Goal: Information Seeking & Learning: Learn about a topic

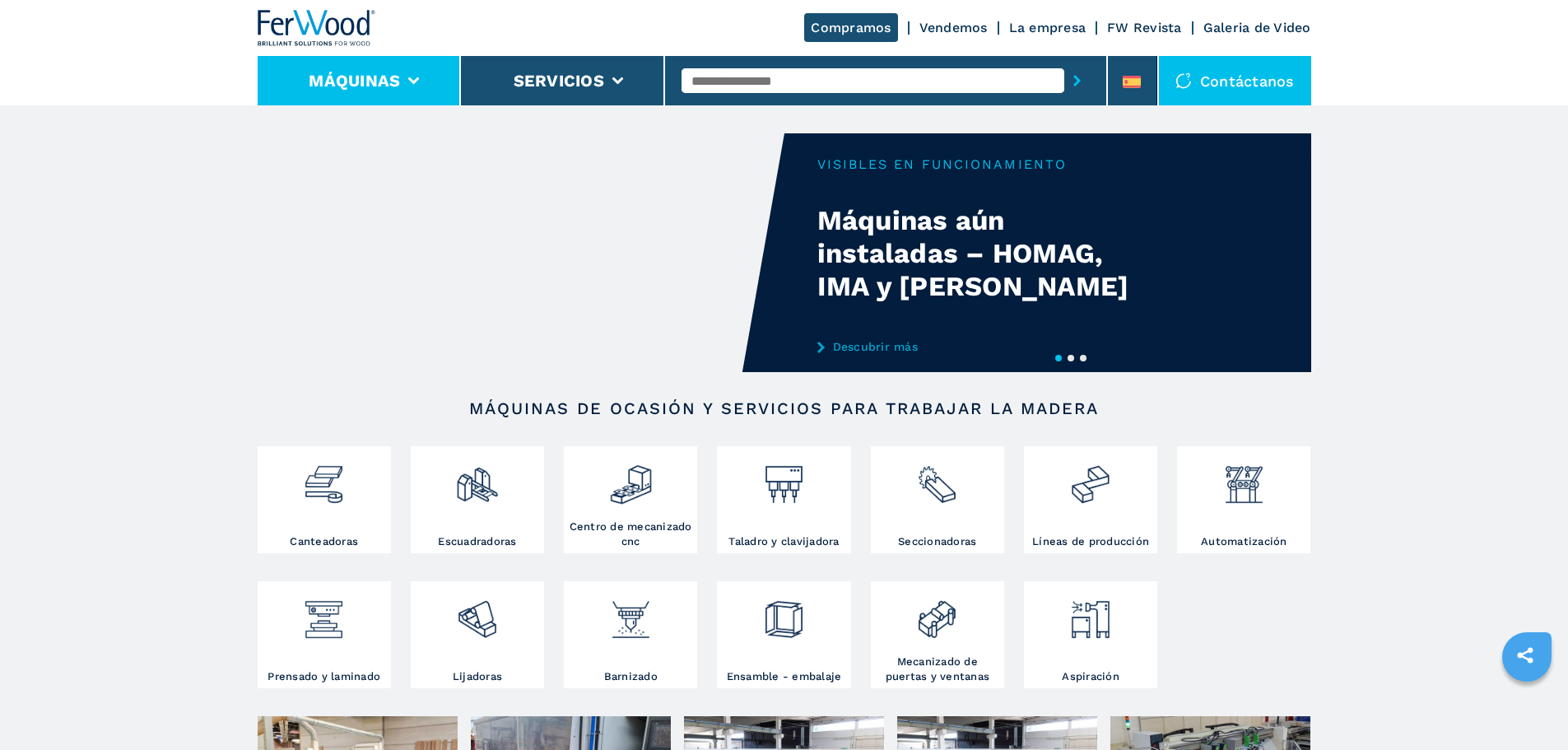
click at [414, 79] on icon at bounding box center [415, 81] width 12 height 8
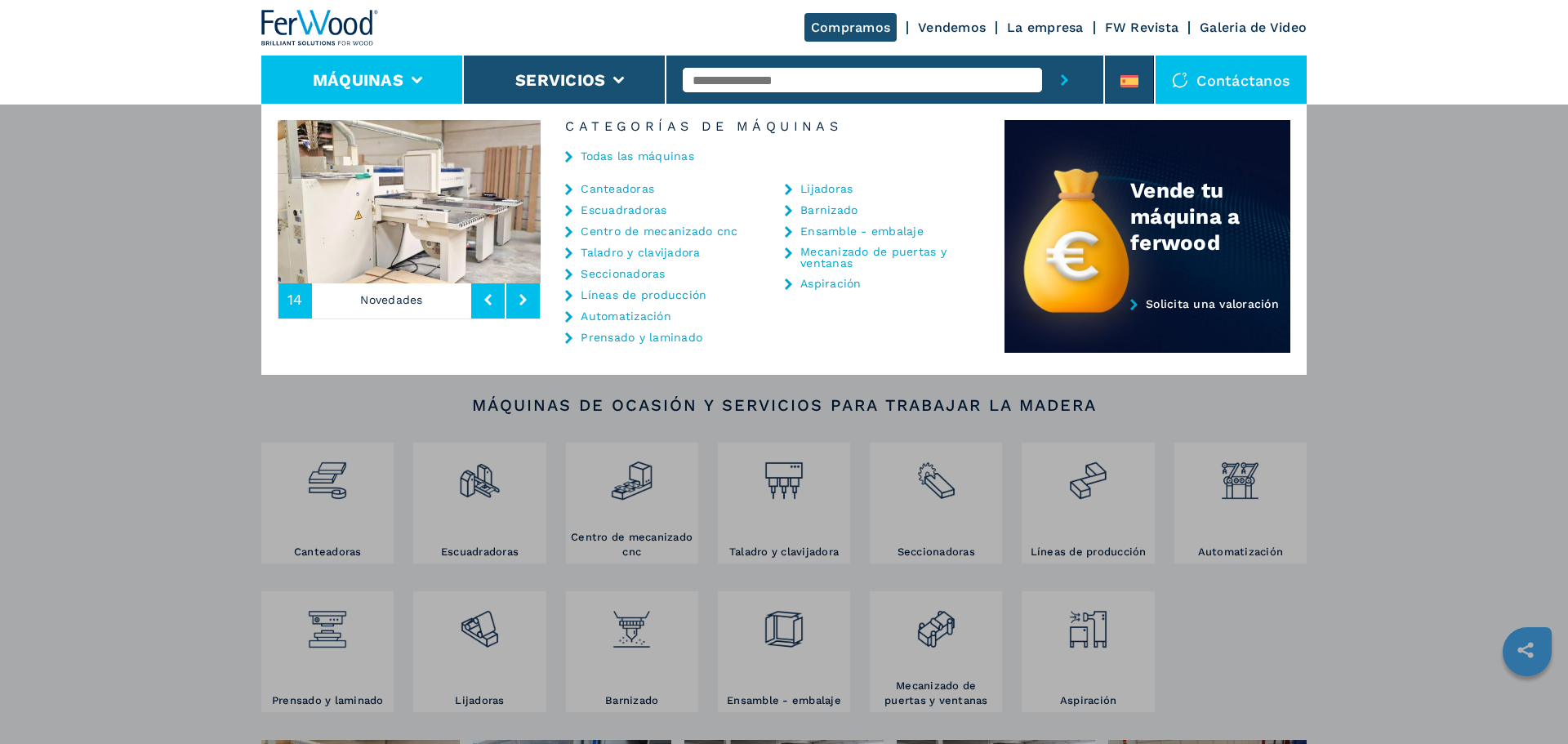
click at [602, 192] on link "Canteadoras" at bounding box center [617, 189] width 74 height 12
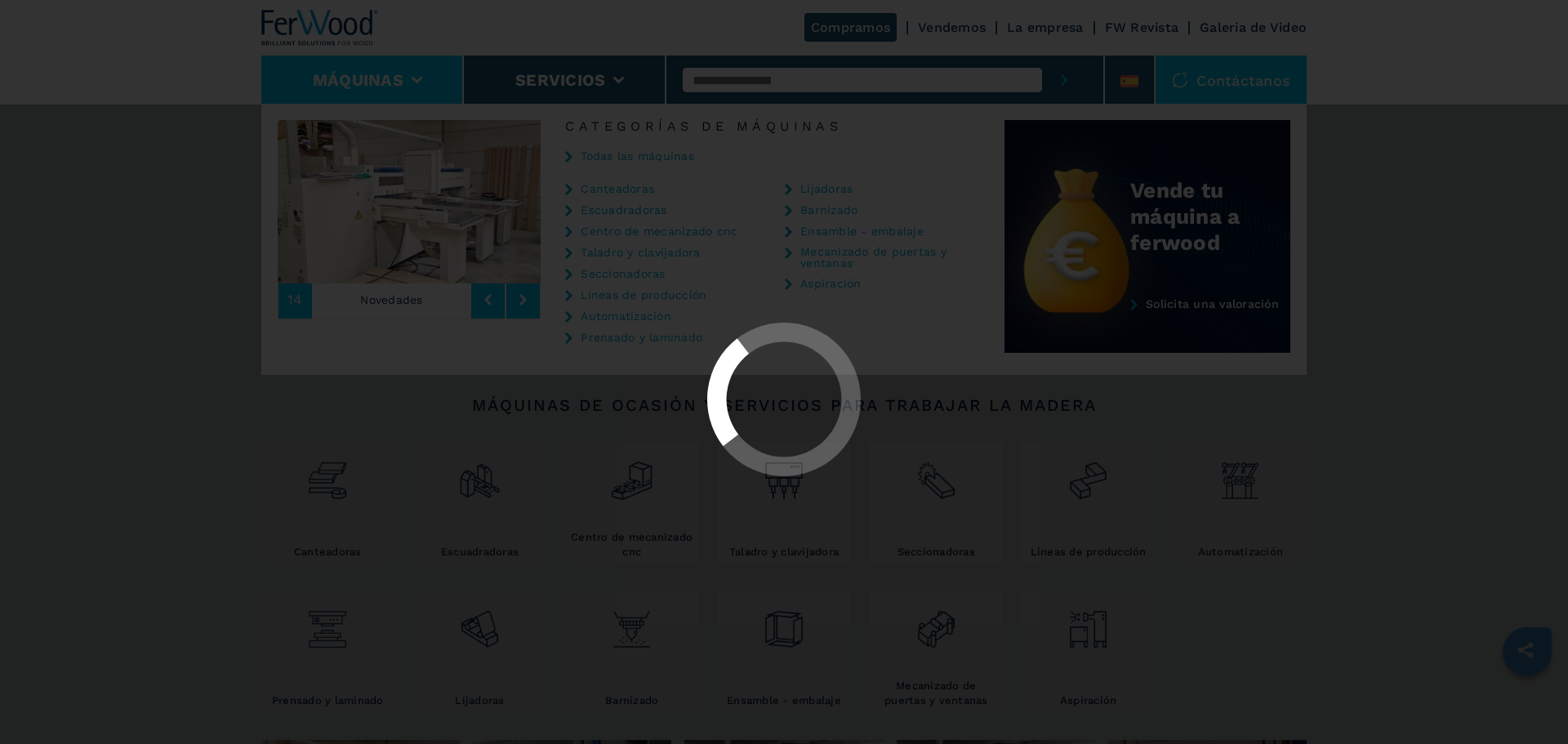
select select "**********"
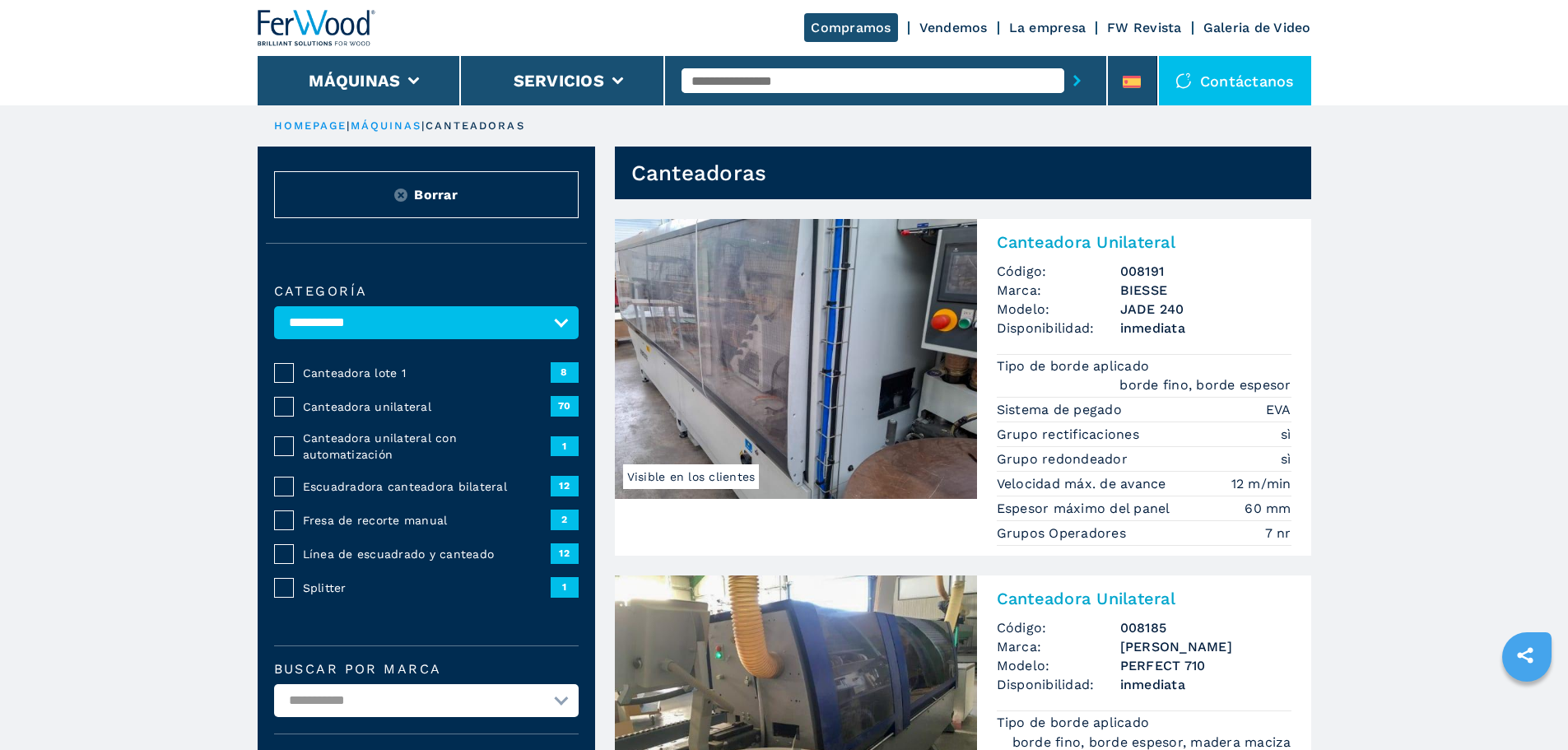
click at [405, 483] on span "Escuadradora canteadora bilateral" at bounding box center [426, 486] width 247 height 16
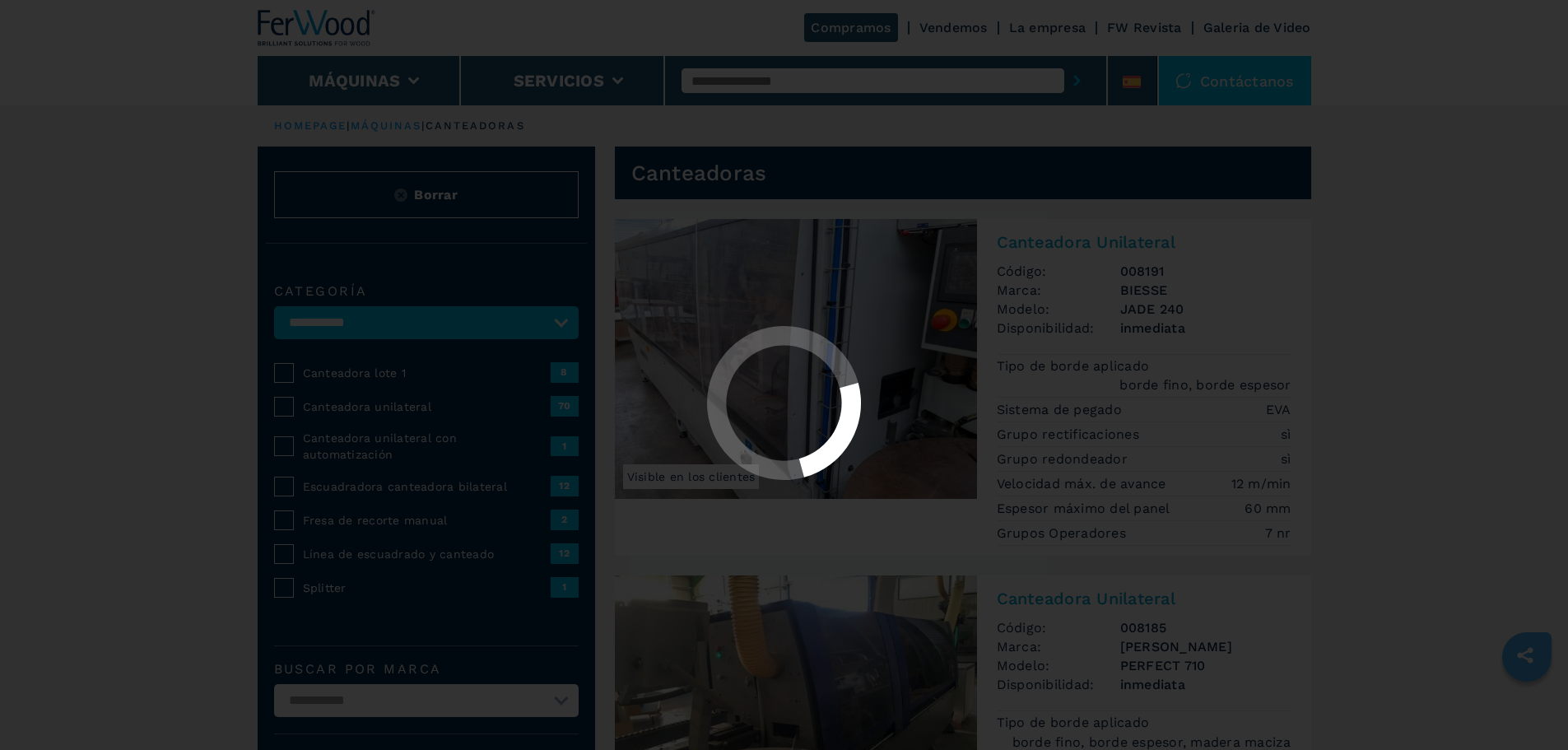
select select "**********"
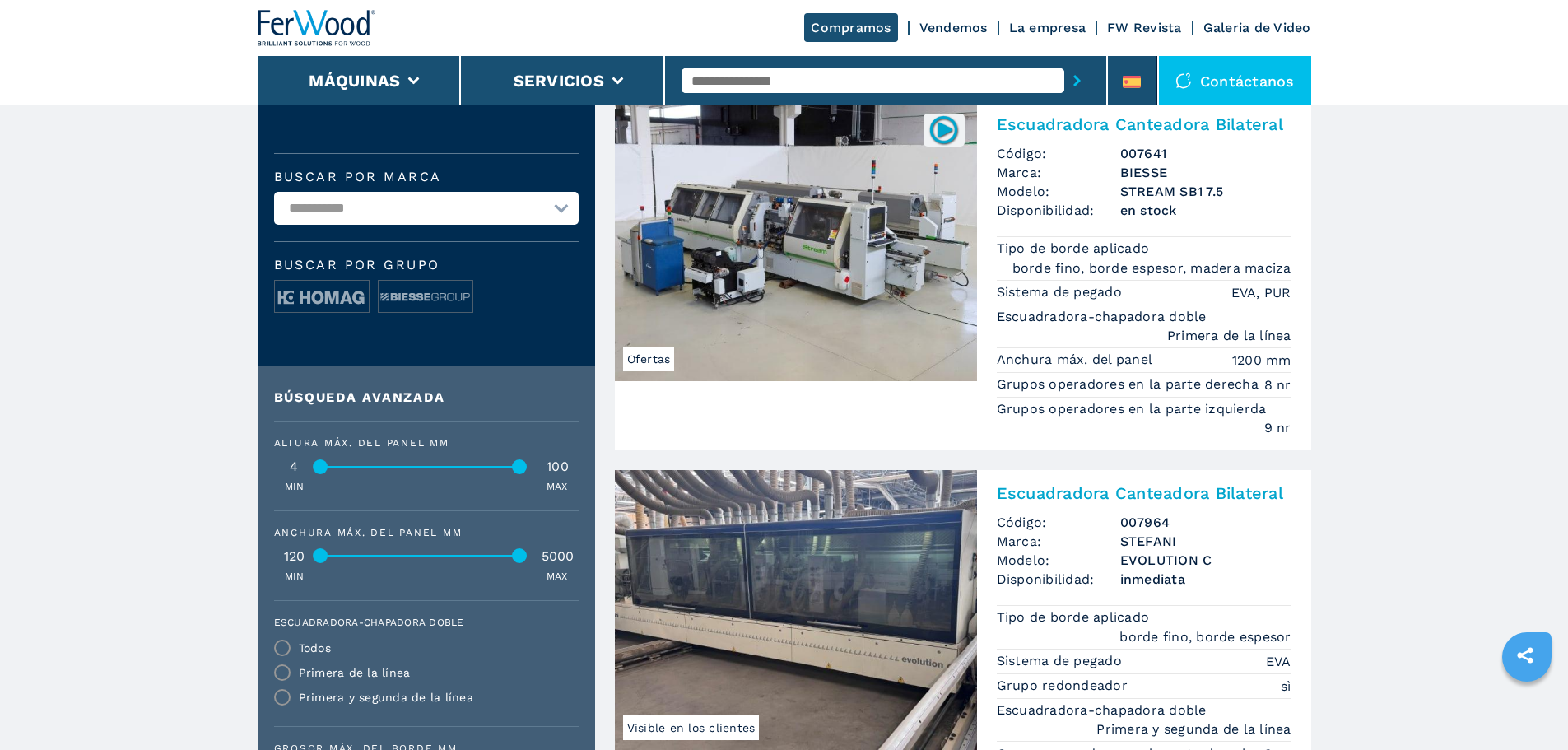
scroll to position [494, 0]
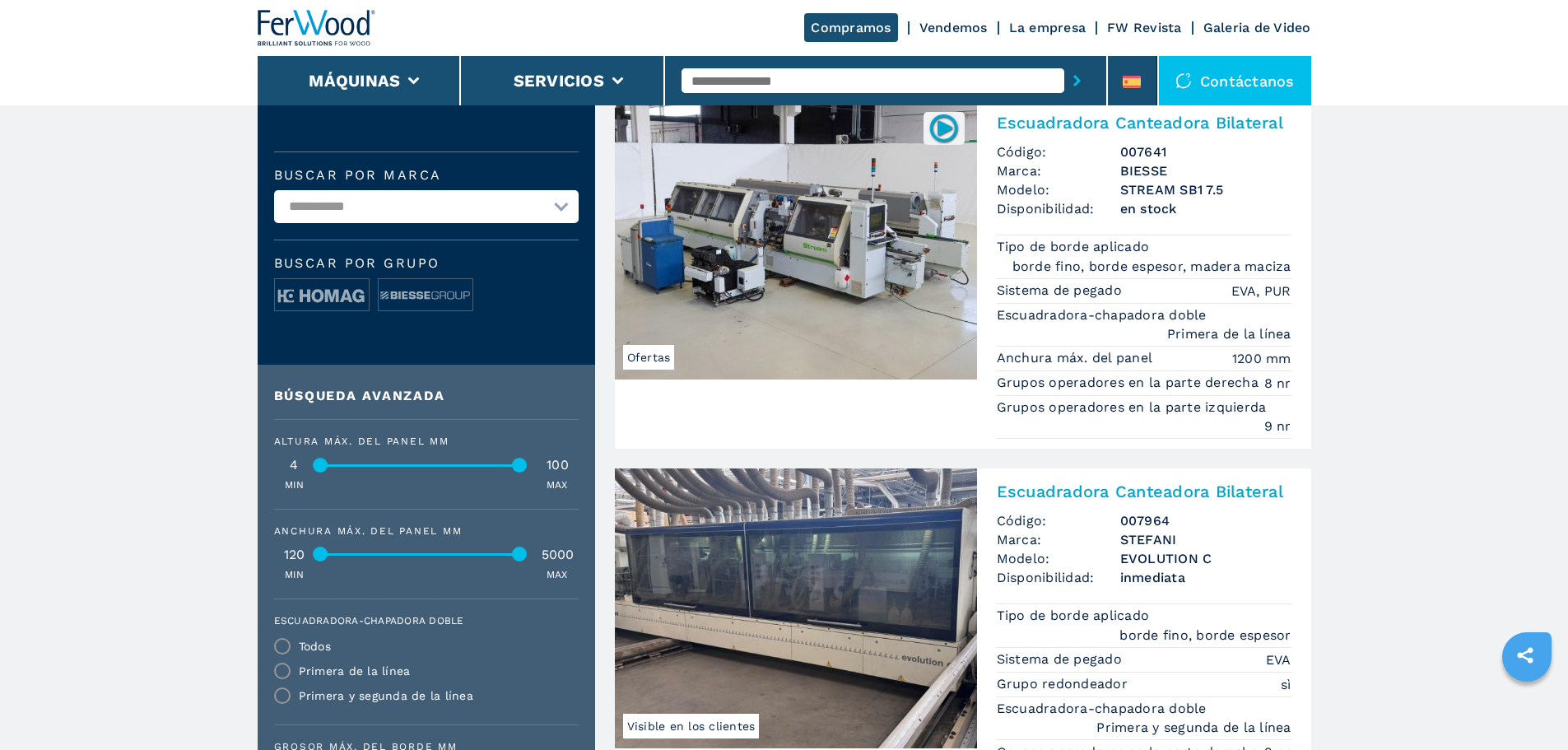
click at [832, 567] on img at bounding box center [795, 608] width 362 height 280
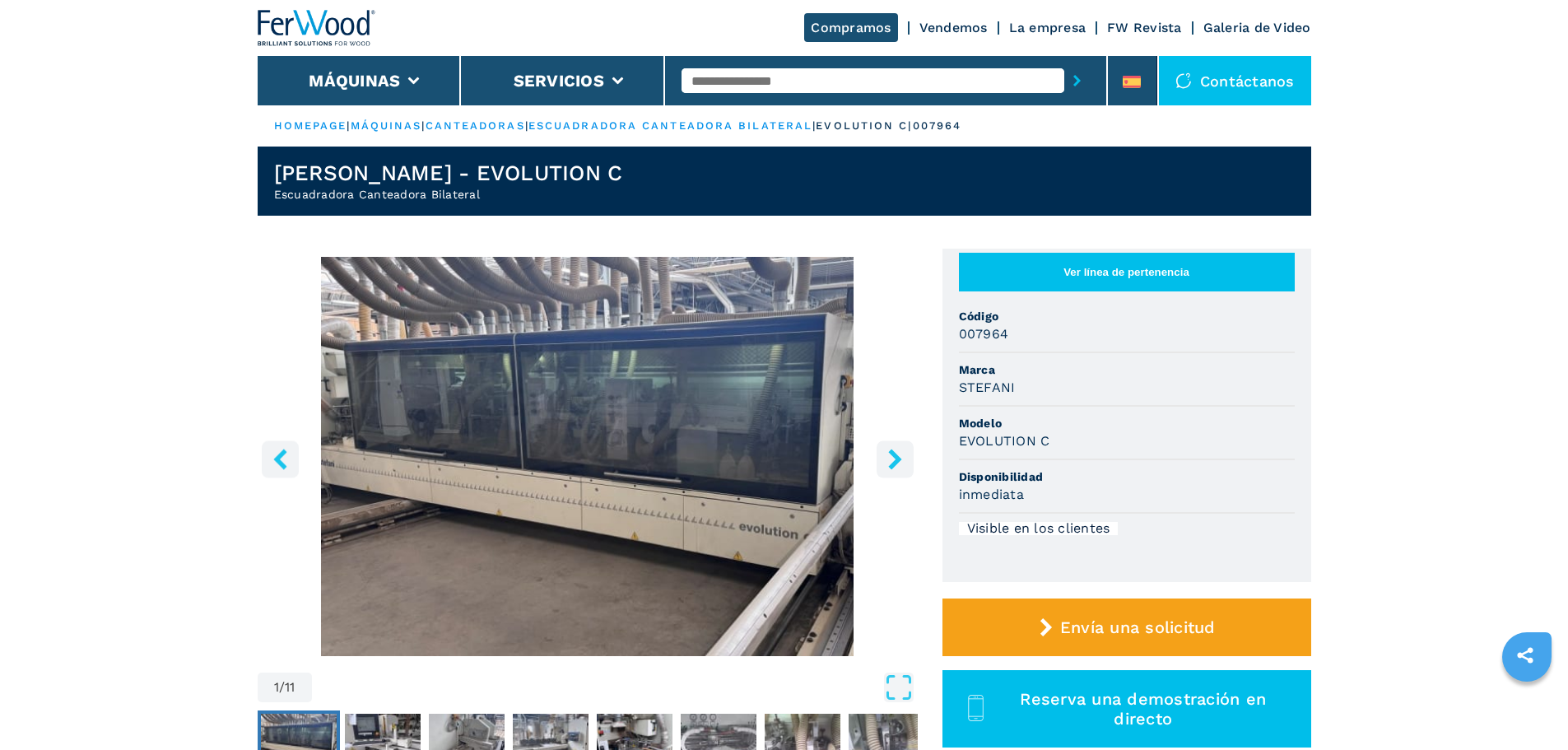
select select "**********"
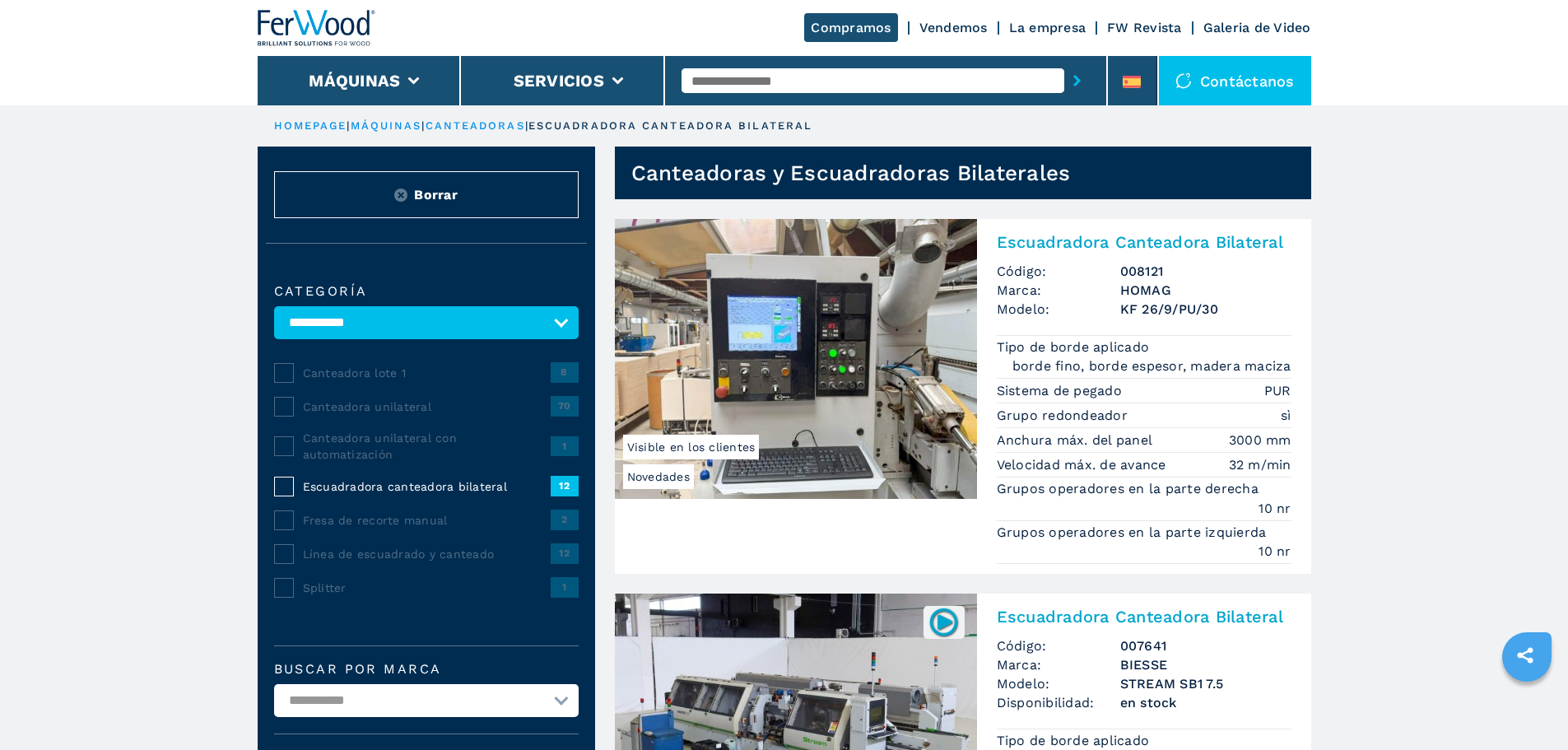
click at [350, 552] on span "Línea de escuadrado y canteado" at bounding box center [426, 553] width 247 height 16
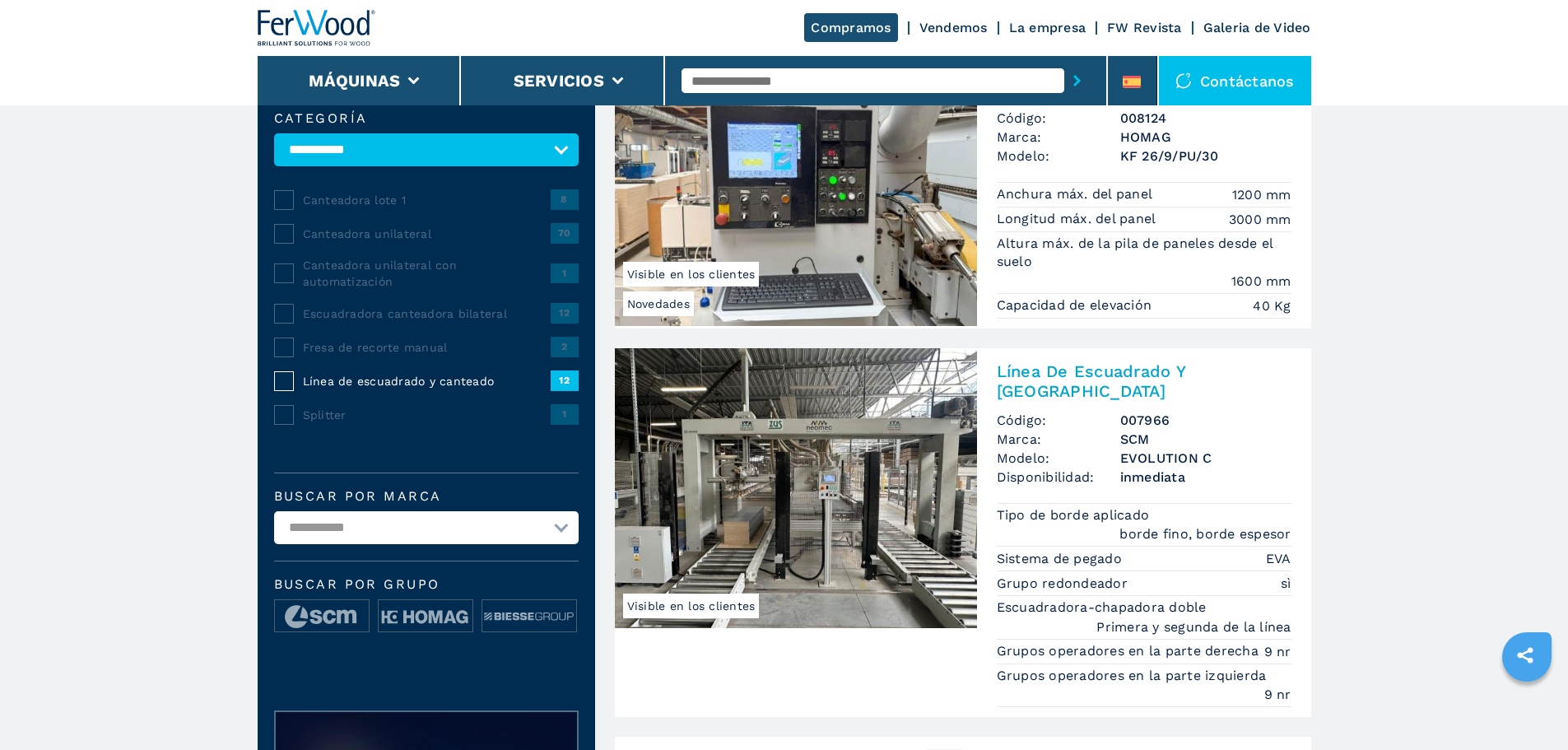
scroll to position [247, 0]
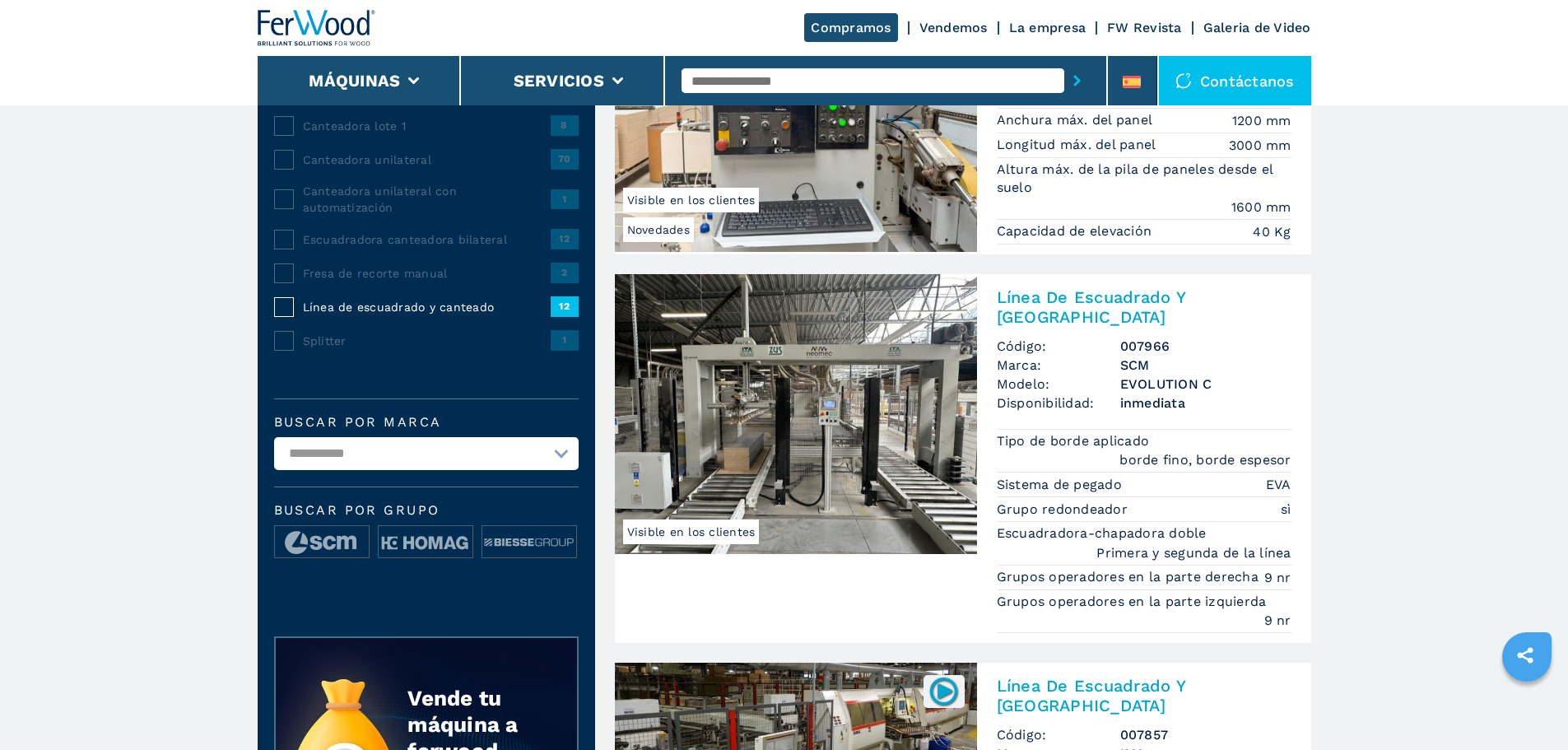
click at [815, 453] on img at bounding box center [795, 414] width 362 height 280
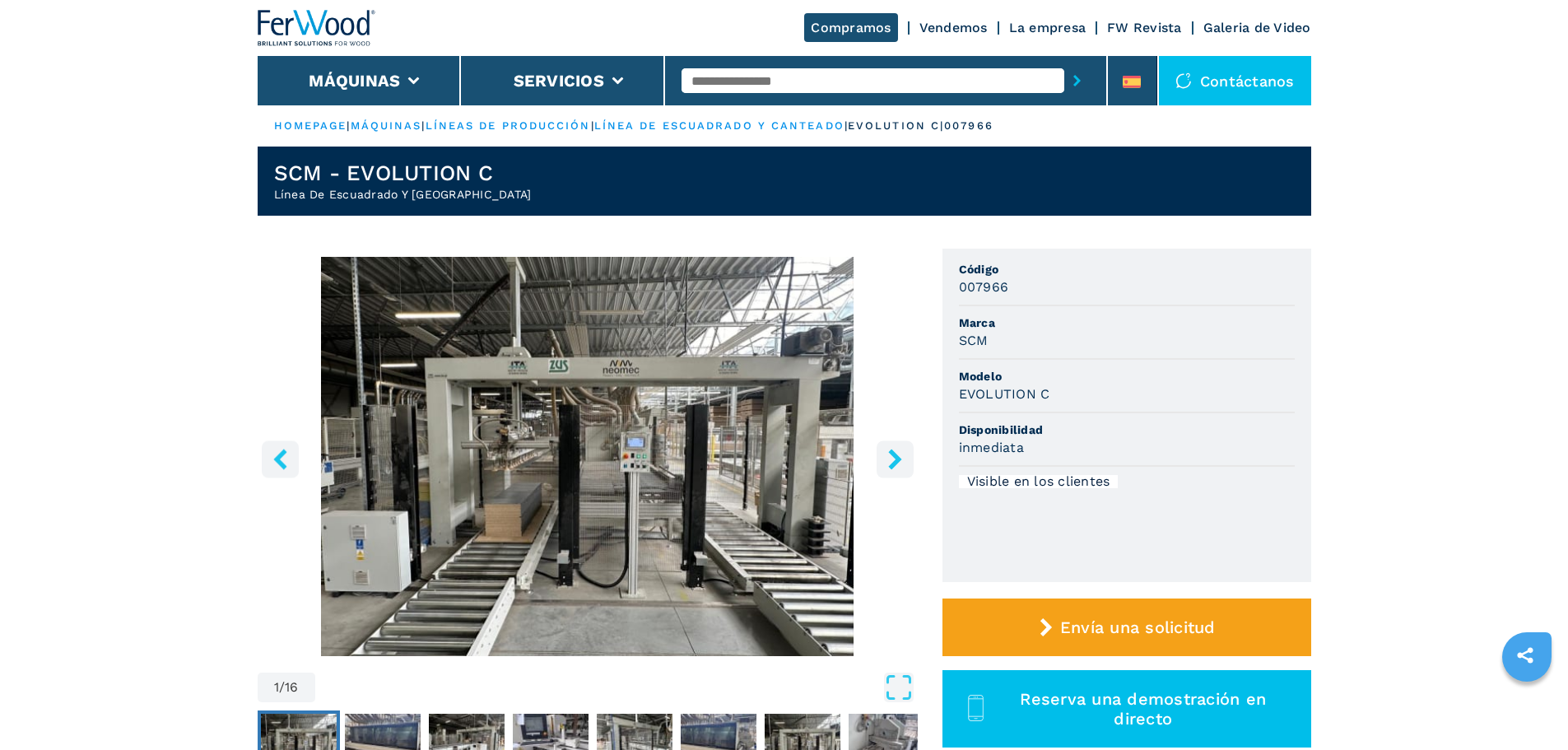
click at [896, 459] on icon "right-button" at bounding box center [895, 459] width 14 height 20
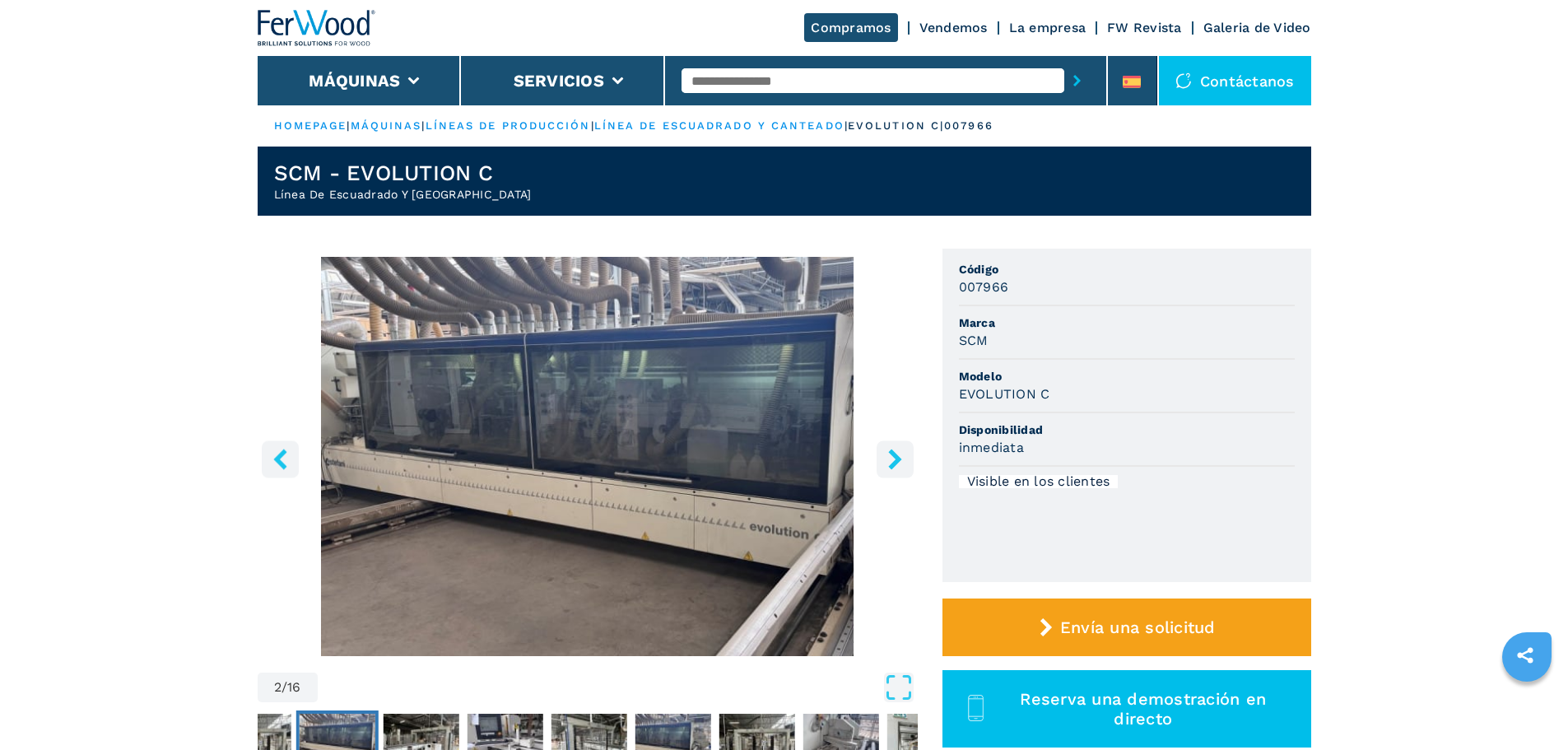
click at [896, 459] on icon "right-button" at bounding box center [895, 459] width 14 height 20
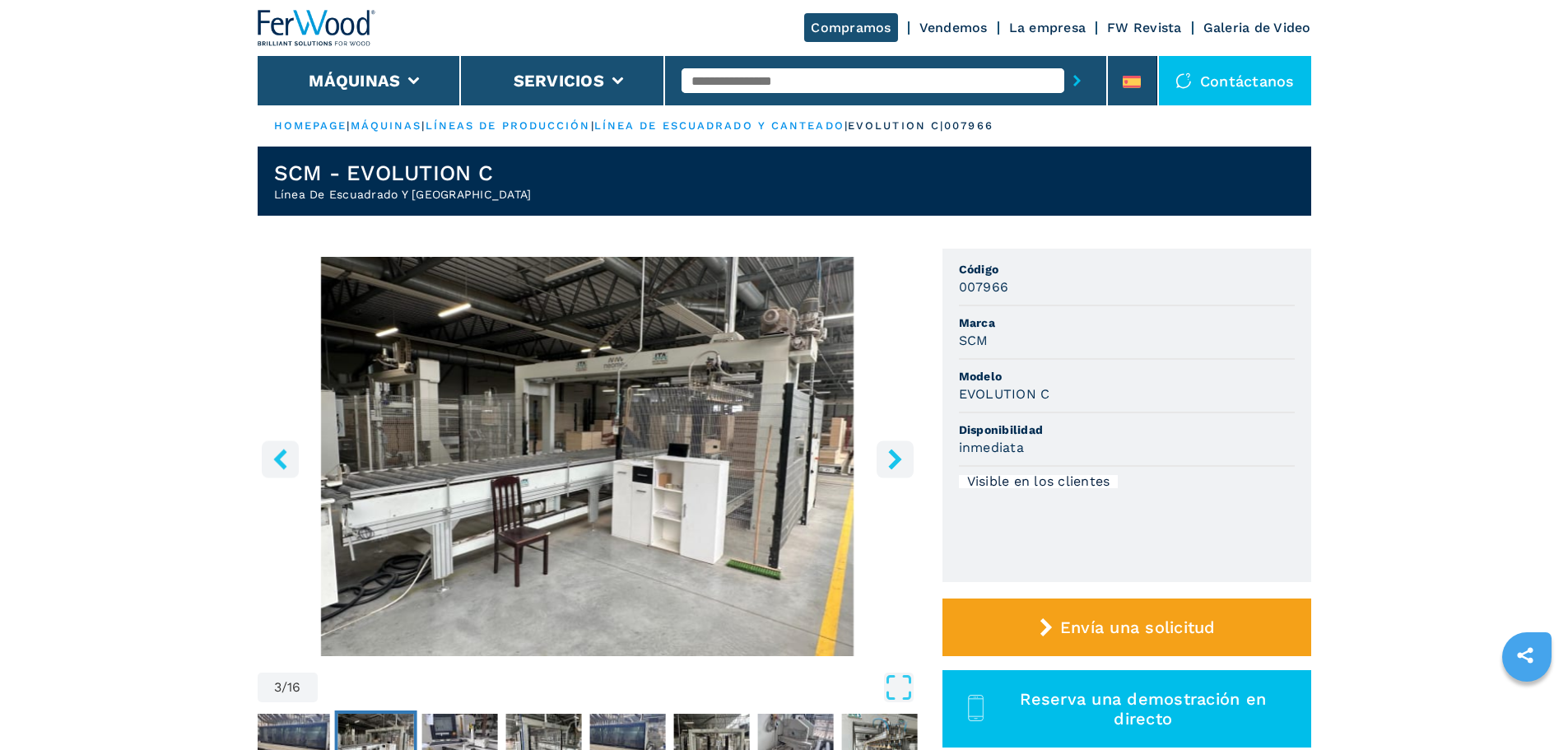
click at [896, 459] on icon "right-button" at bounding box center [895, 459] width 14 height 20
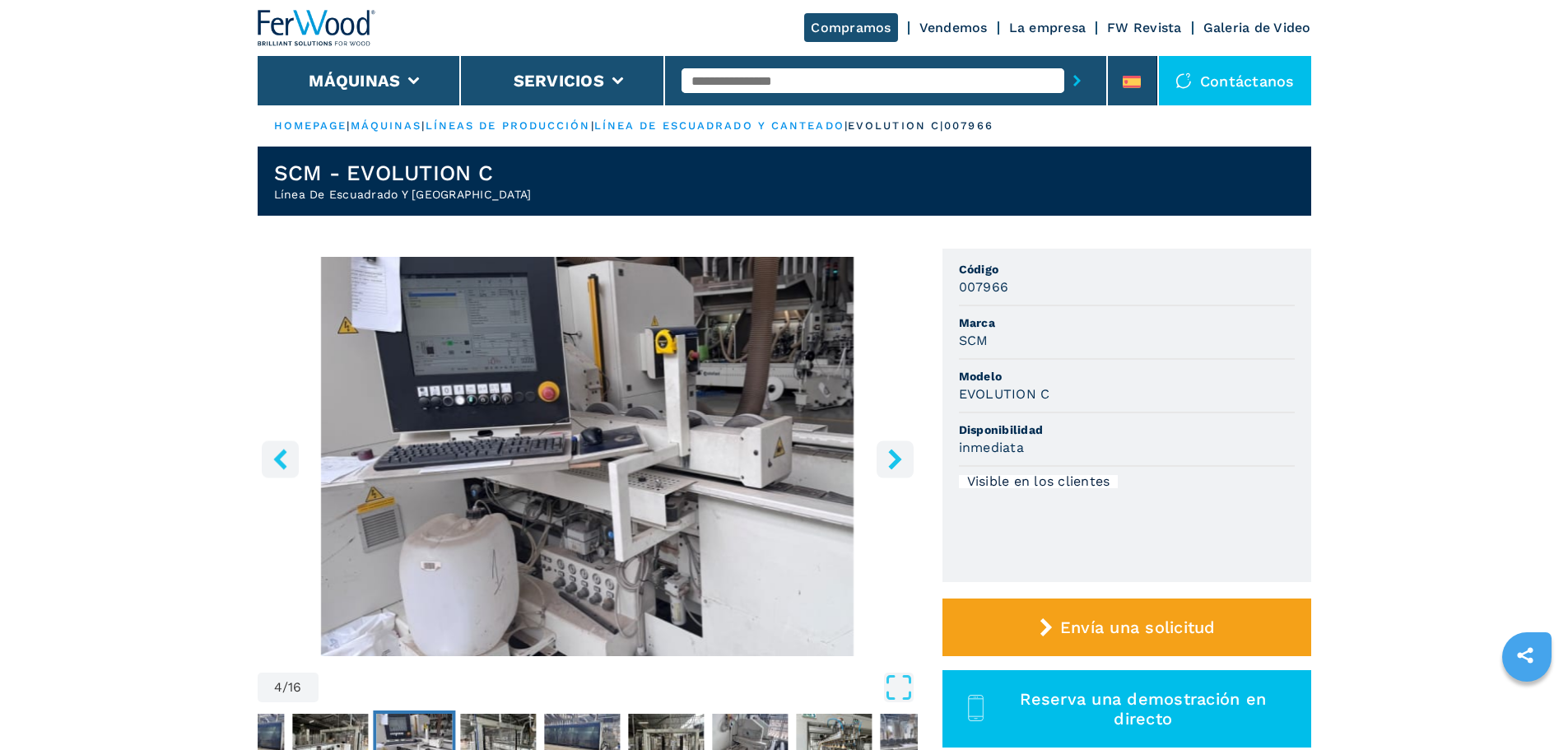
click at [896, 459] on icon "right-button" at bounding box center [895, 459] width 14 height 20
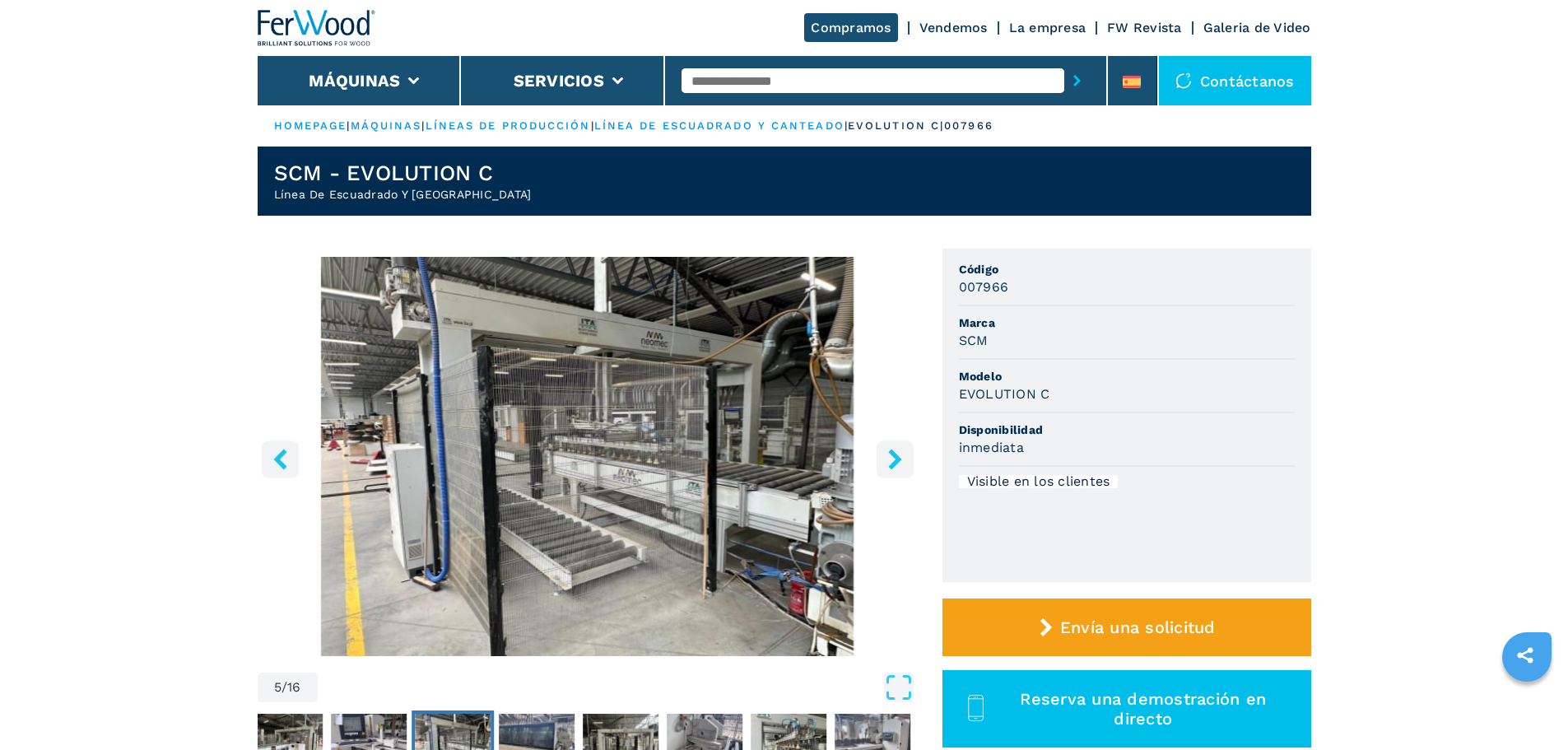
click at [896, 459] on icon "right-button" at bounding box center [895, 459] width 14 height 20
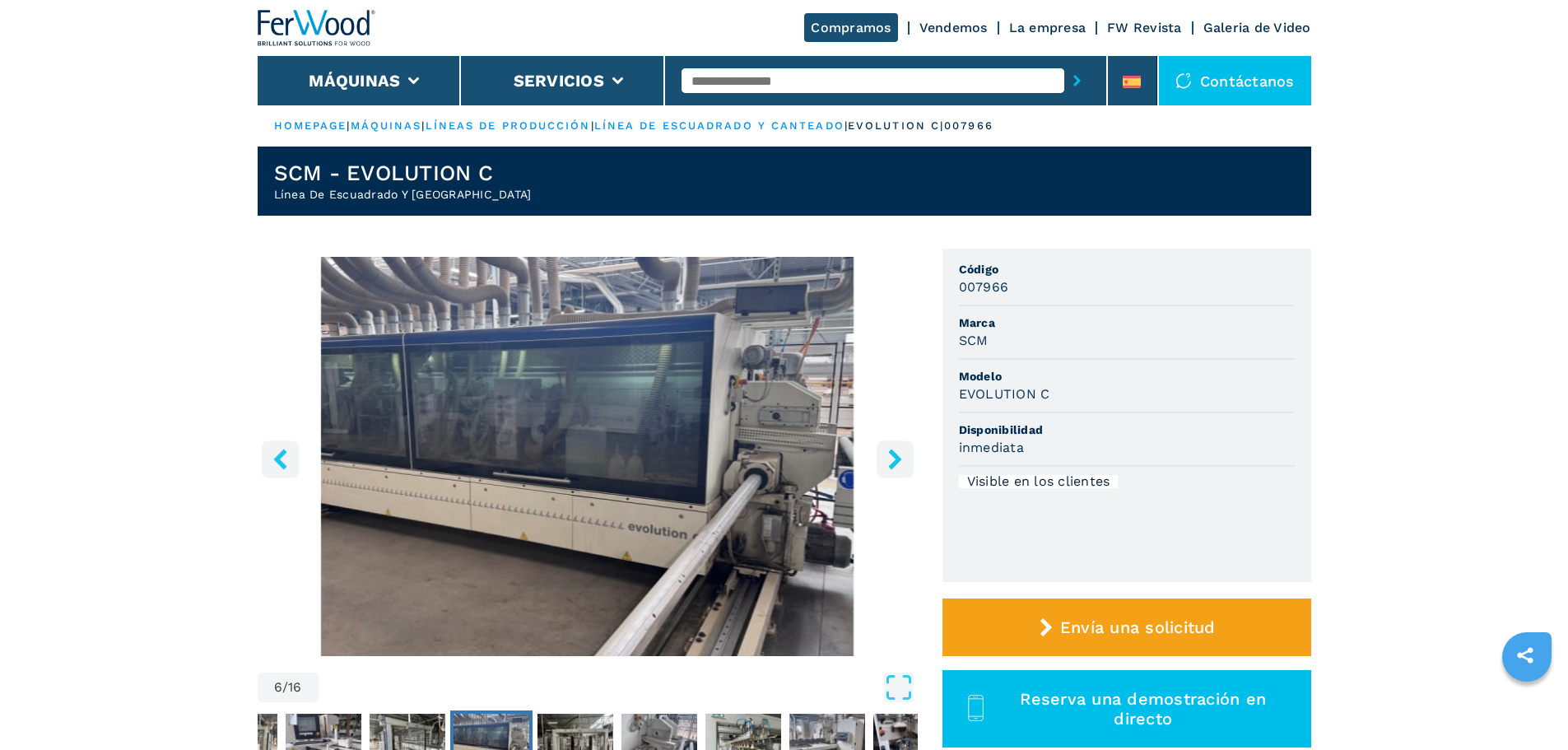
click at [896, 459] on icon "right-button" at bounding box center [895, 459] width 14 height 20
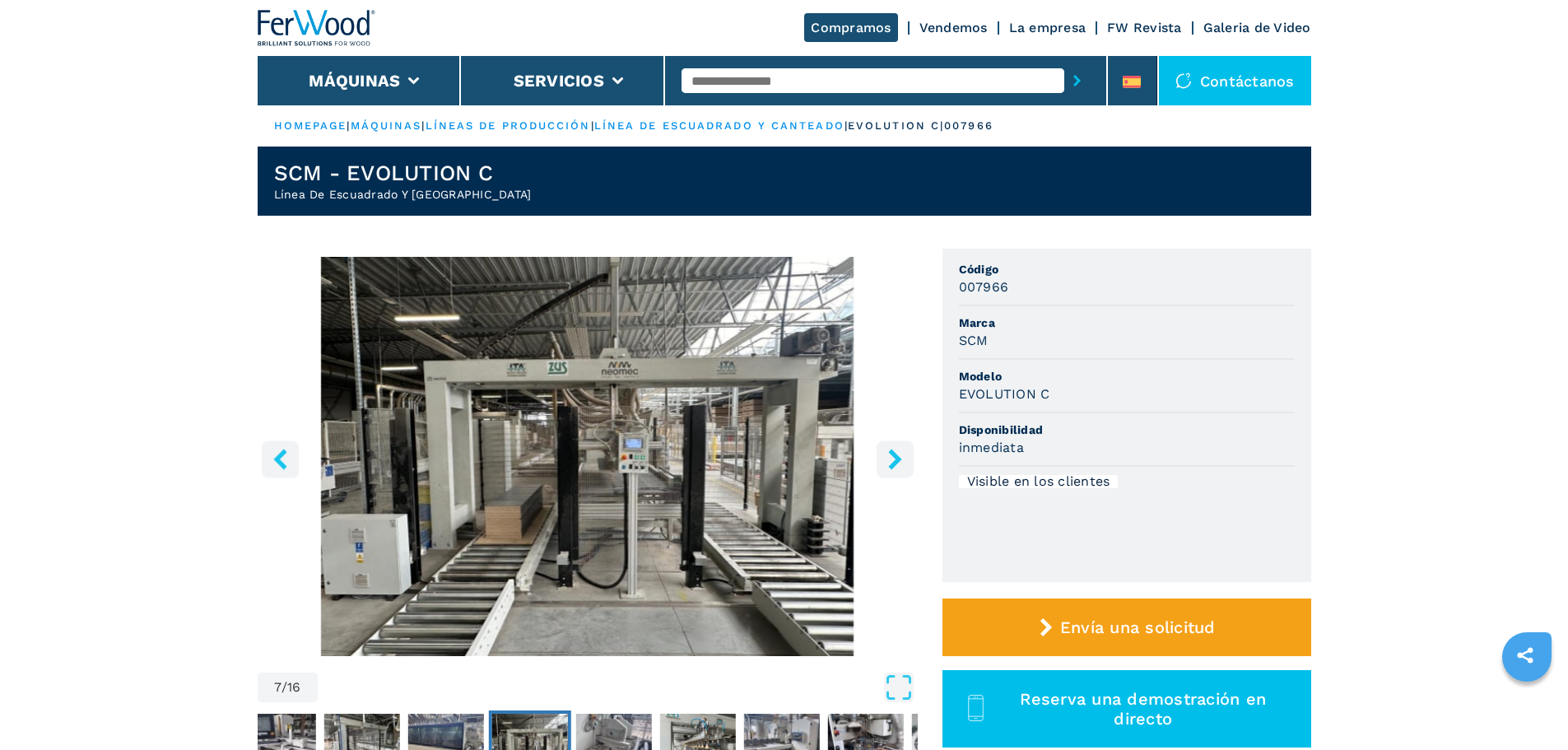
click at [896, 459] on icon "right-button" at bounding box center [895, 459] width 14 height 20
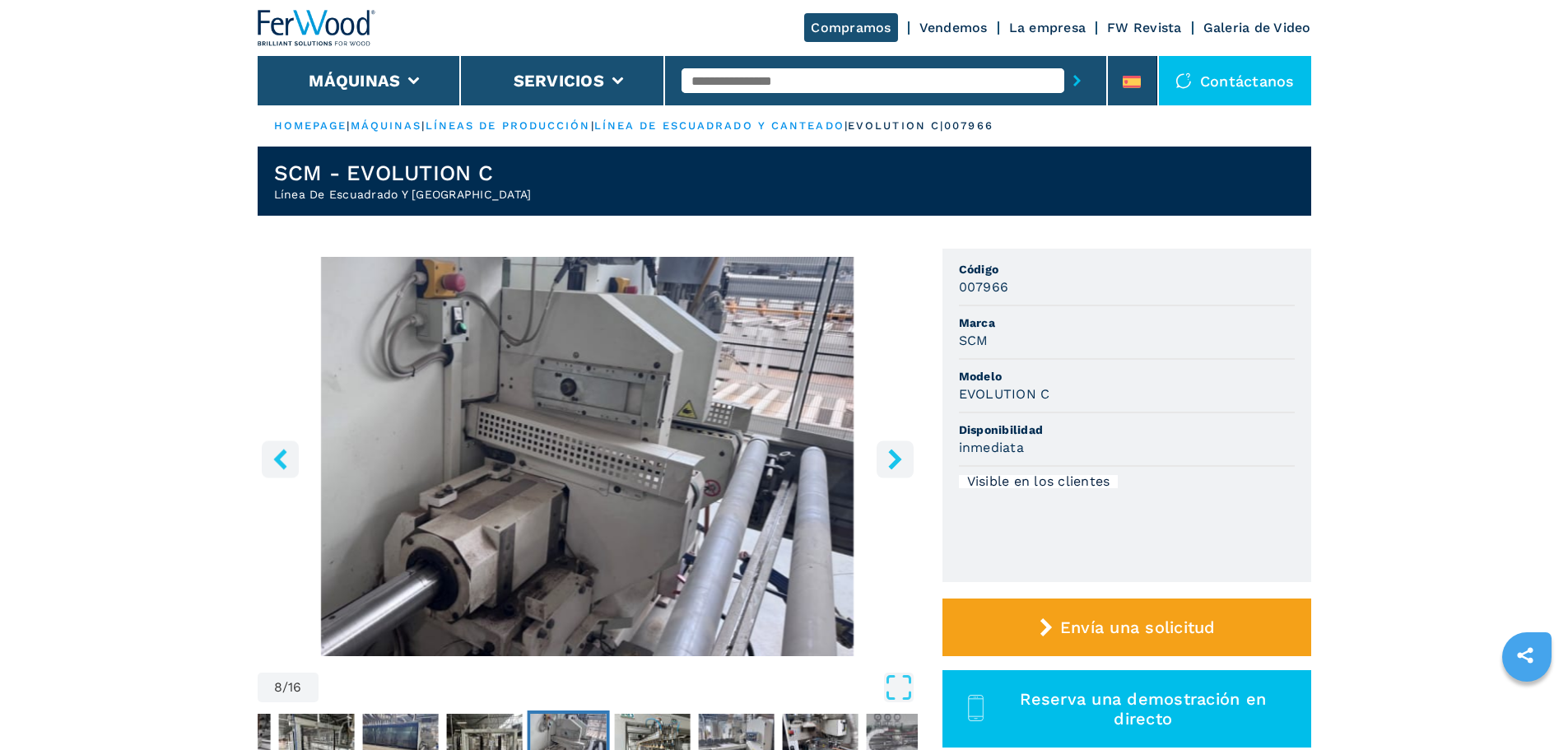
click at [896, 459] on icon "right-button" at bounding box center [895, 459] width 14 height 20
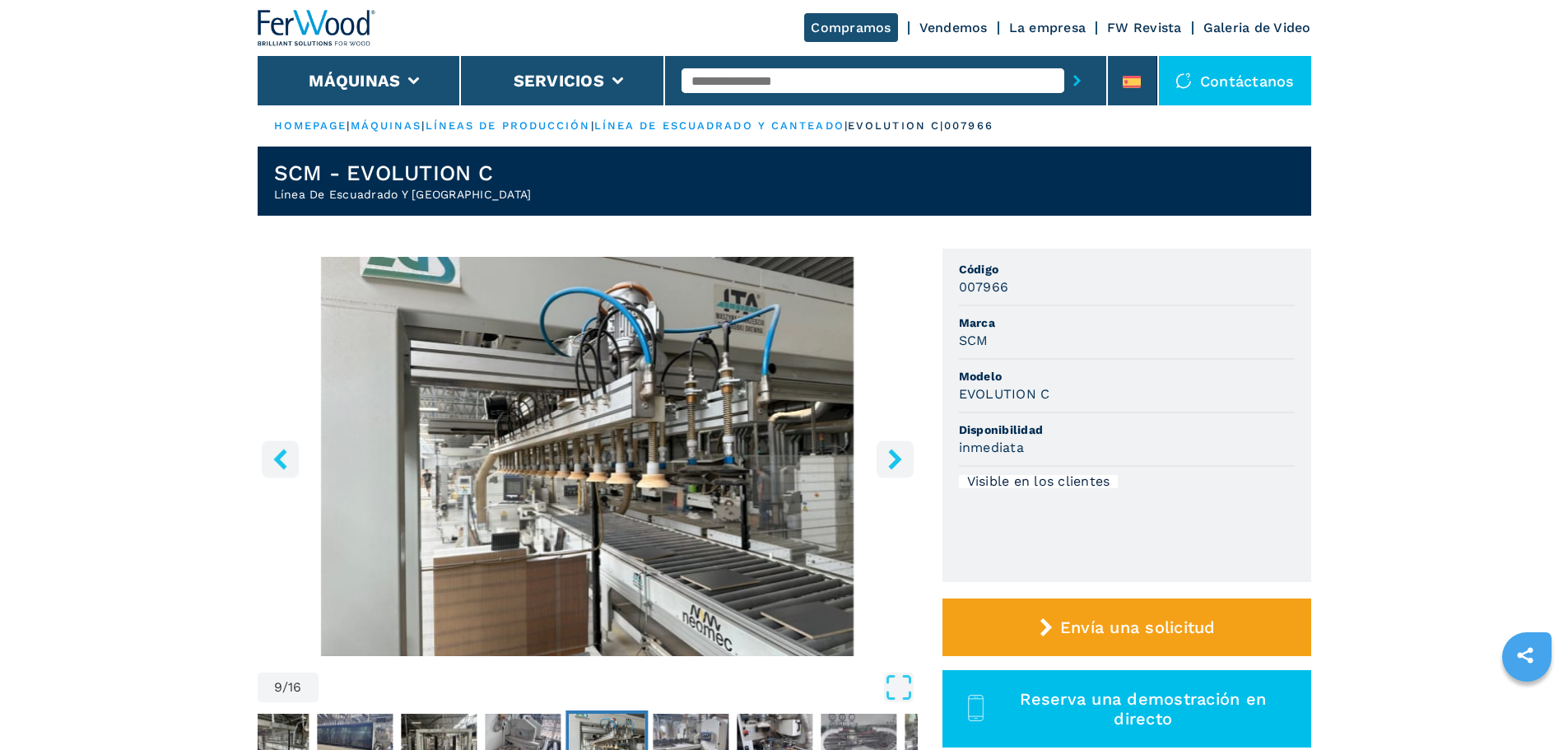
click at [896, 459] on icon "right-button" at bounding box center [895, 459] width 14 height 20
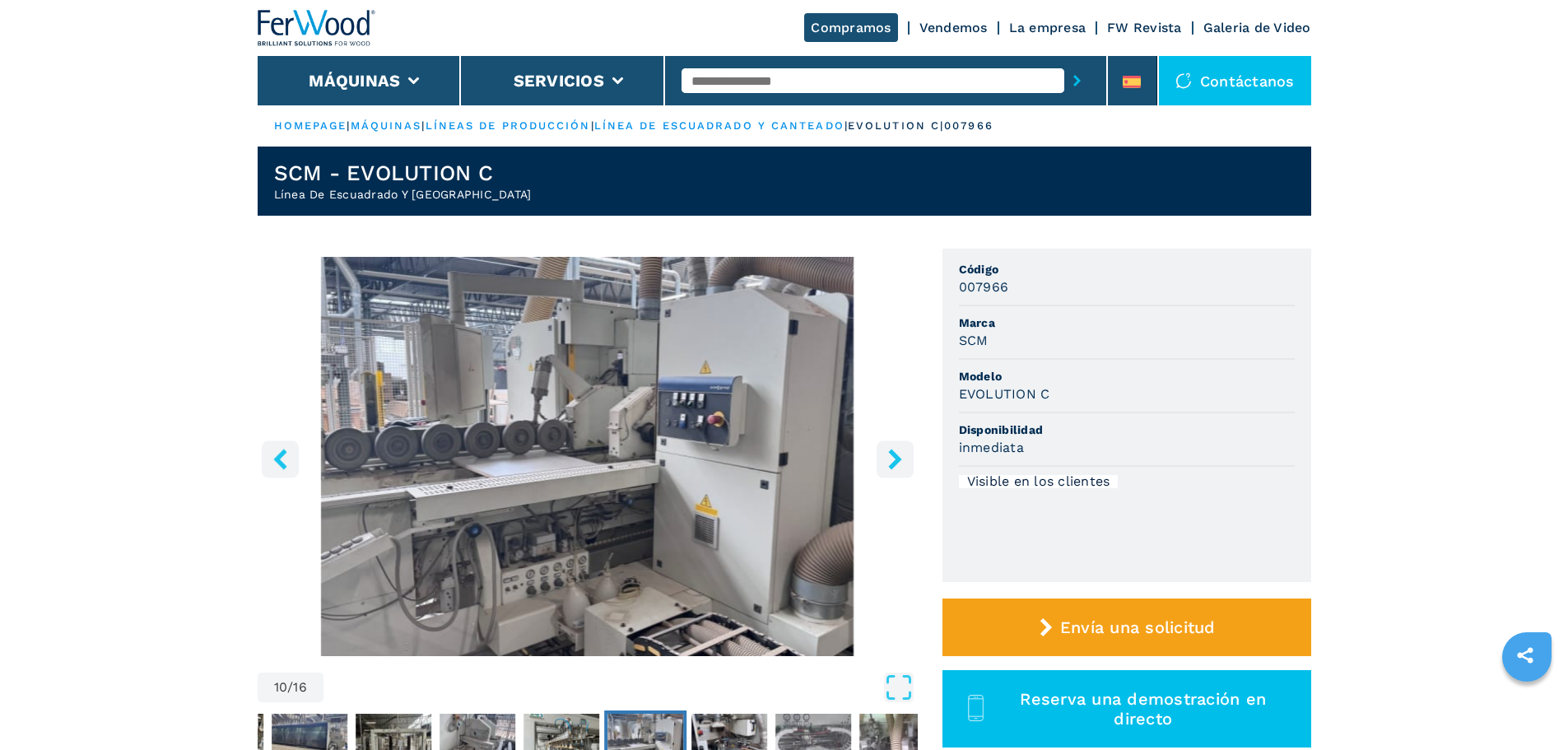
click at [896, 459] on icon "right-button" at bounding box center [895, 459] width 14 height 20
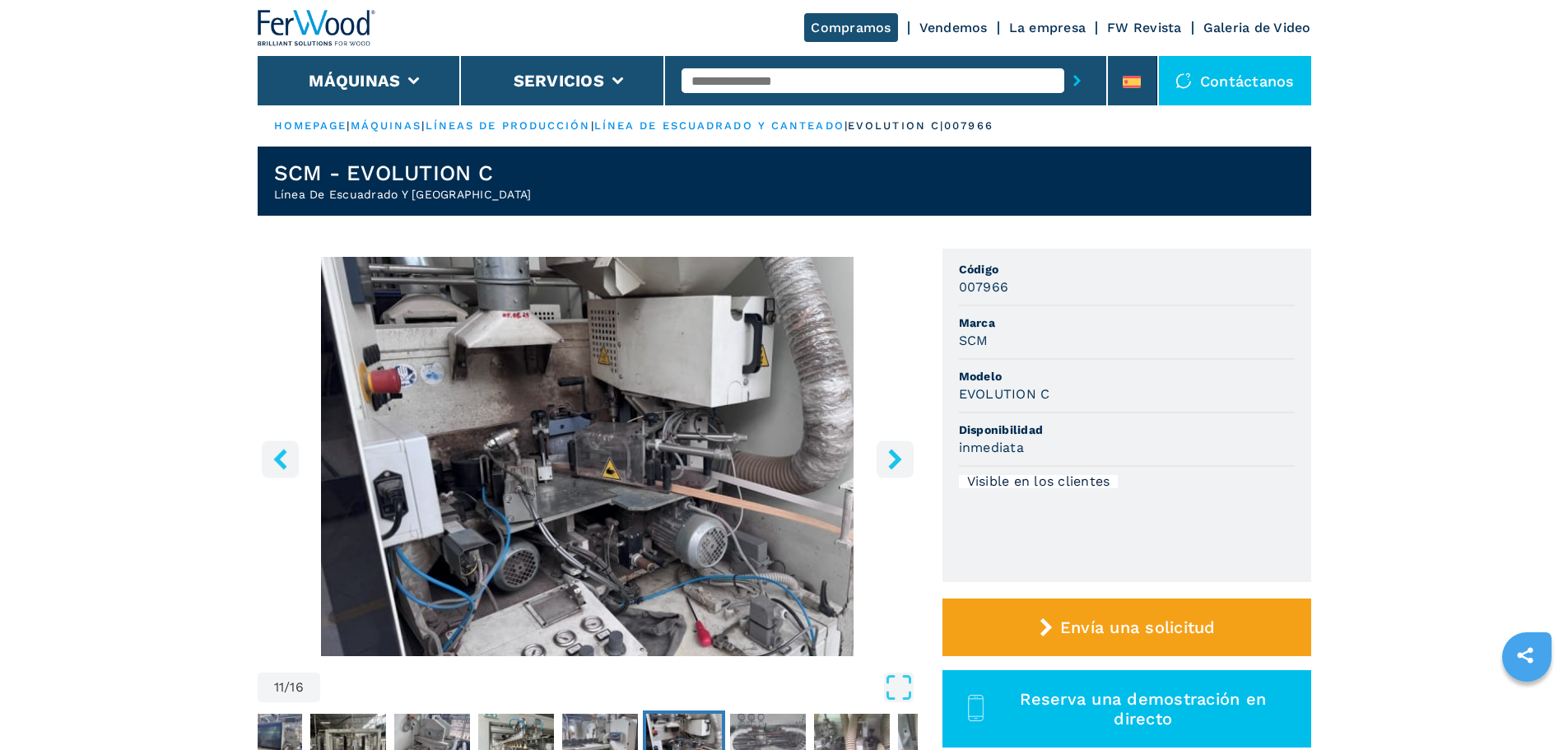
click at [896, 459] on icon "right-button" at bounding box center [895, 459] width 14 height 20
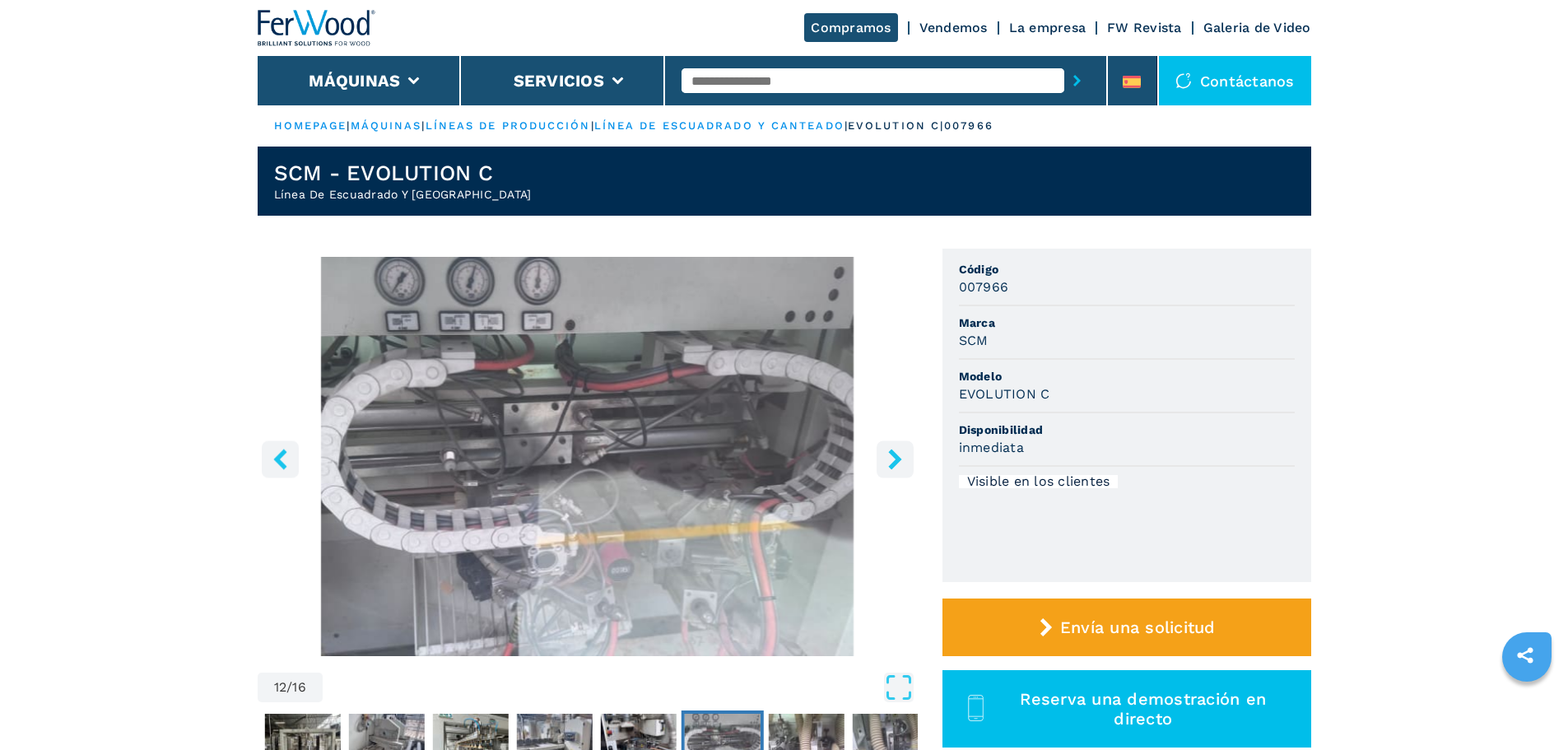
click at [896, 464] on icon "right-button" at bounding box center [895, 459] width 14 height 20
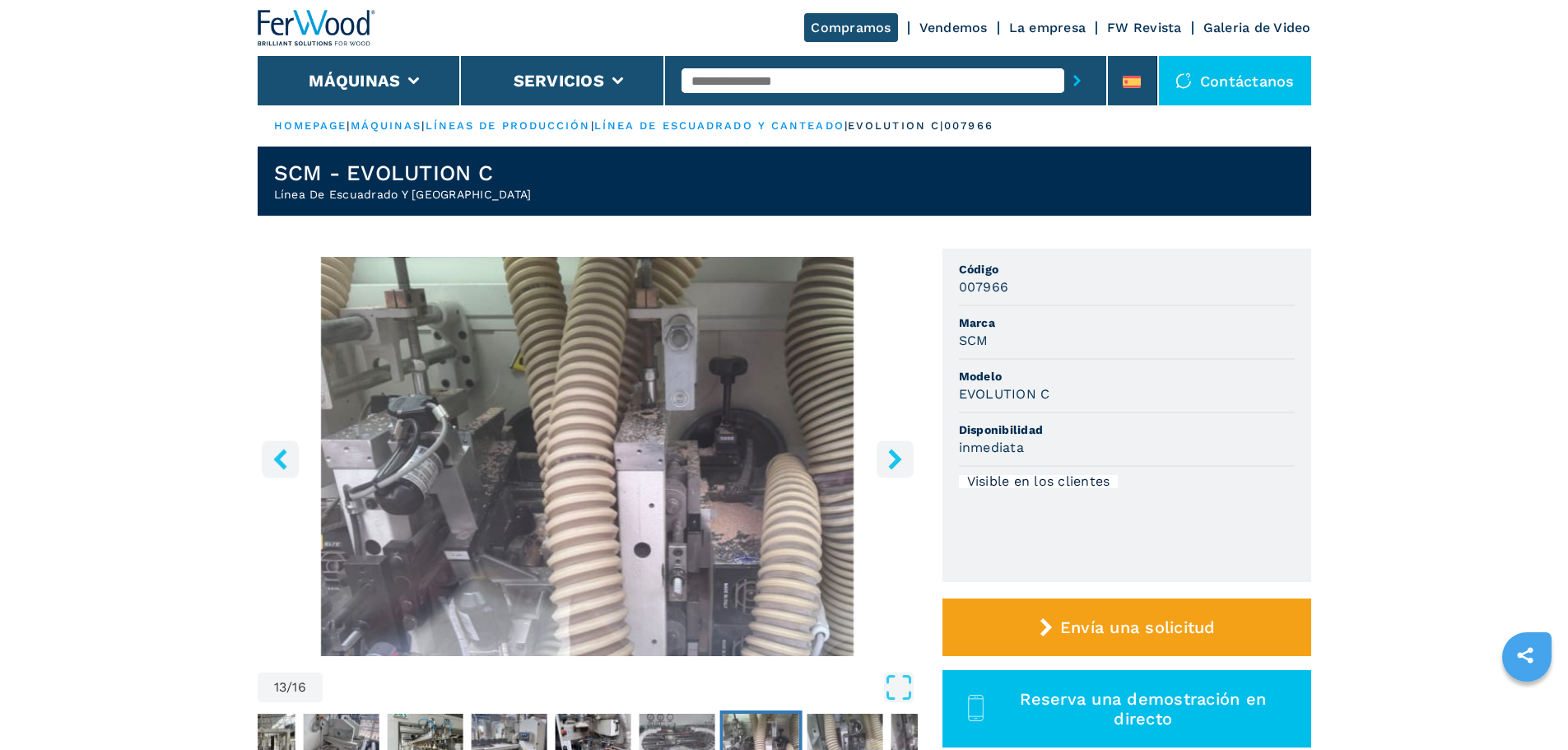
click at [896, 464] on icon "right-button" at bounding box center [895, 459] width 14 height 20
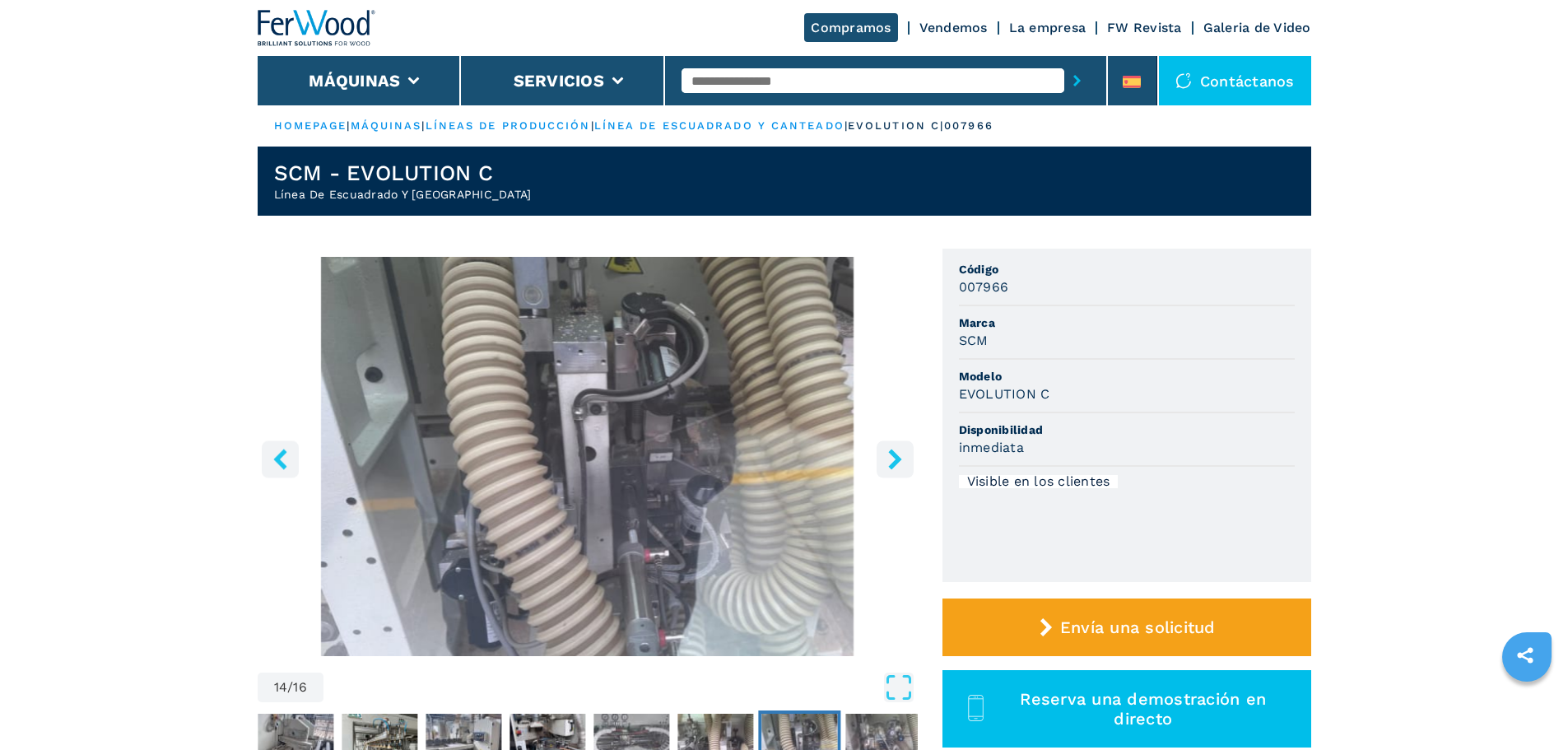
click at [896, 464] on icon "right-button" at bounding box center [895, 459] width 14 height 20
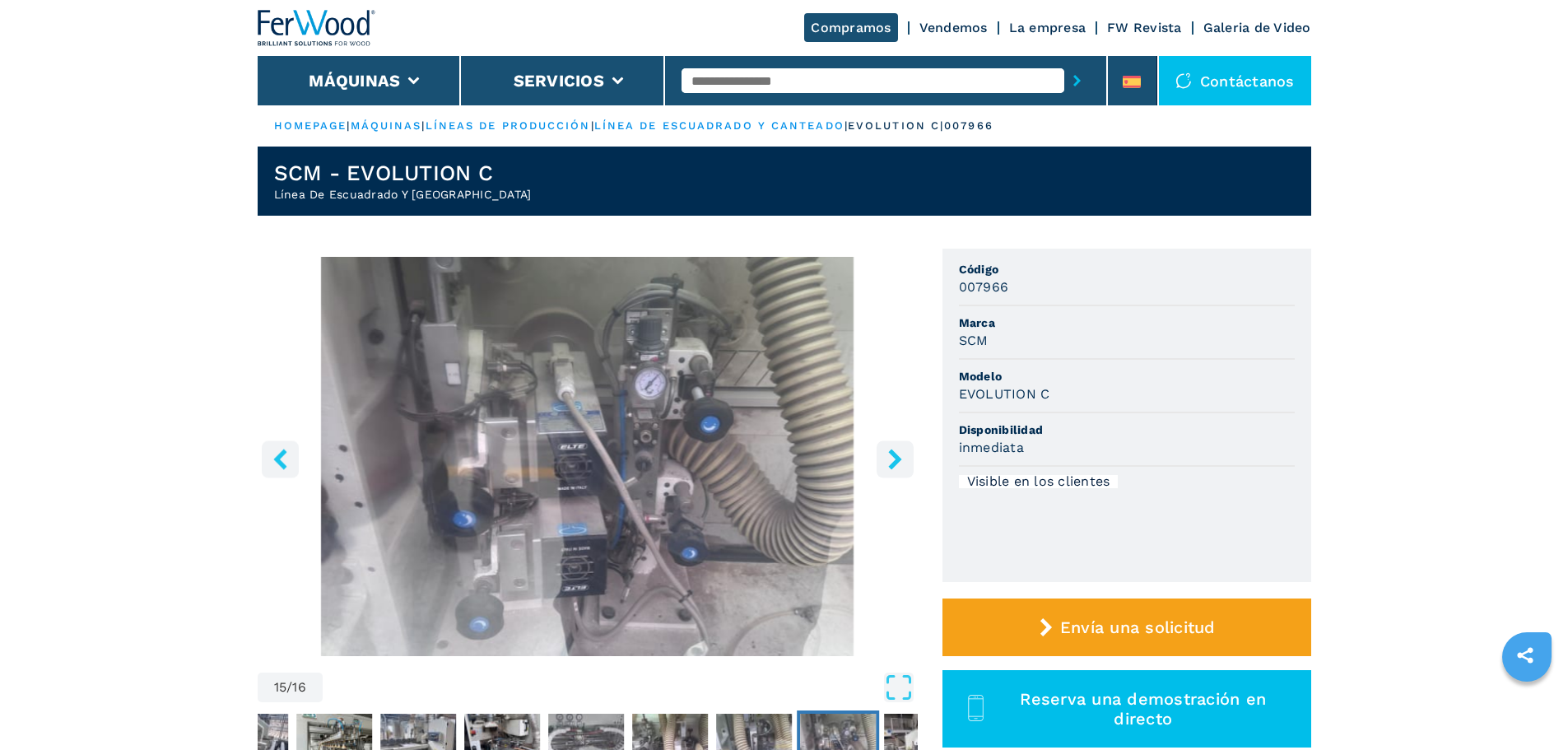
click at [896, 464] on icon "right-button" at bounding box center [895, 459] width 14 height 20
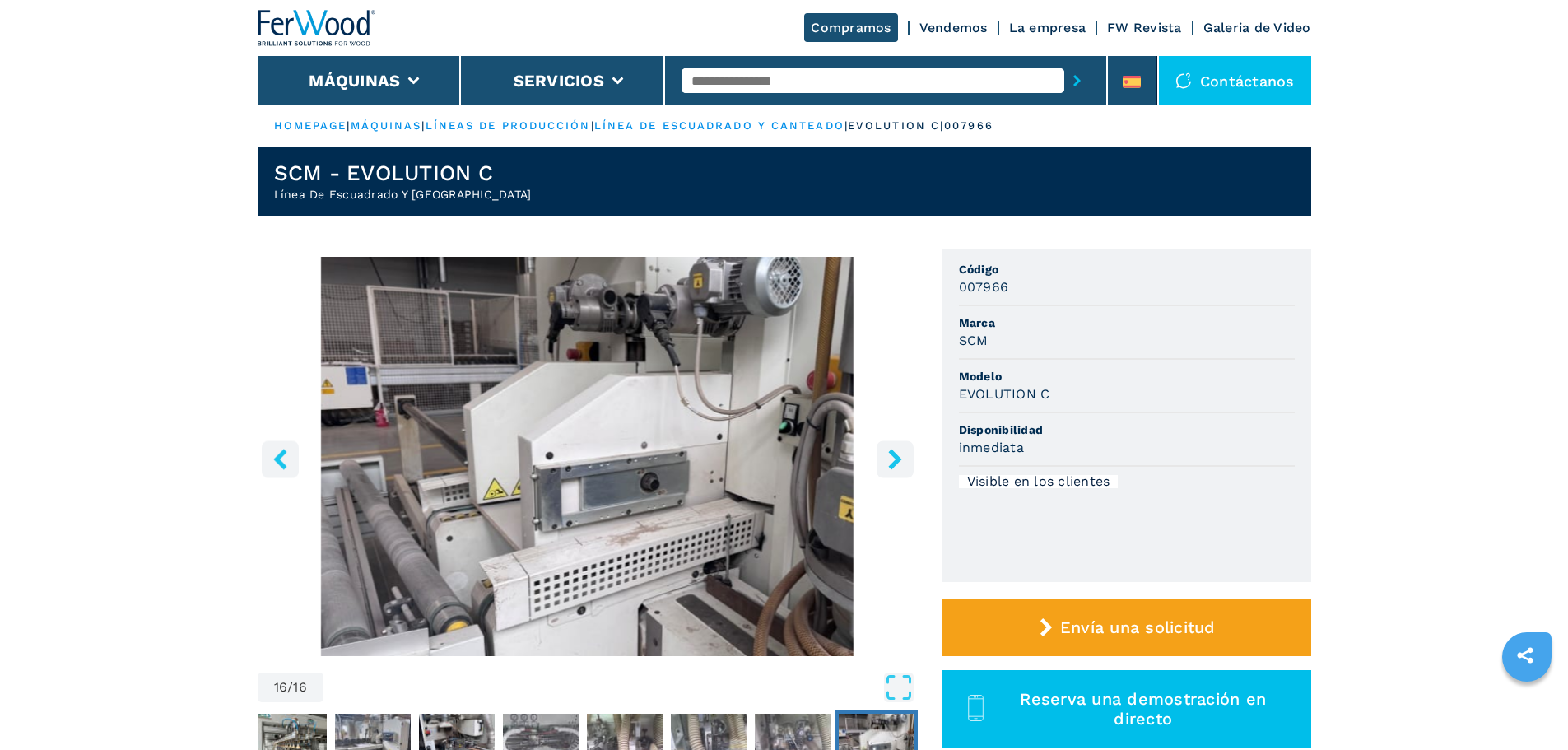
click at [896, 464] on icon "right-button" at bounding box center [895, 459] width 14 height 20
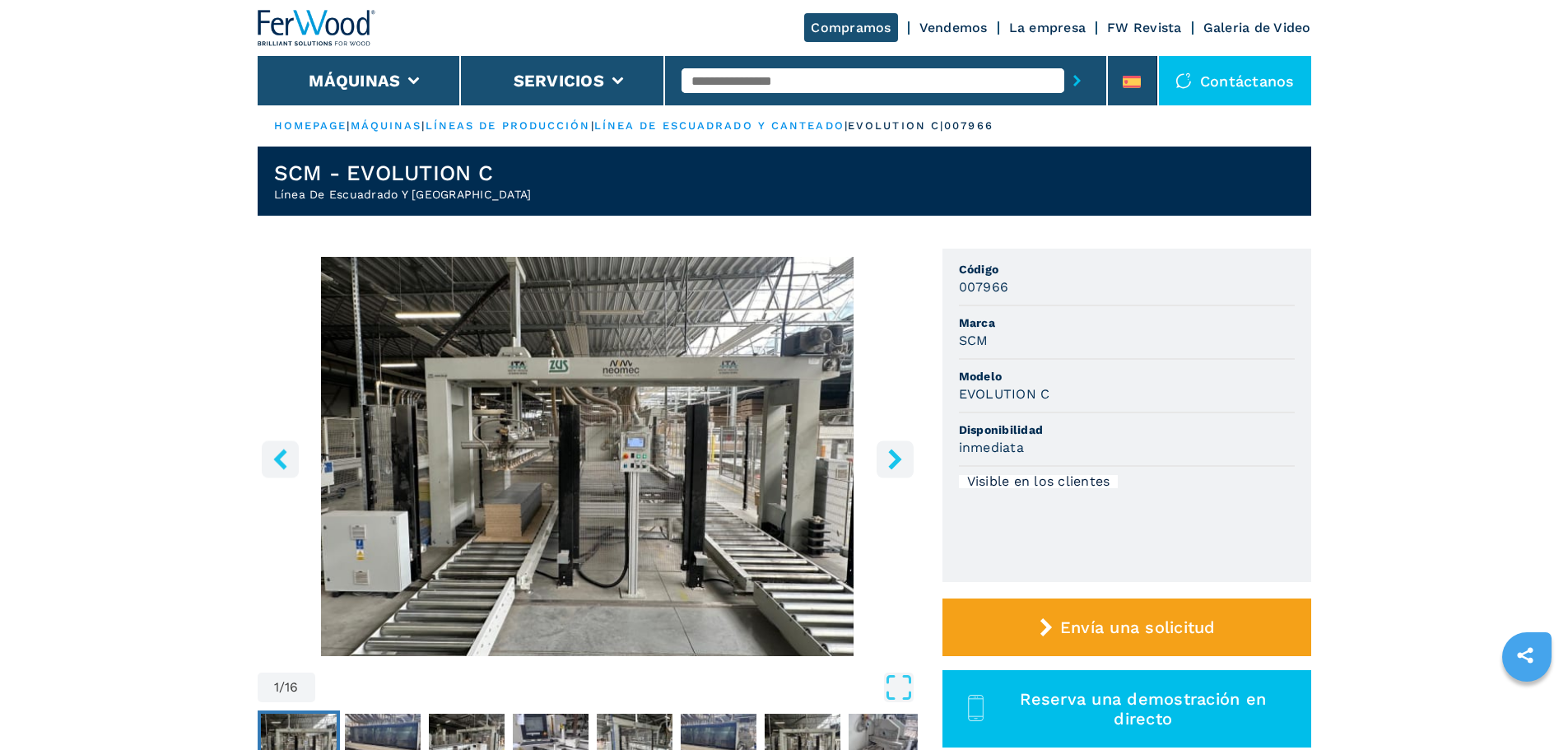
click at [896, 464] on icon "right-button" at bounding box center [895, 459] width 14 height 20
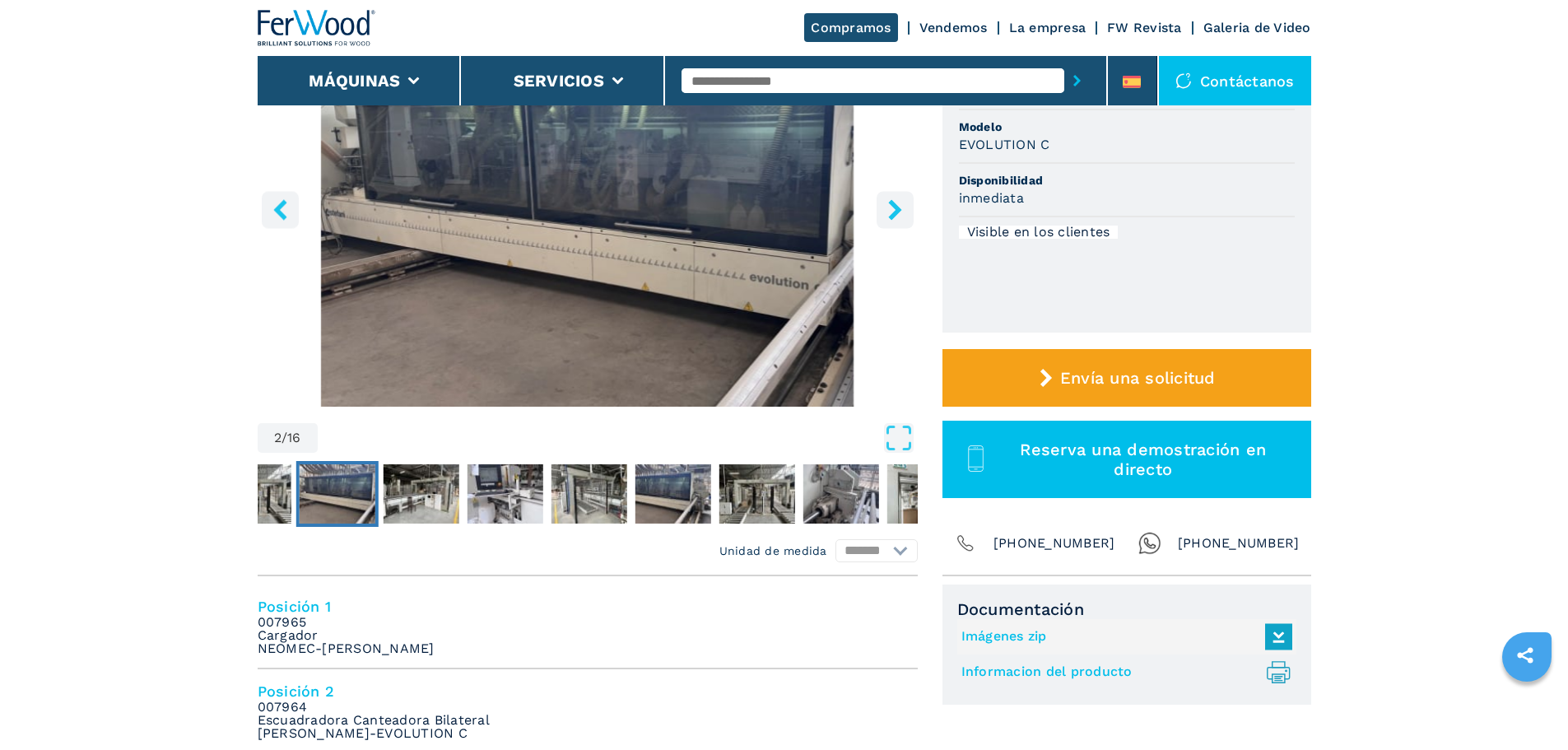
scroll to position [247, 0]
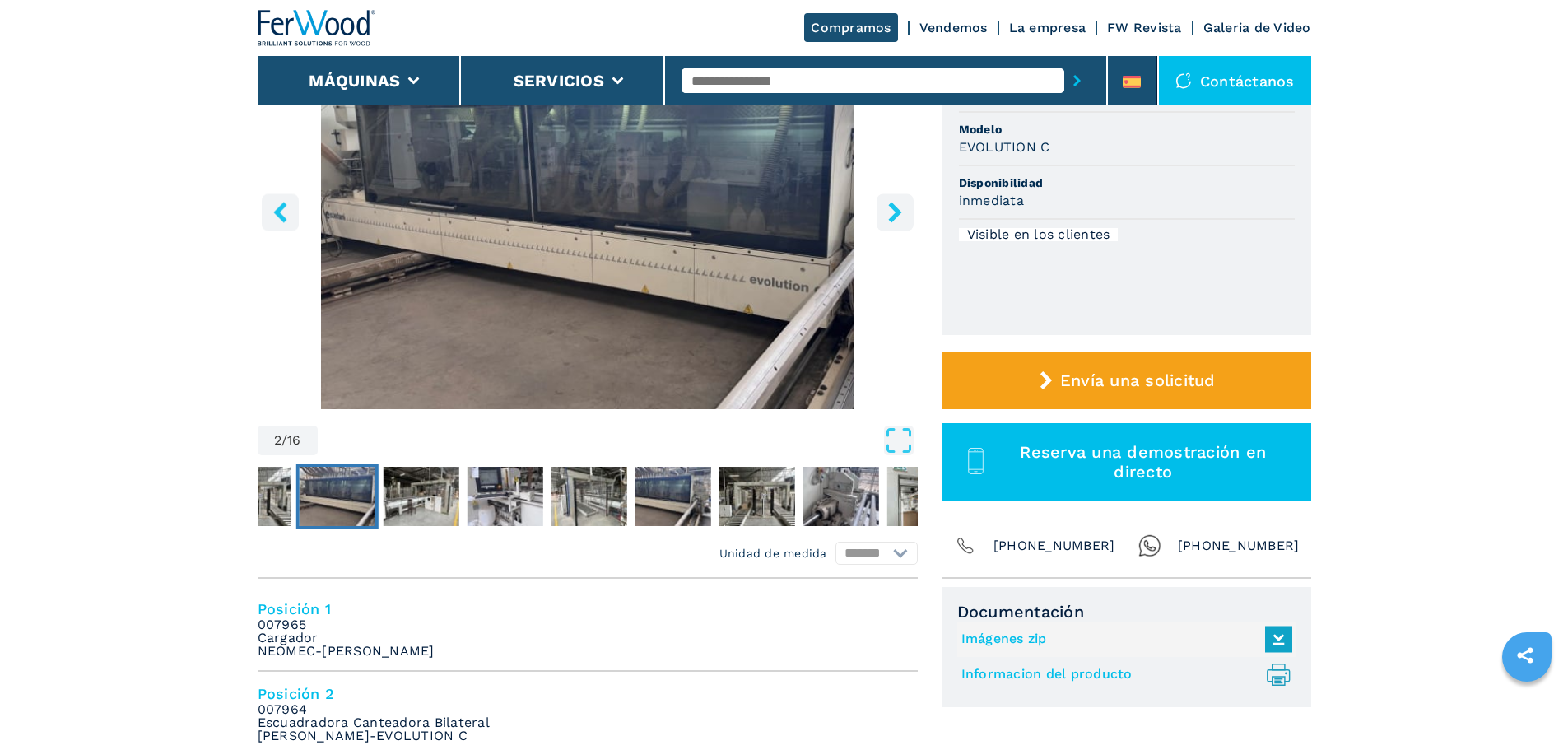
click at [719, 82] on input "text" at bounding box center [872, 80] width 383 height 24
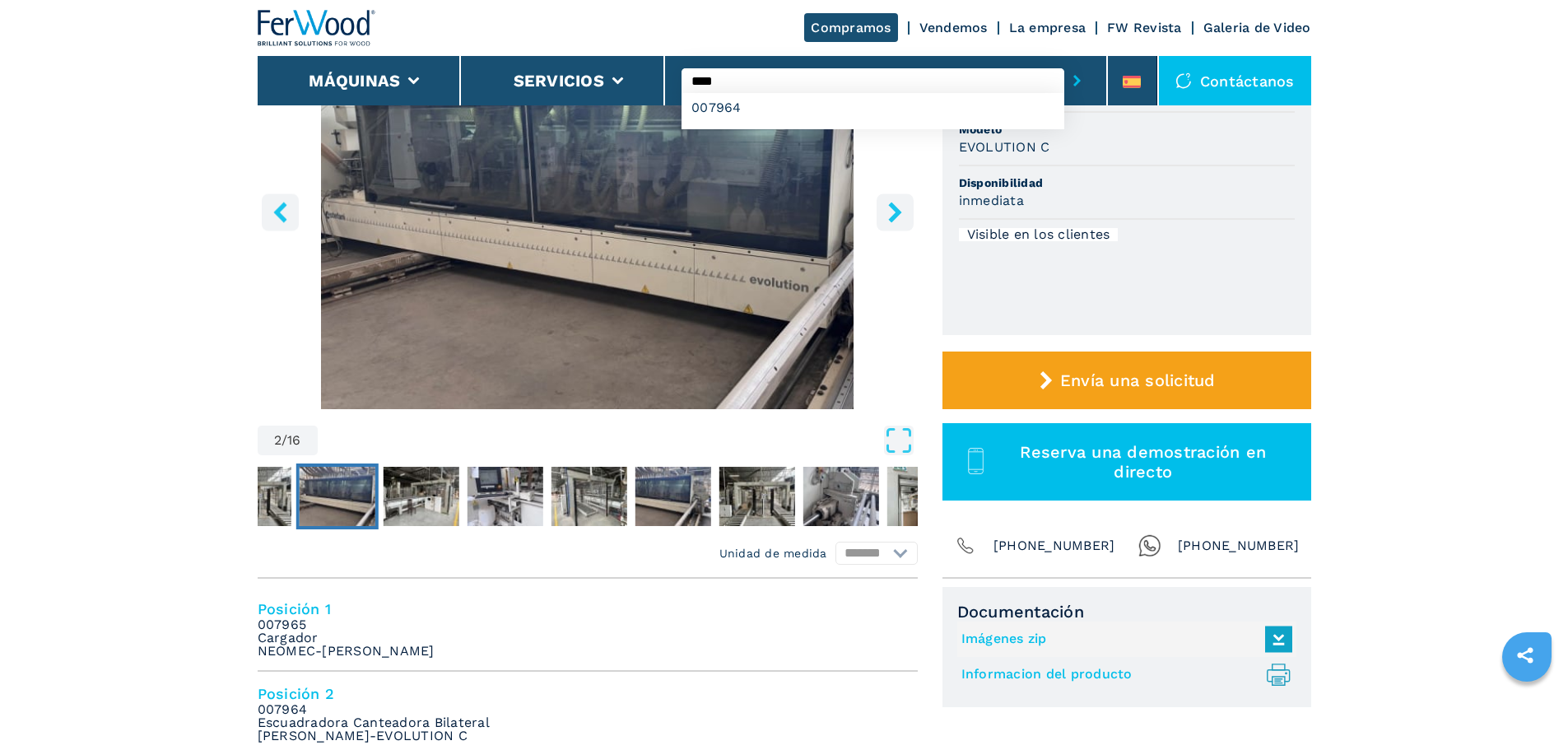
type input "****"
click at [1065, 62] on button "submit-button" at bounding box center [1077, 80] width 25 height 38
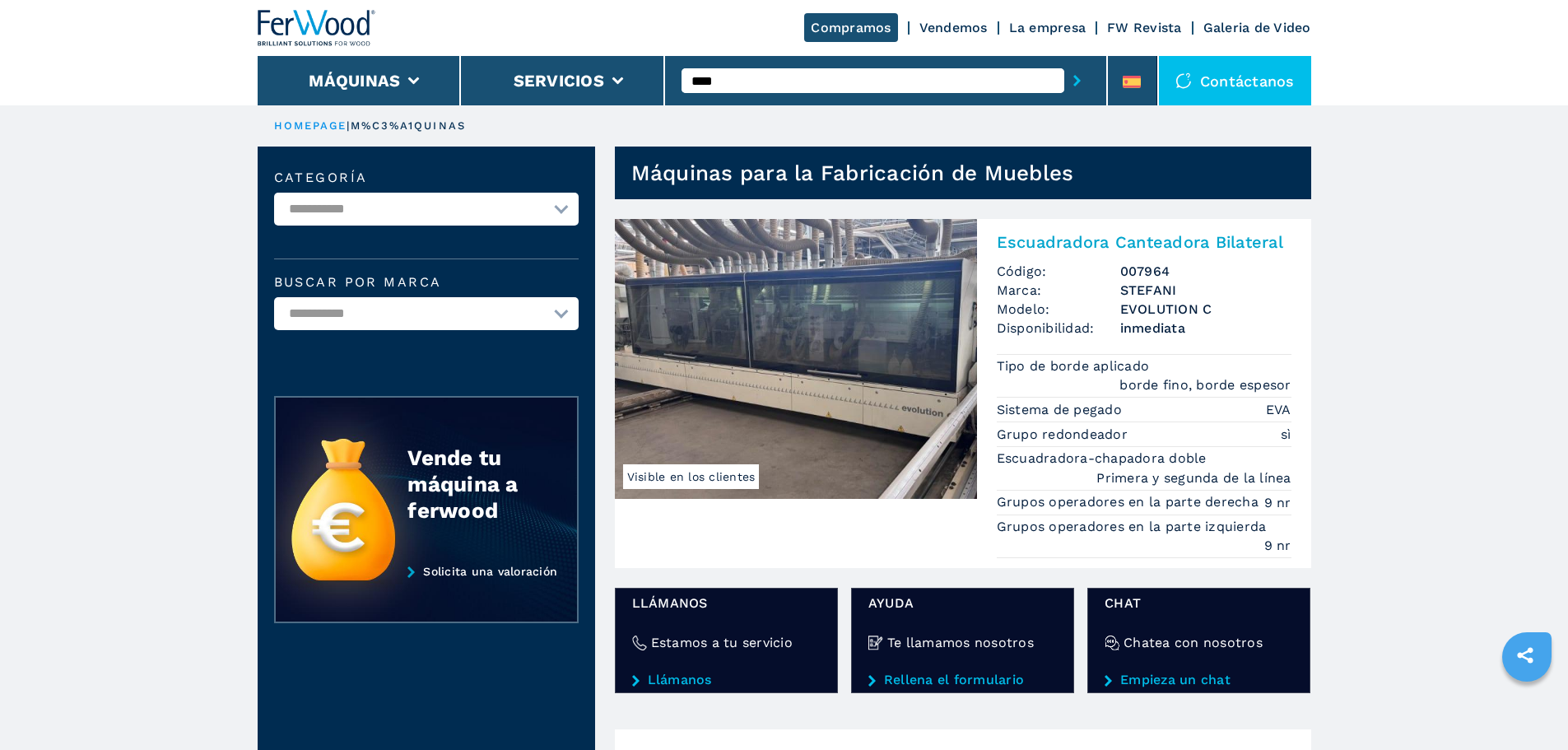
click at [560, 211] on select "**********" at bounding box center [426, 209] width 305 height 33
select select "**********"
click at [274, 193] on select "**********" at bounding box center [426, 209] width 305 height 33
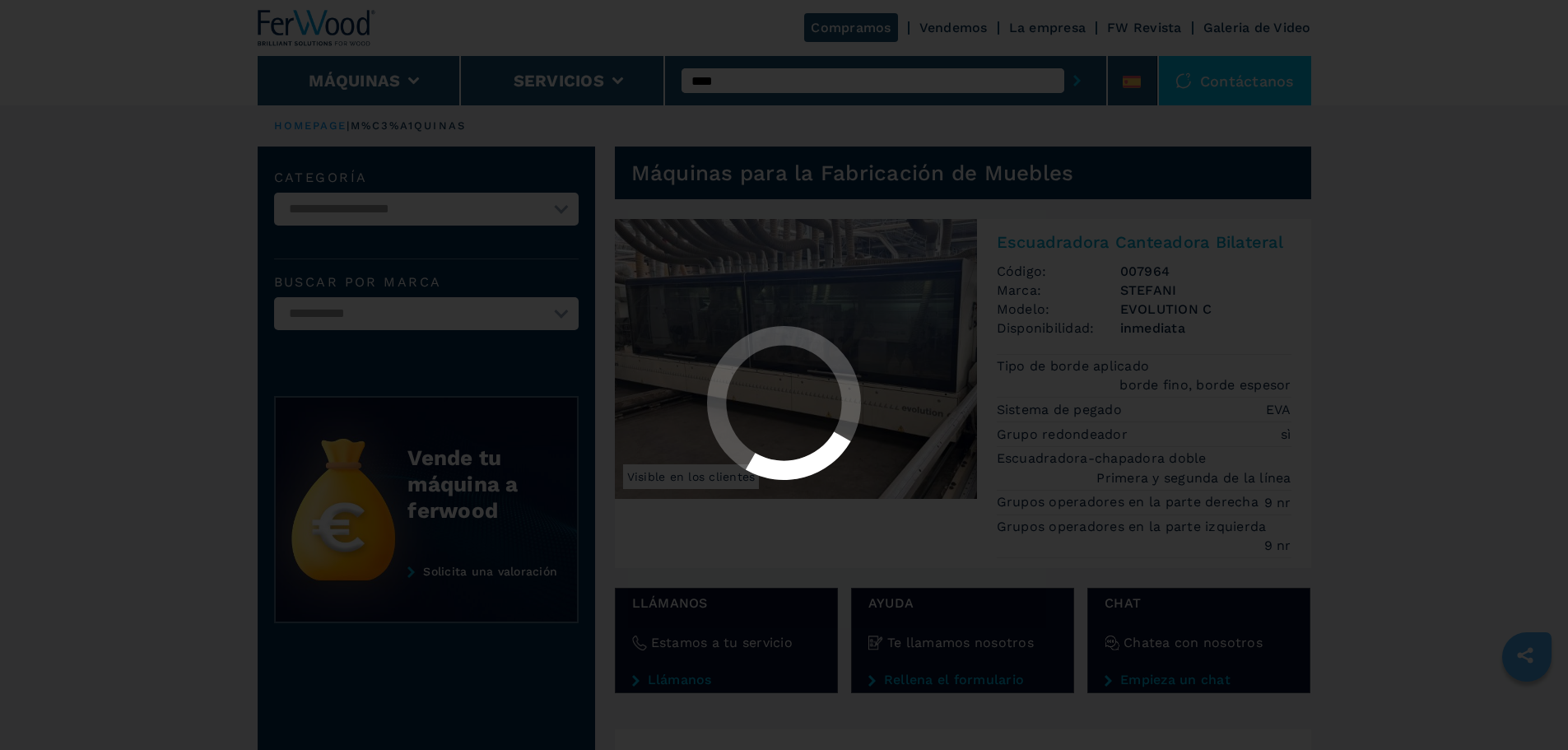
select select "**********"
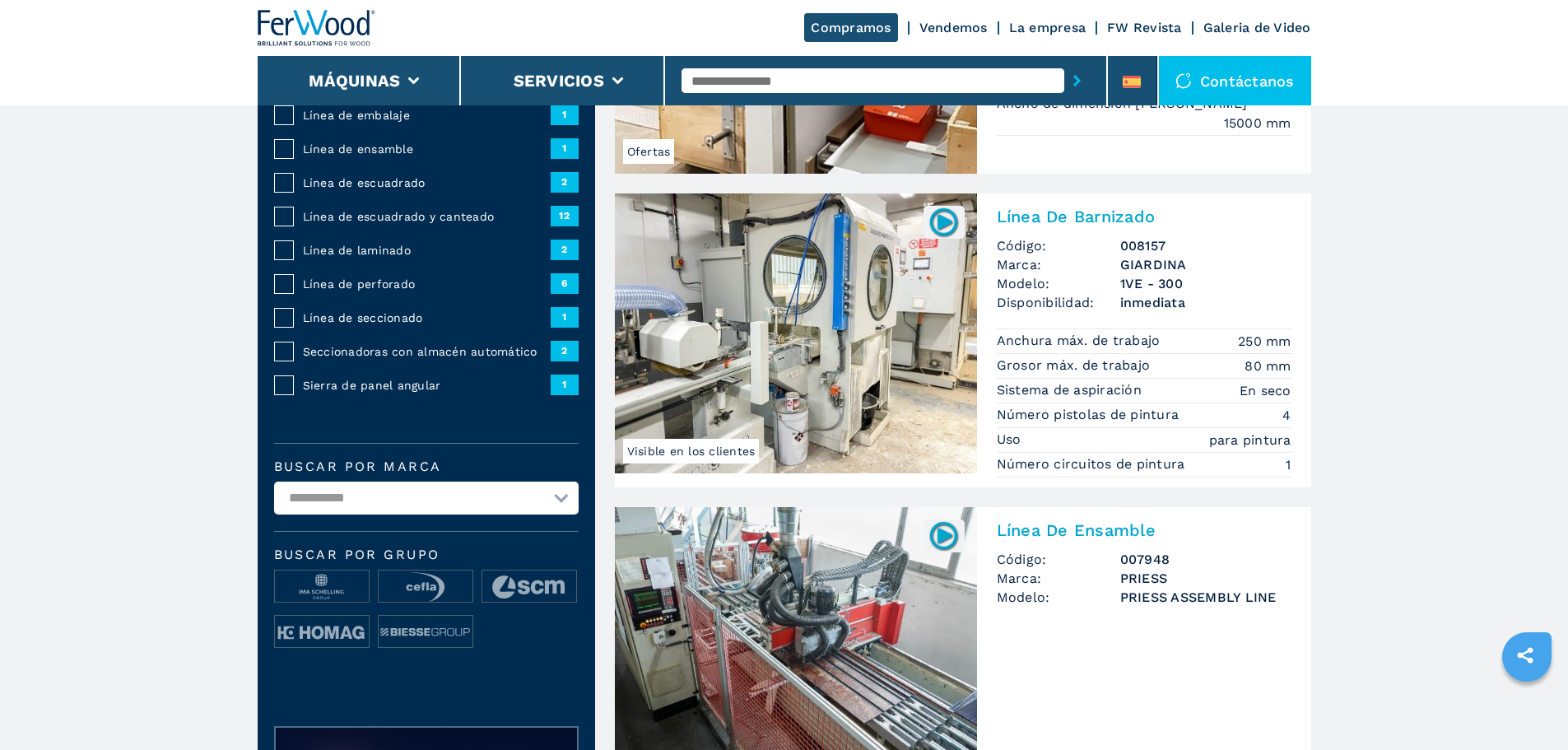
scroll to position [329, 0]
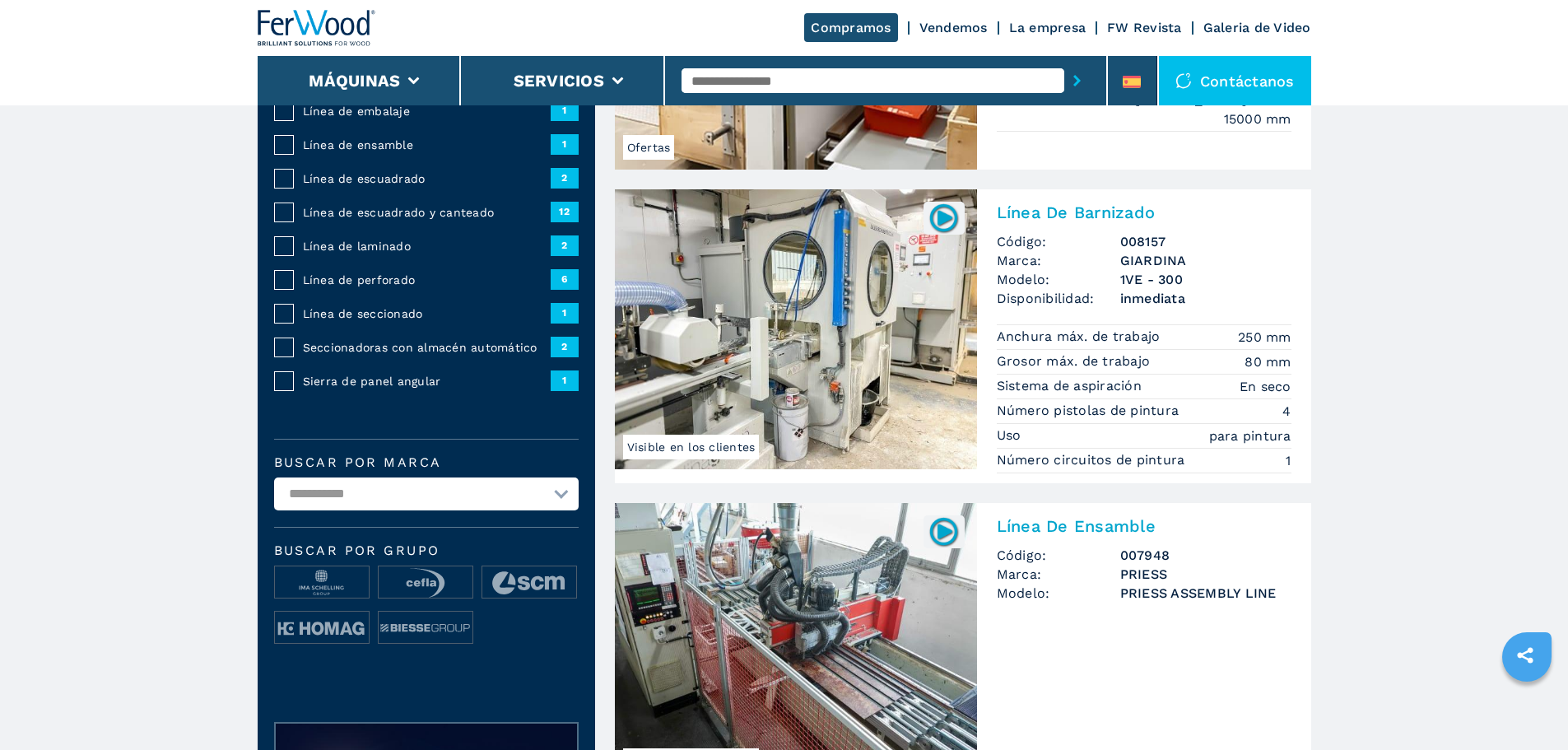
click at [393, 220] on span "Línea de escuadrado y canteado" at bounding box center [426, 212] width 247 height 16
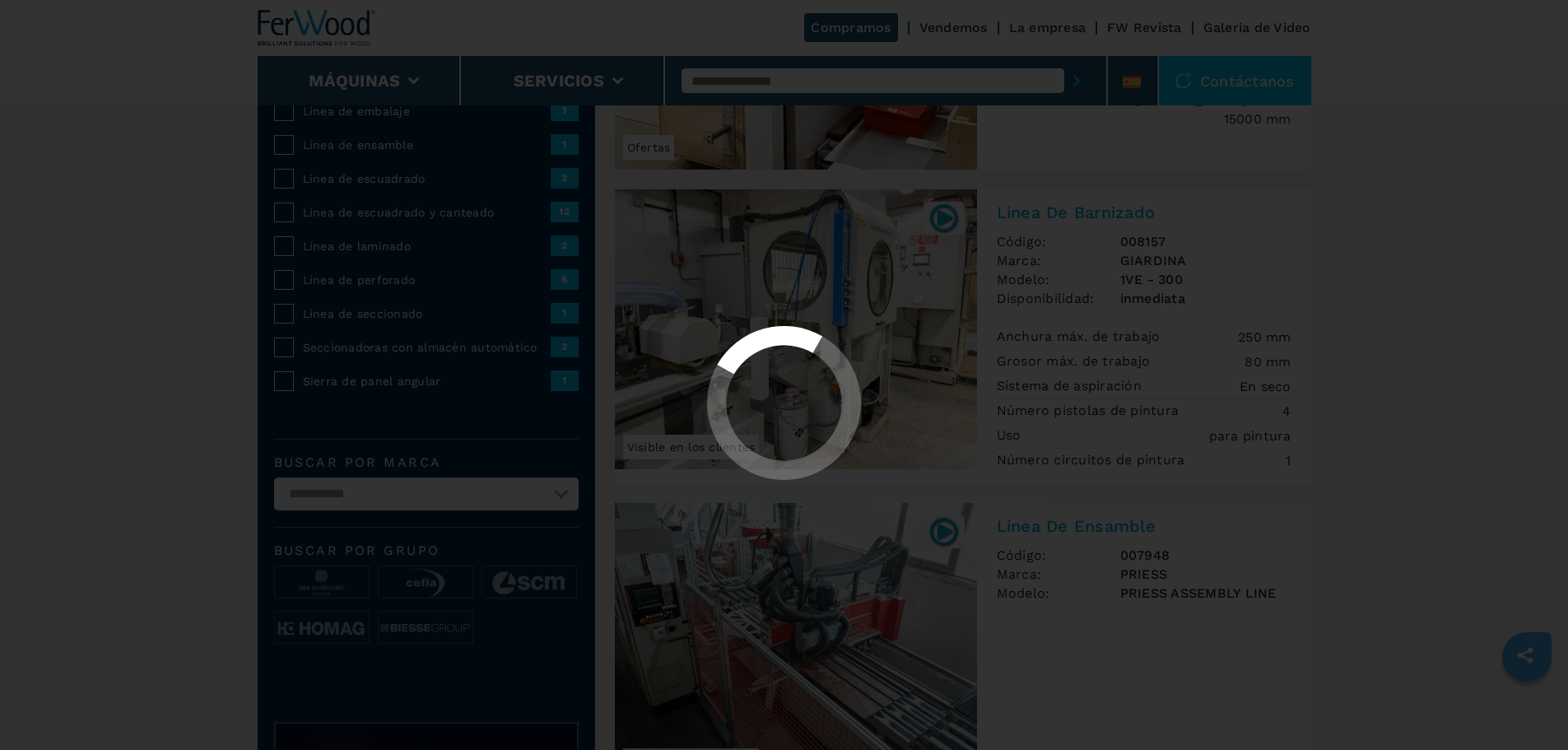
select select "**********"
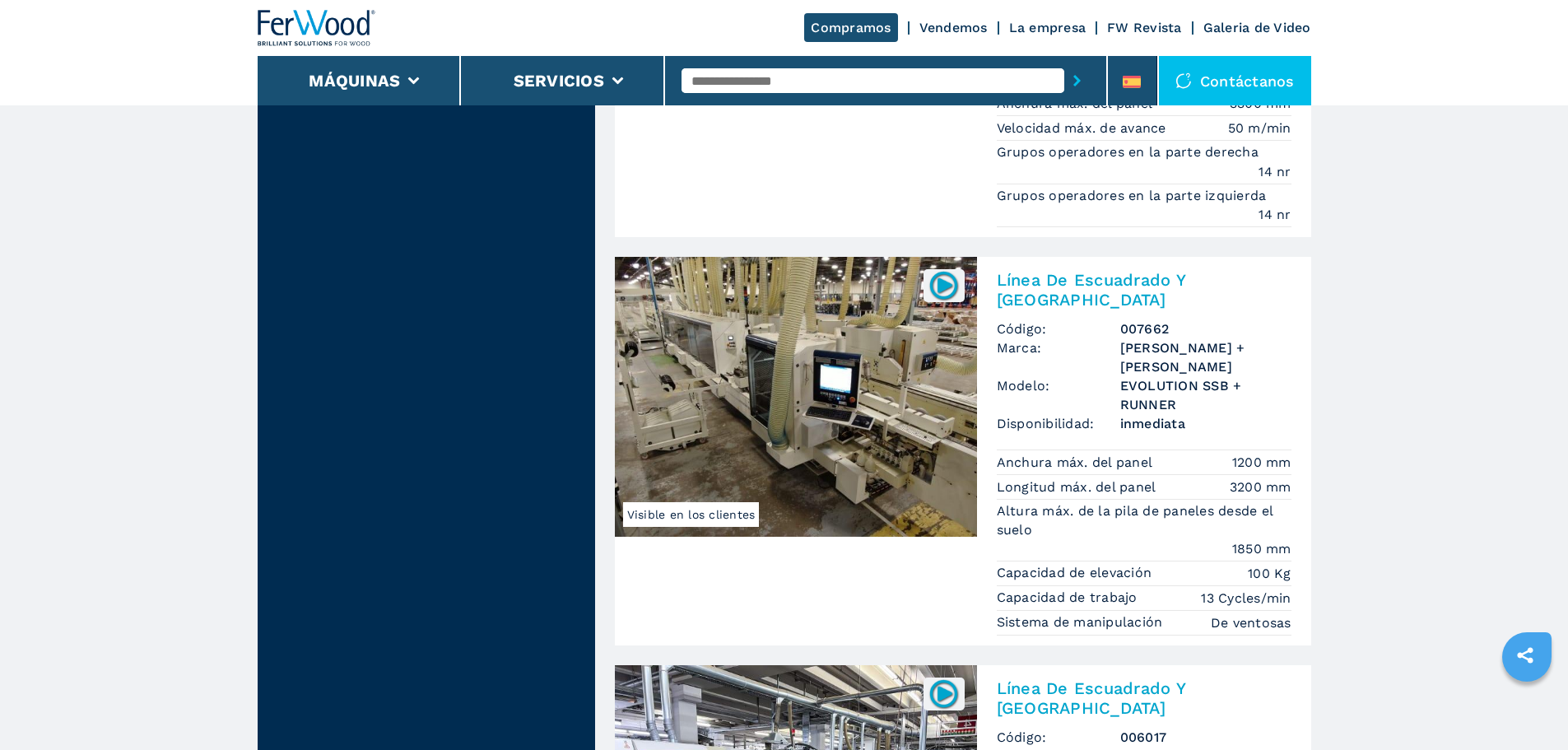
scroll to position [2058, 0]
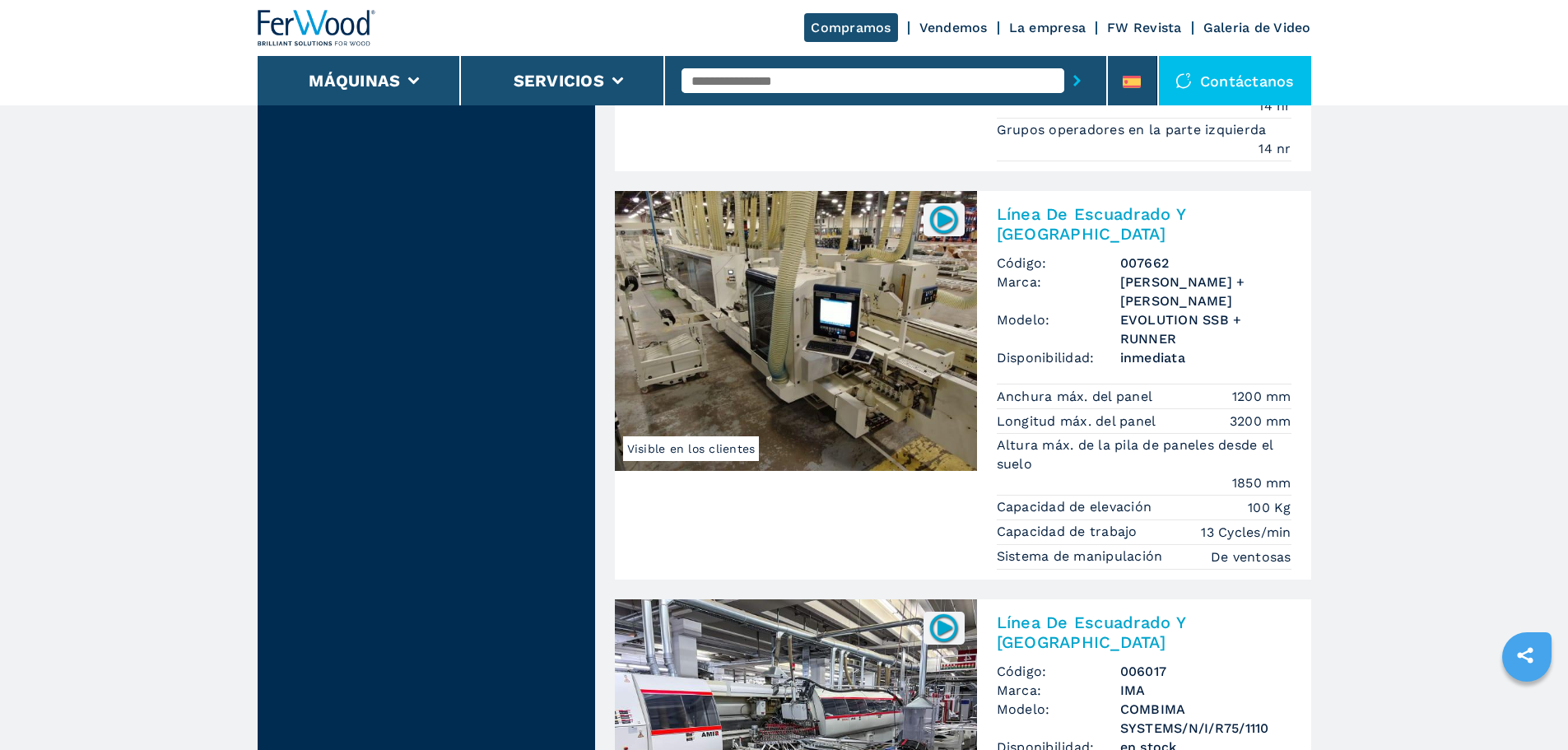
click at [806, 326] on img at bounding box center [795, 330] width 362 height 280
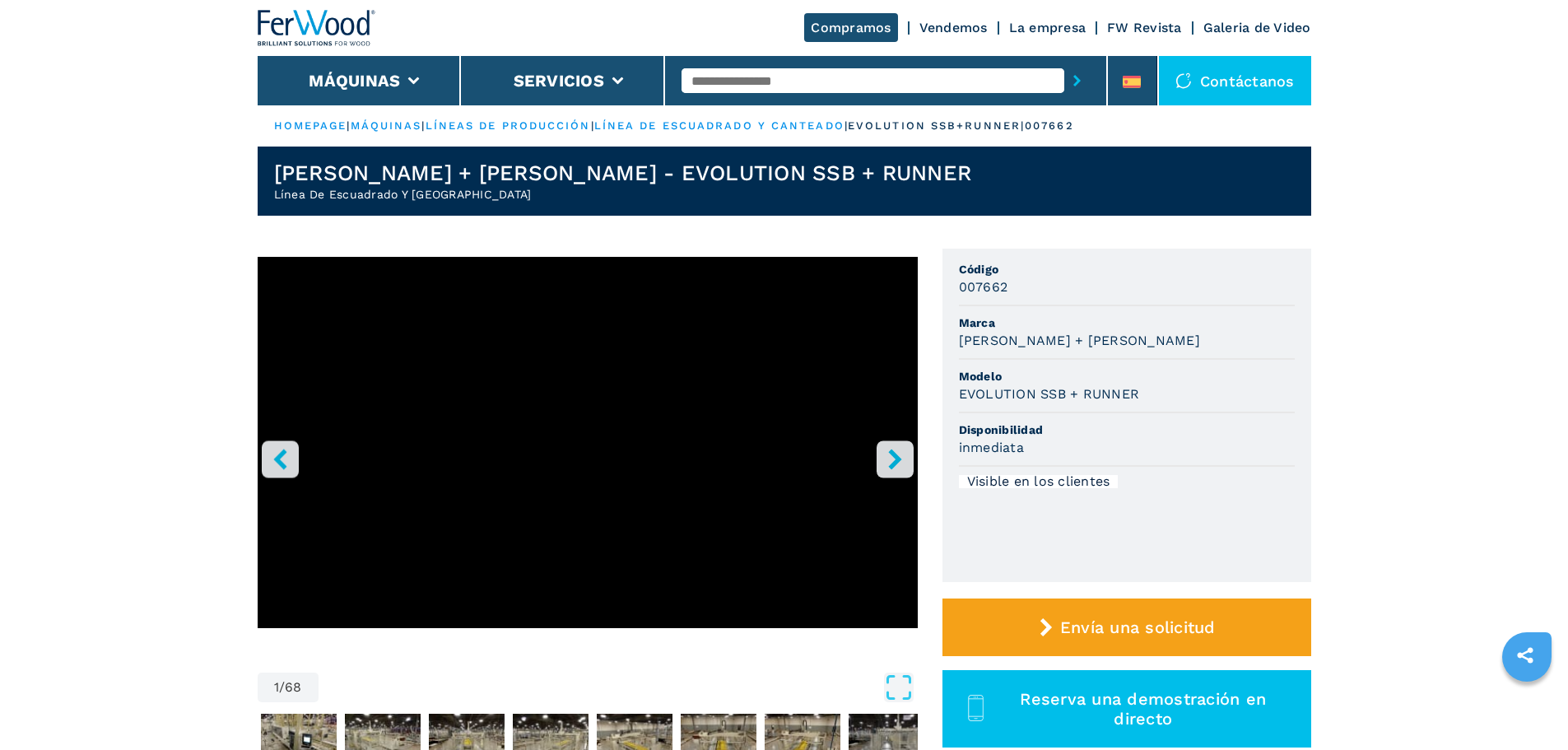
click at [886, 454] on icon "right-button" at bounding box center [895, 459] width 20 height 20
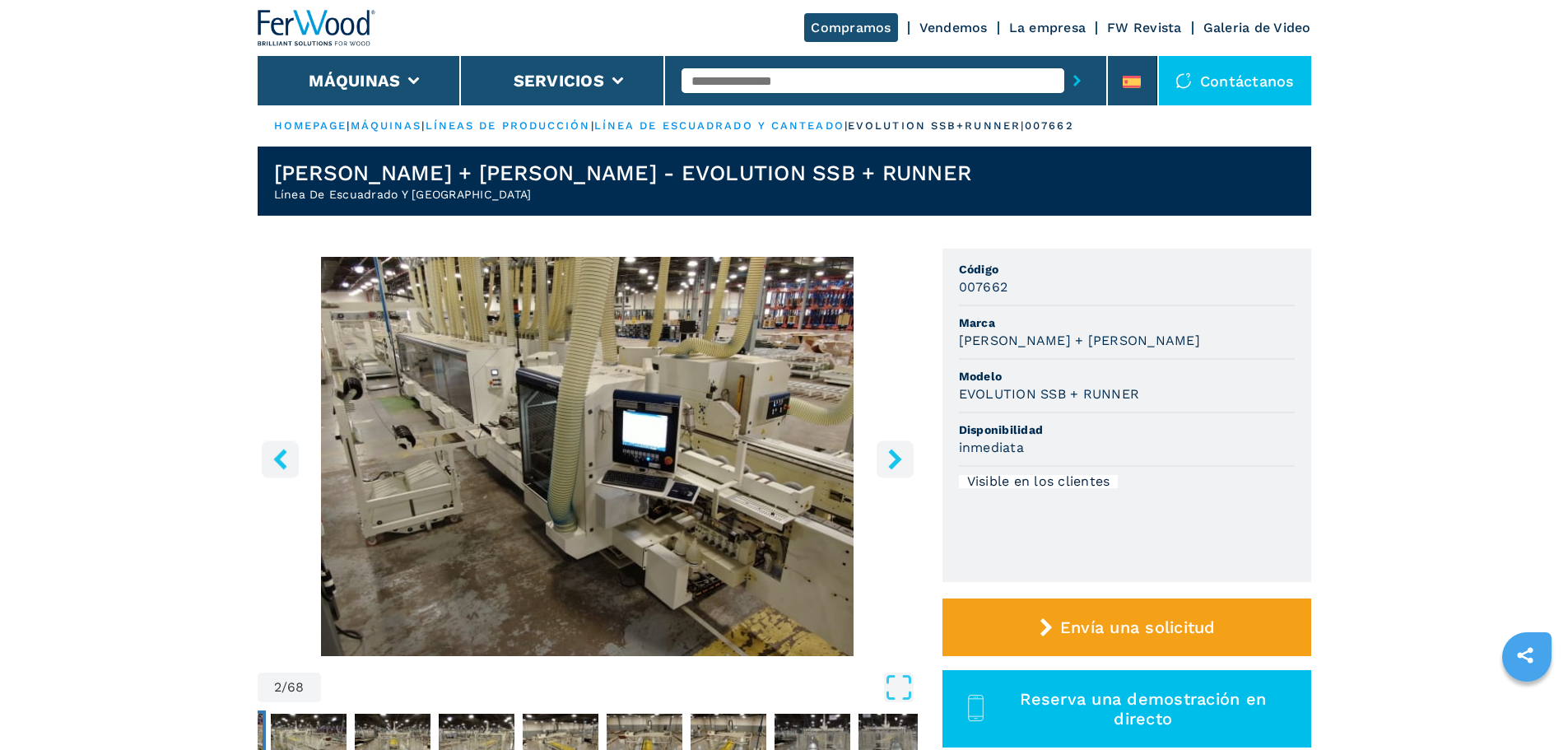
click at [886, 454] on icon "right-button" at bounding box center [895, 459] width 20 height 20
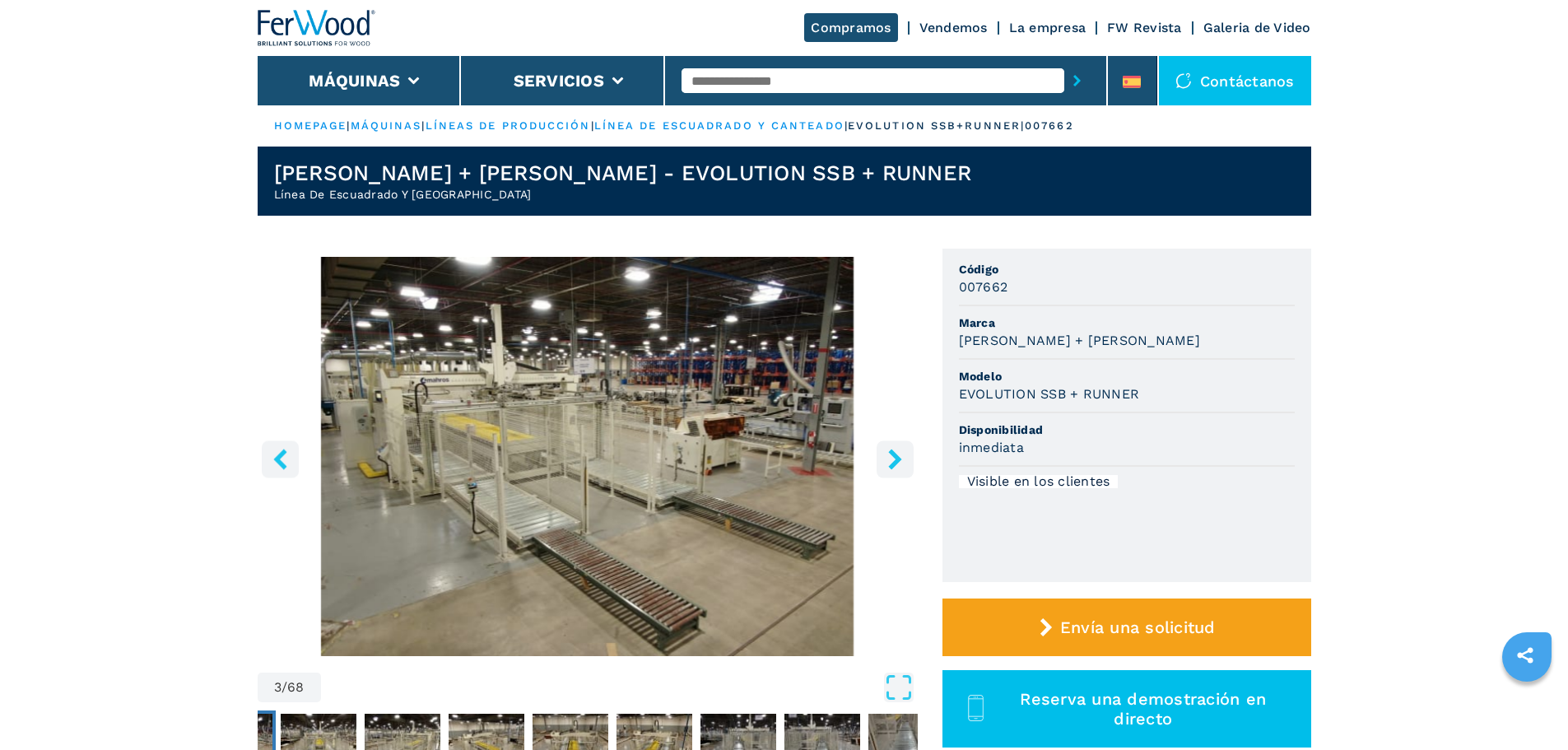
click at [887, 454] on icon "right-button" at bounding box center [895, 459] width 20 height 20
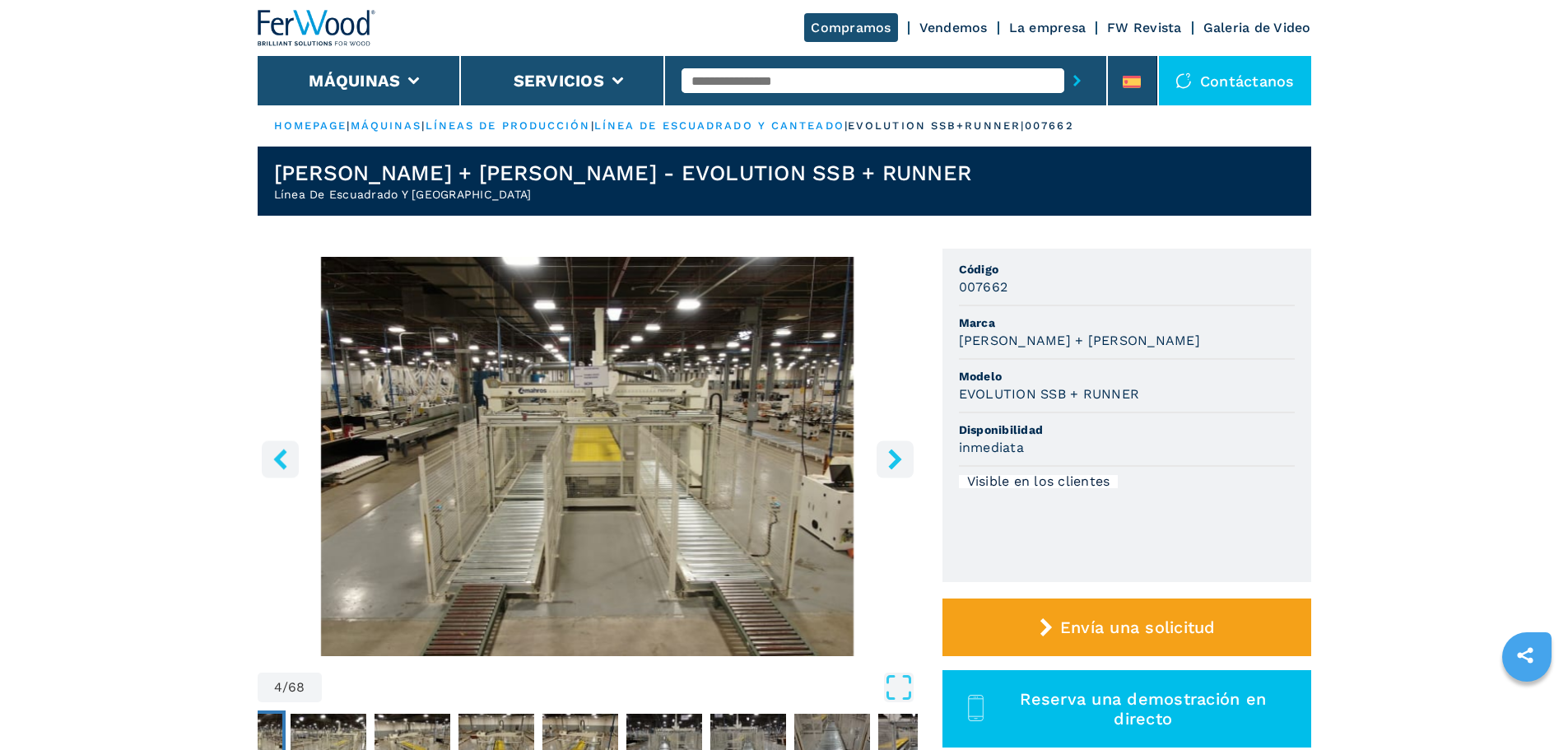
click at [887, 454] on icon "right-button" at bounding box center [895, 459] width 20 height 20
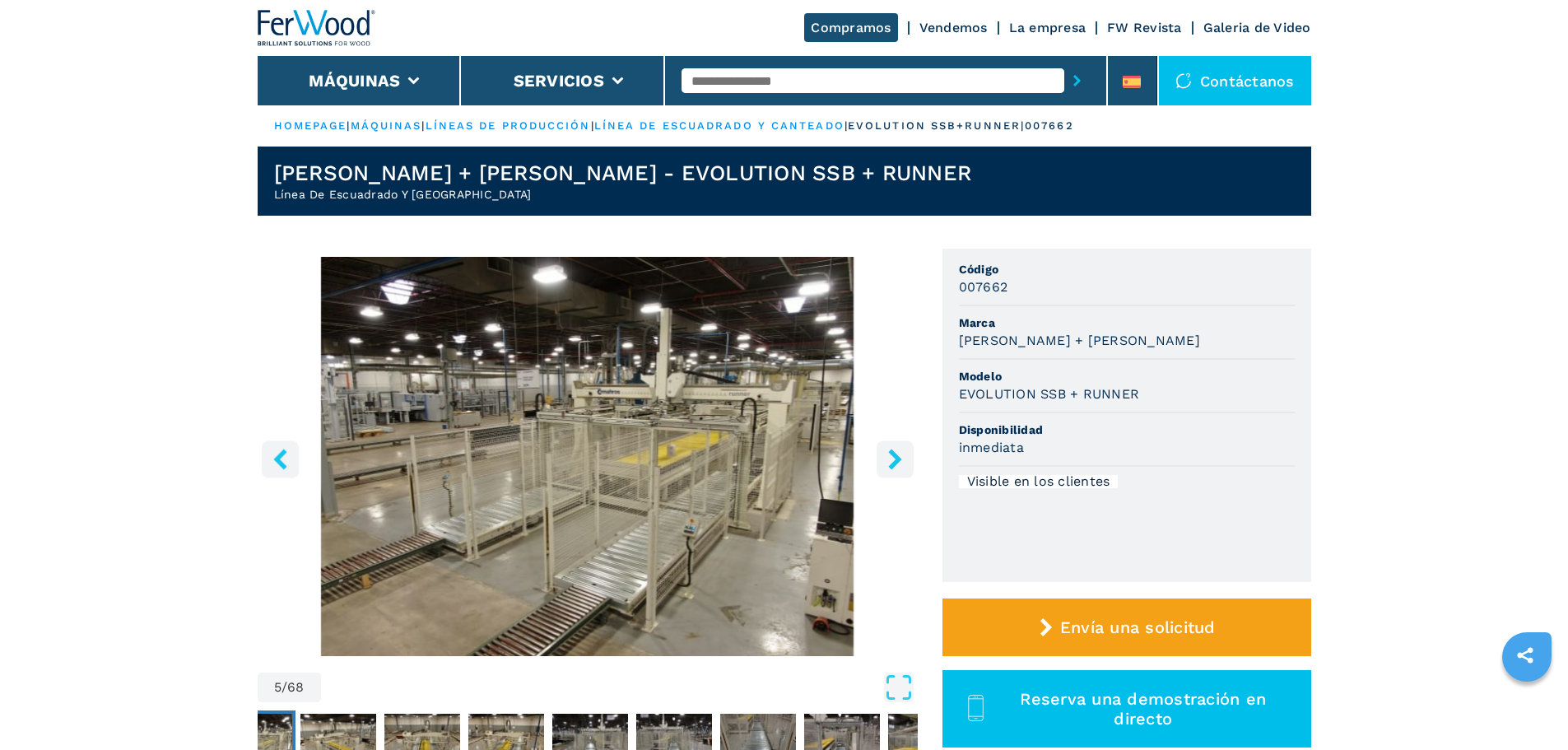
click at [887, 454] on icon "right-button" at bounding box center [895, 459] width 20 height 20
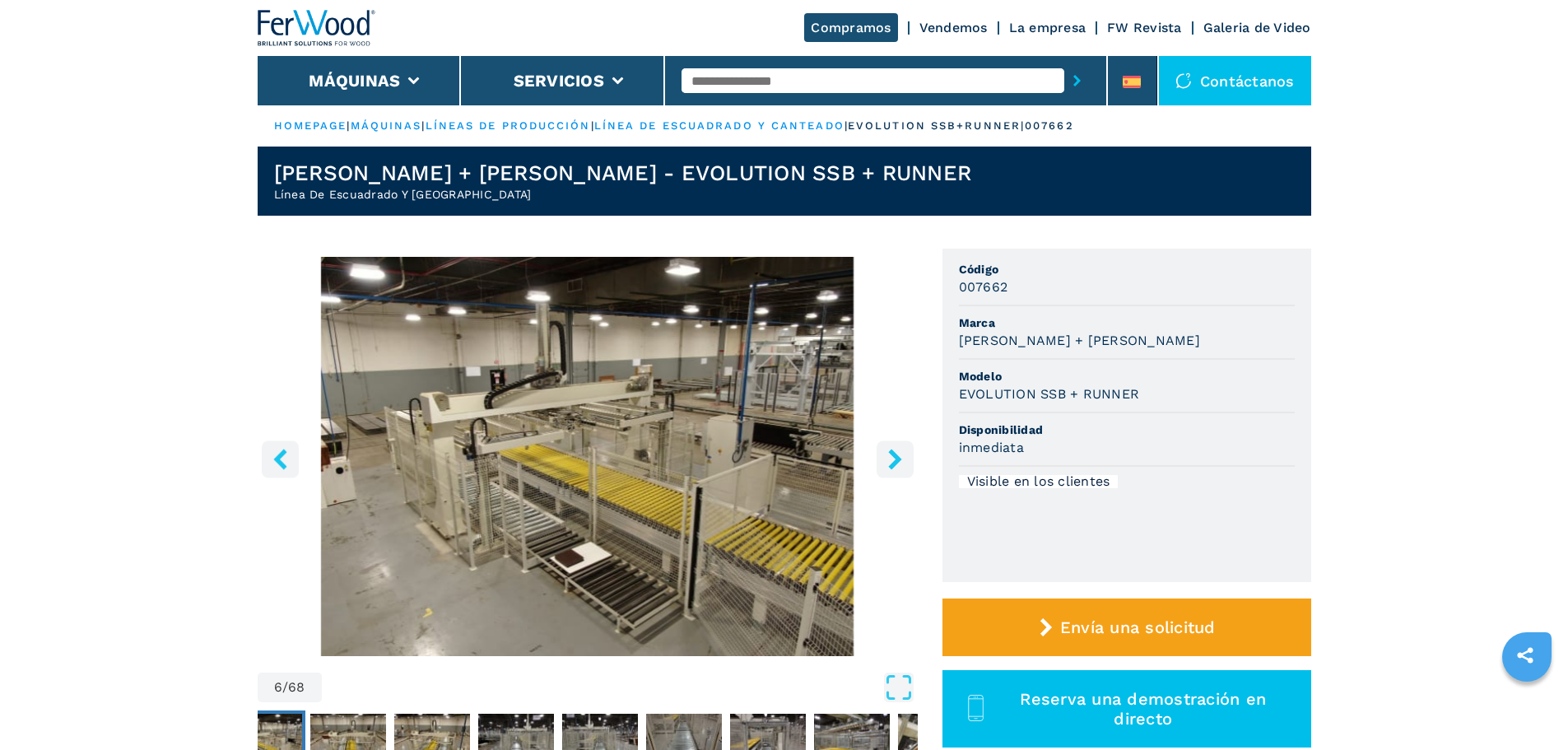
click at [887, 454] on icon "right-button" at bounding box center [895, 459] width 20 height 20
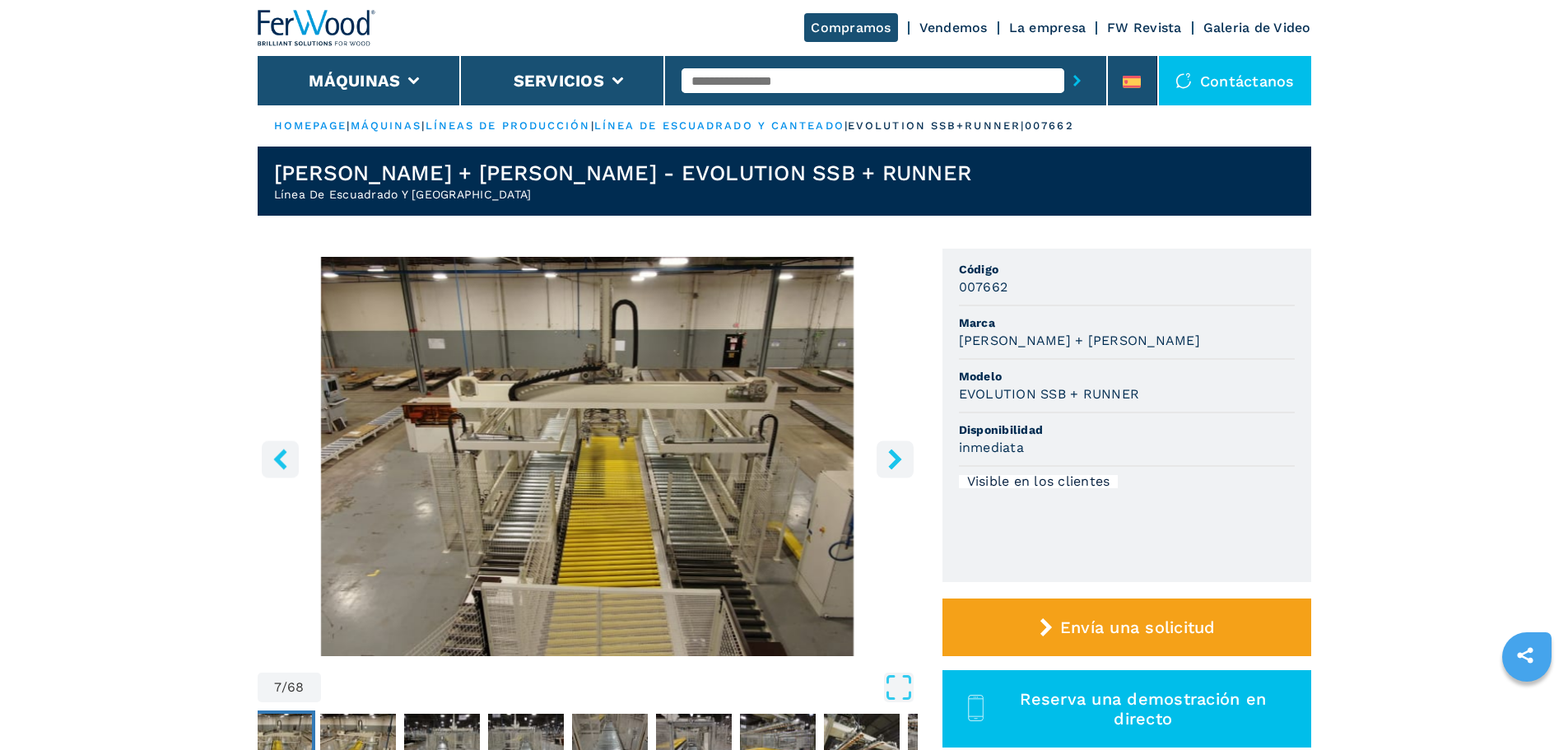
click at [887, 454] on icon "right-button" at bounding box center [895, 459] width 20 height 20
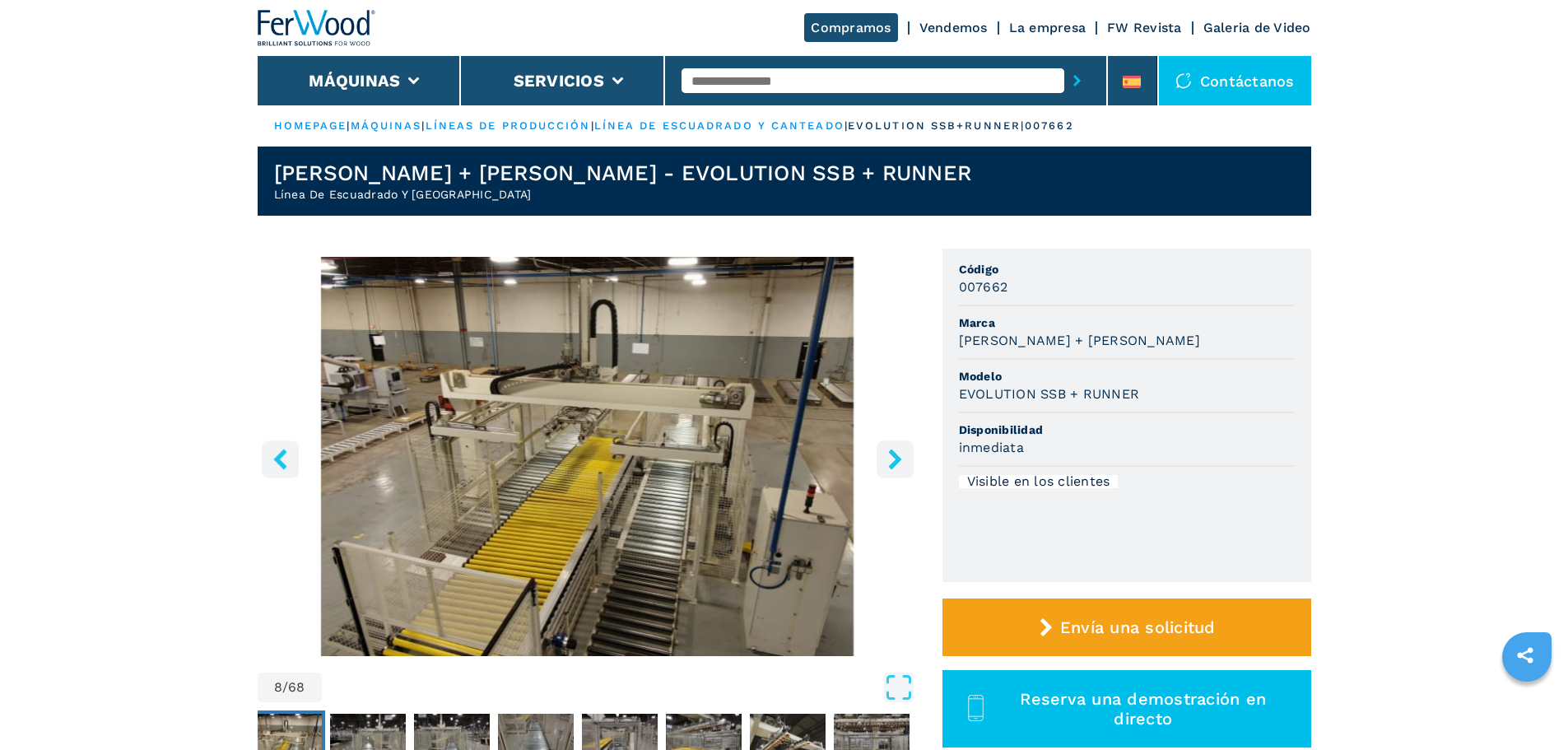
click at [887, 454] on icon "right-button" at bounding box center [895, 459] width 20 height 20
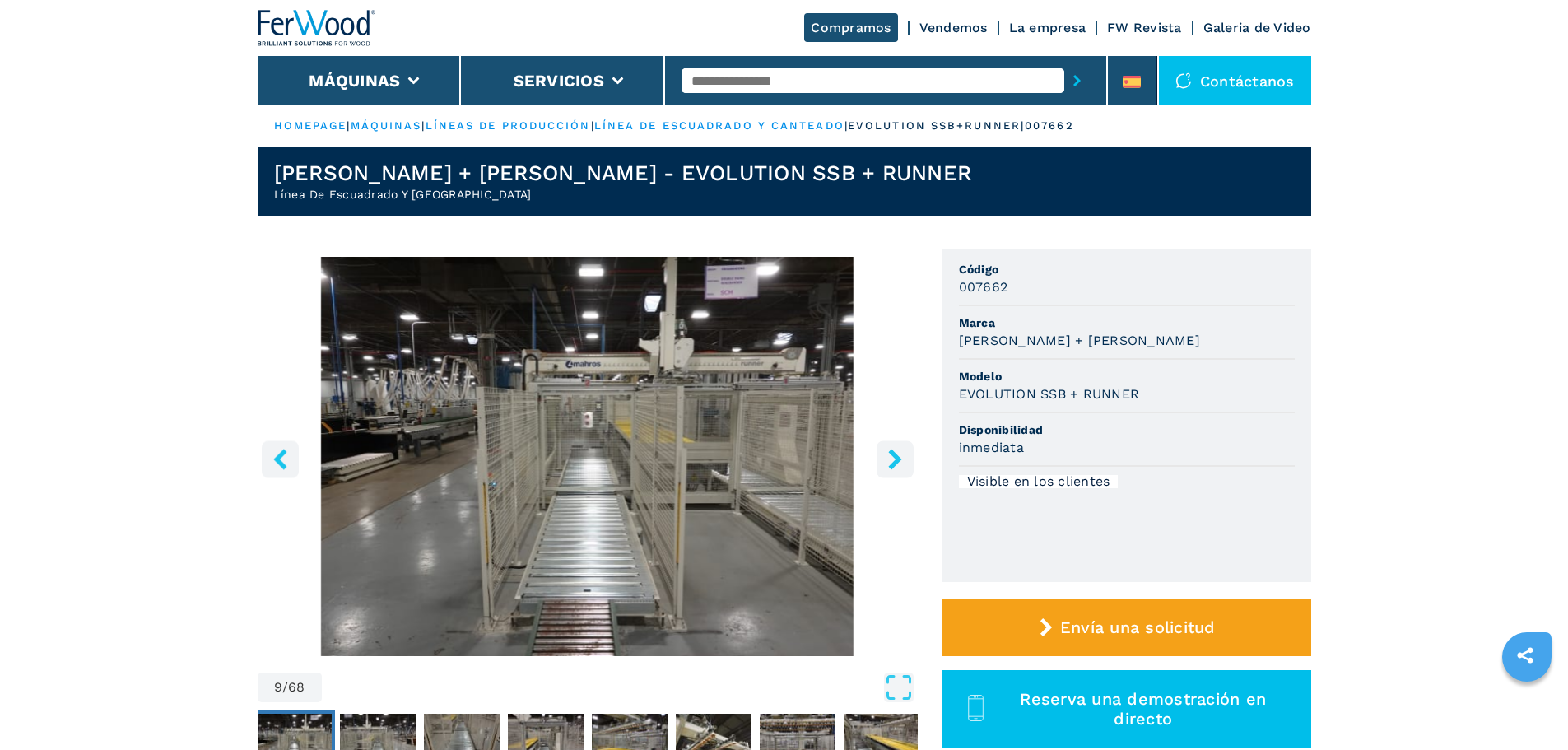
click at [887, 454] on icon "right-button" at bounding box center [895, 459] width 20 height 20
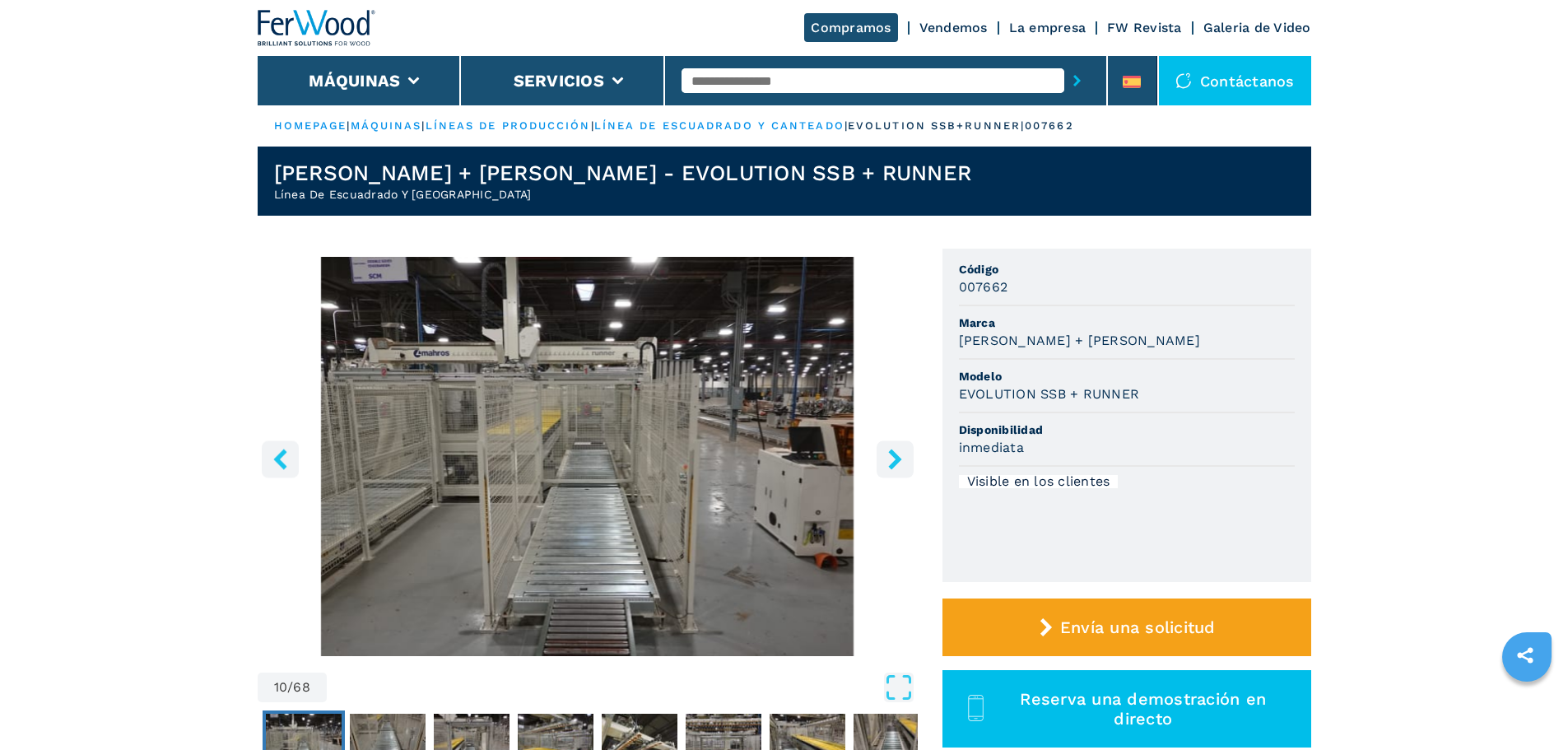
click at [887, 454] on icon "right-button" at bounding box center [895, 459] width 20 height 20
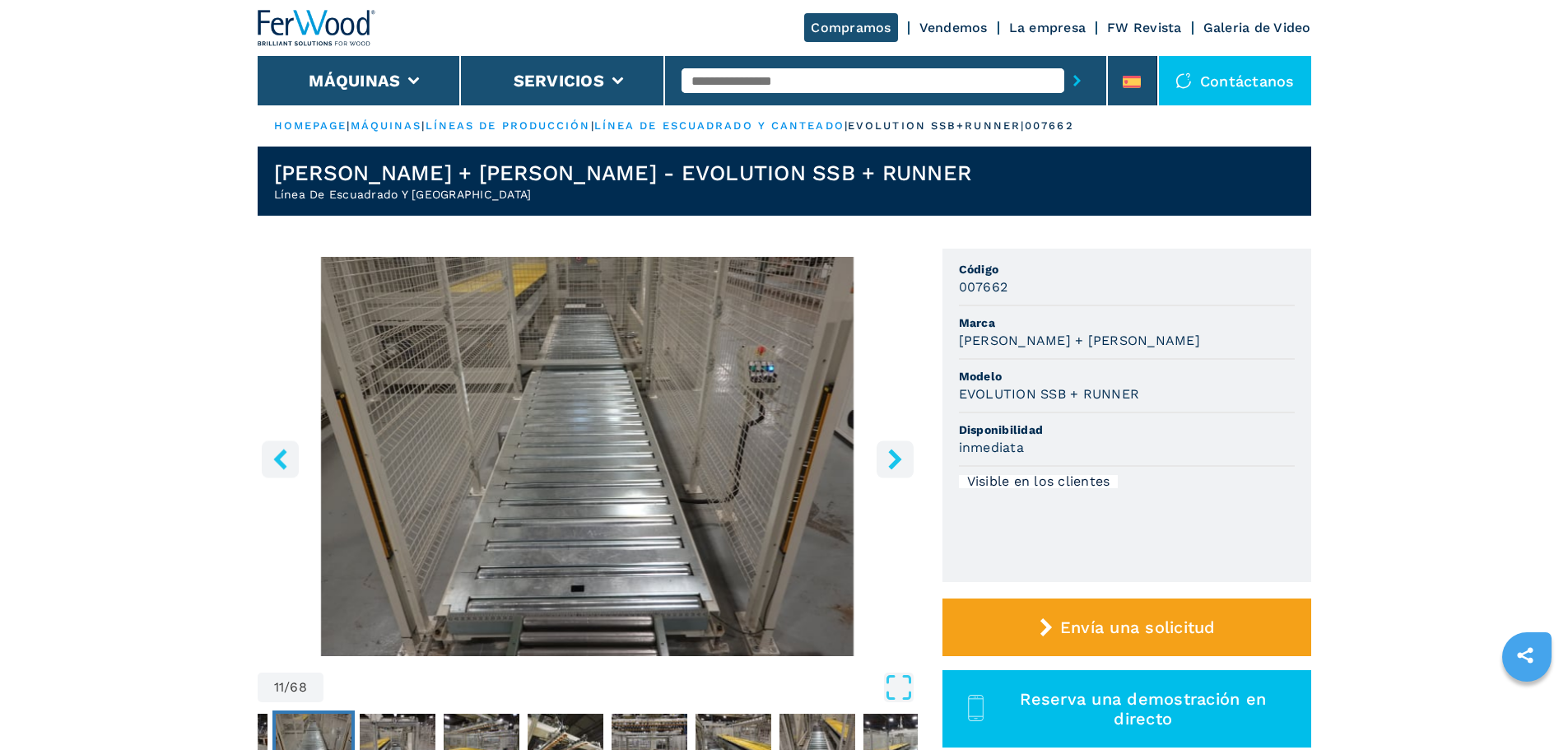
click at [887, 454] on icon "right-button" at bounding box center [895, 459] width 20 height 20
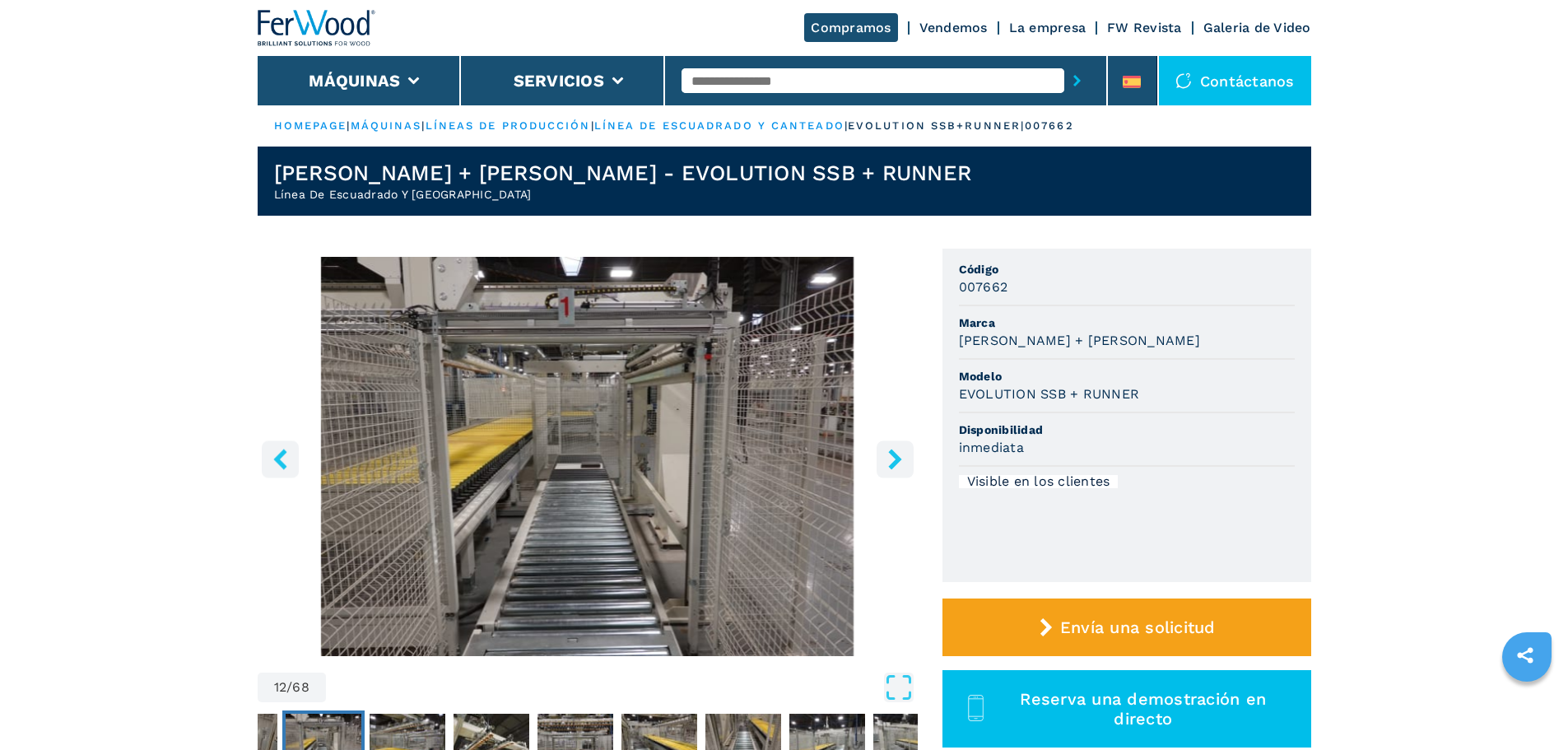
click at [887, 454] on icon "right-button" at bounding box center [895, 459] width 20 height 20
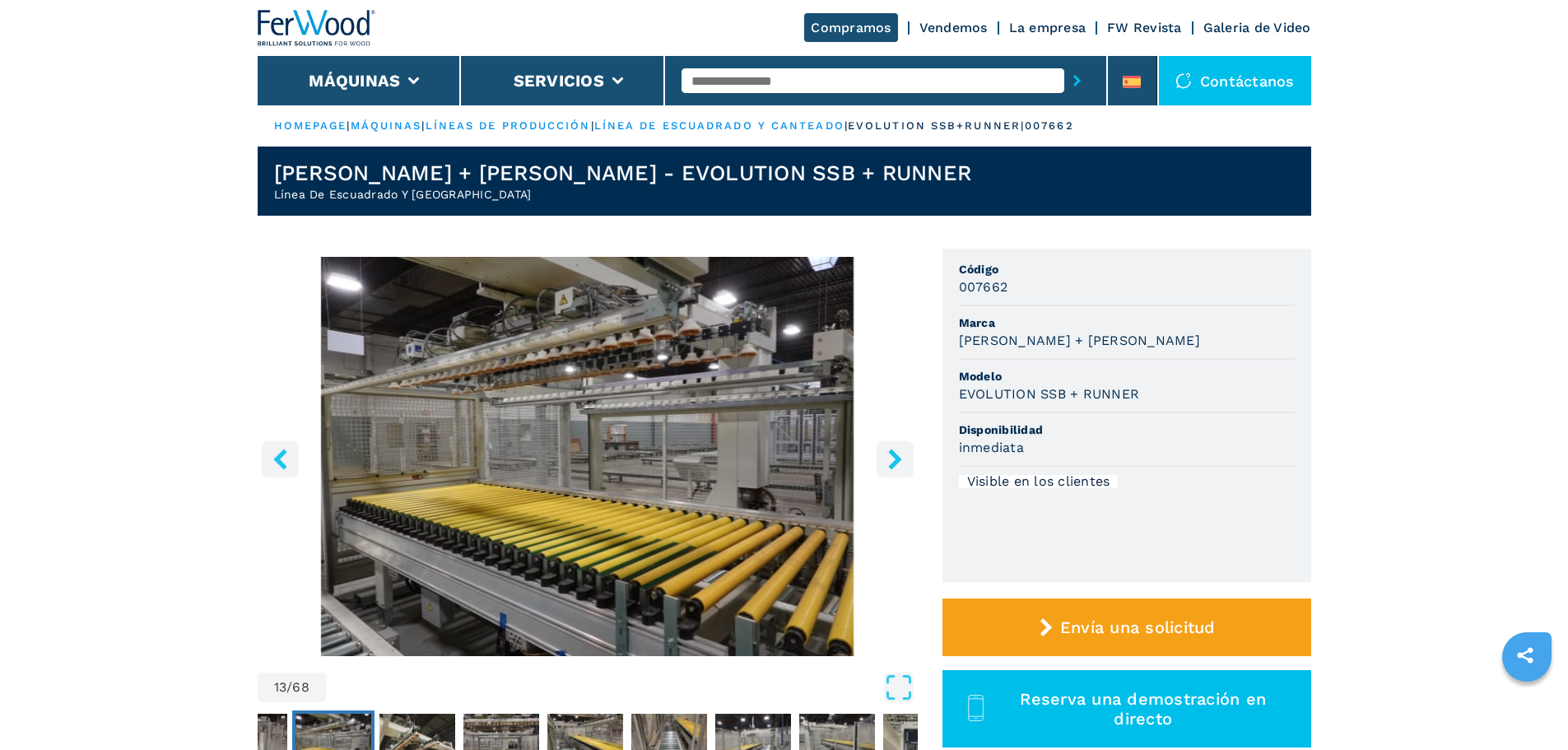
click at [887, 454] on icon "right-button" at bounding box center [895, 459] width 20 height 20
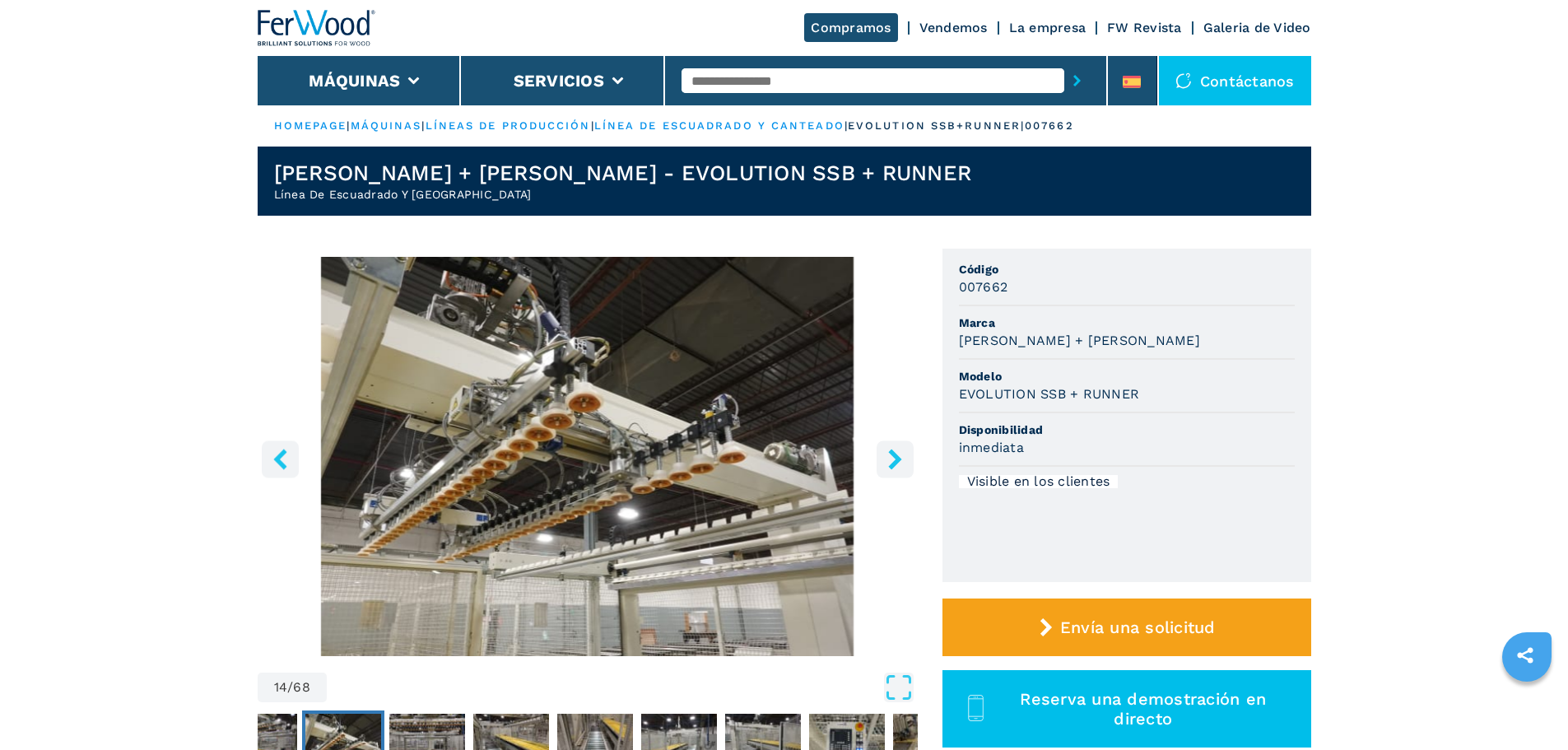
click at [887, 454] on icon "right-button" at bounding box center [895, 459] width 20 height 20
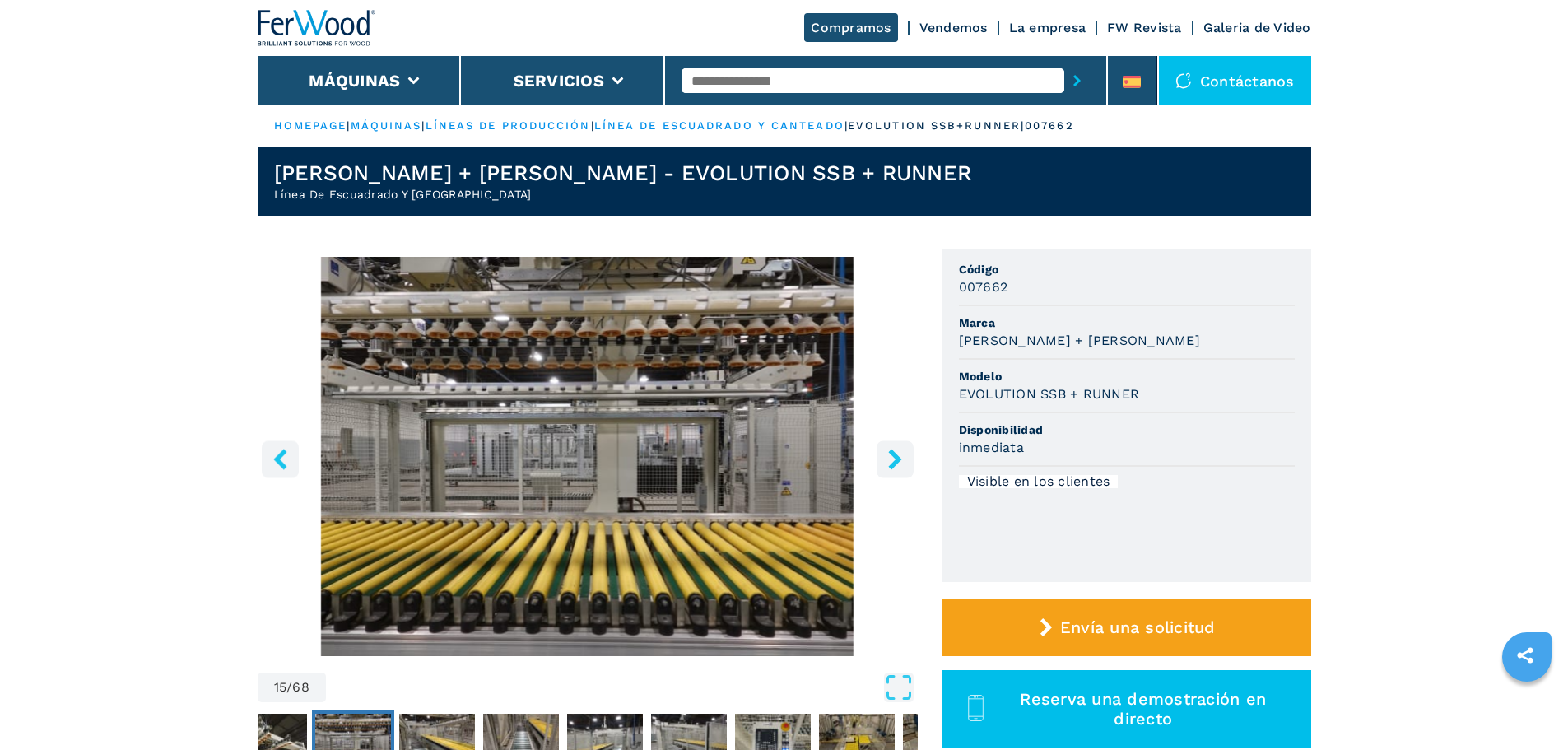
click at [887, 454] on icon "right-button" at bounding box center [895, 459] width 20 height 20
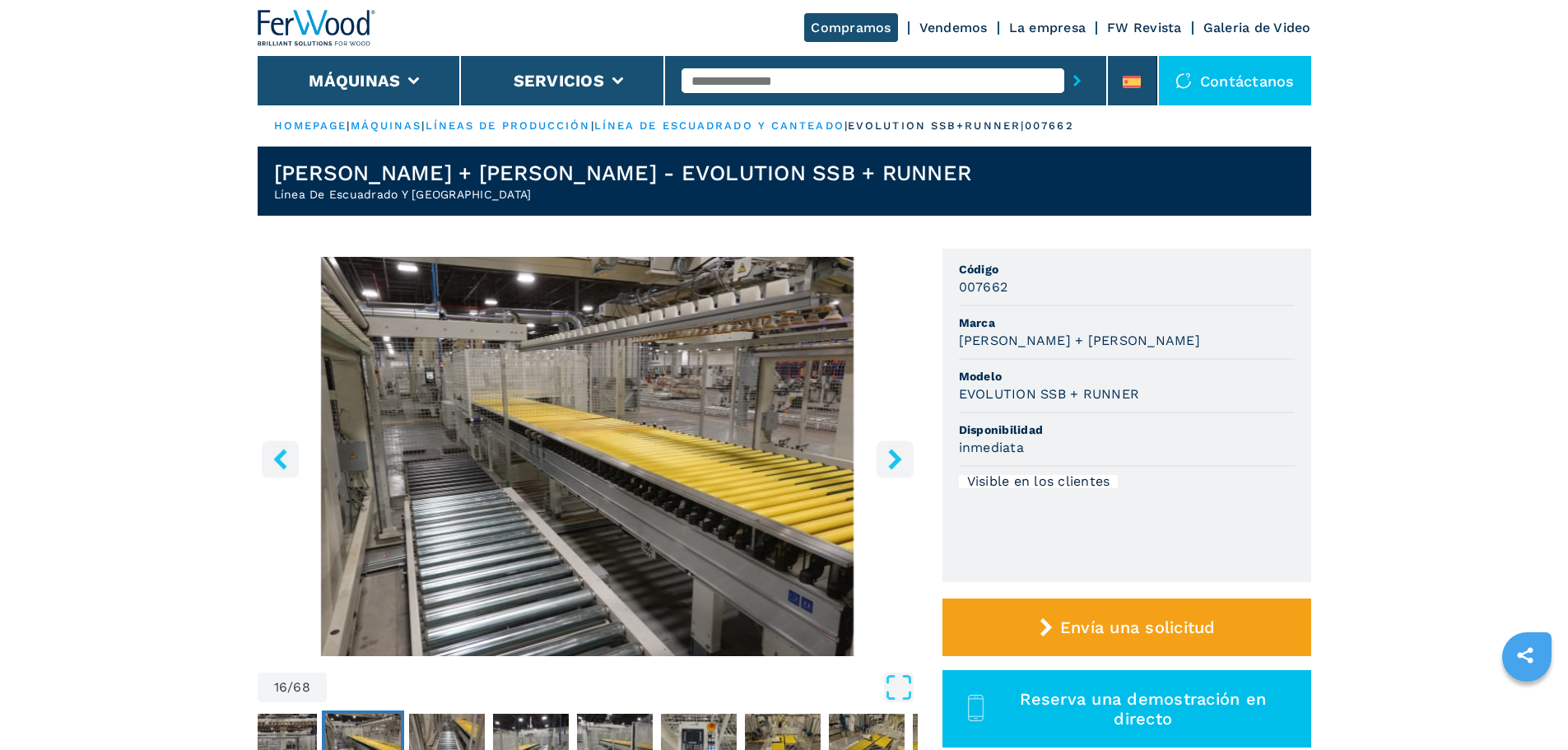
click at [887, 454] on icon "right-button" at bounding box center [895, 459] width 20 height 20
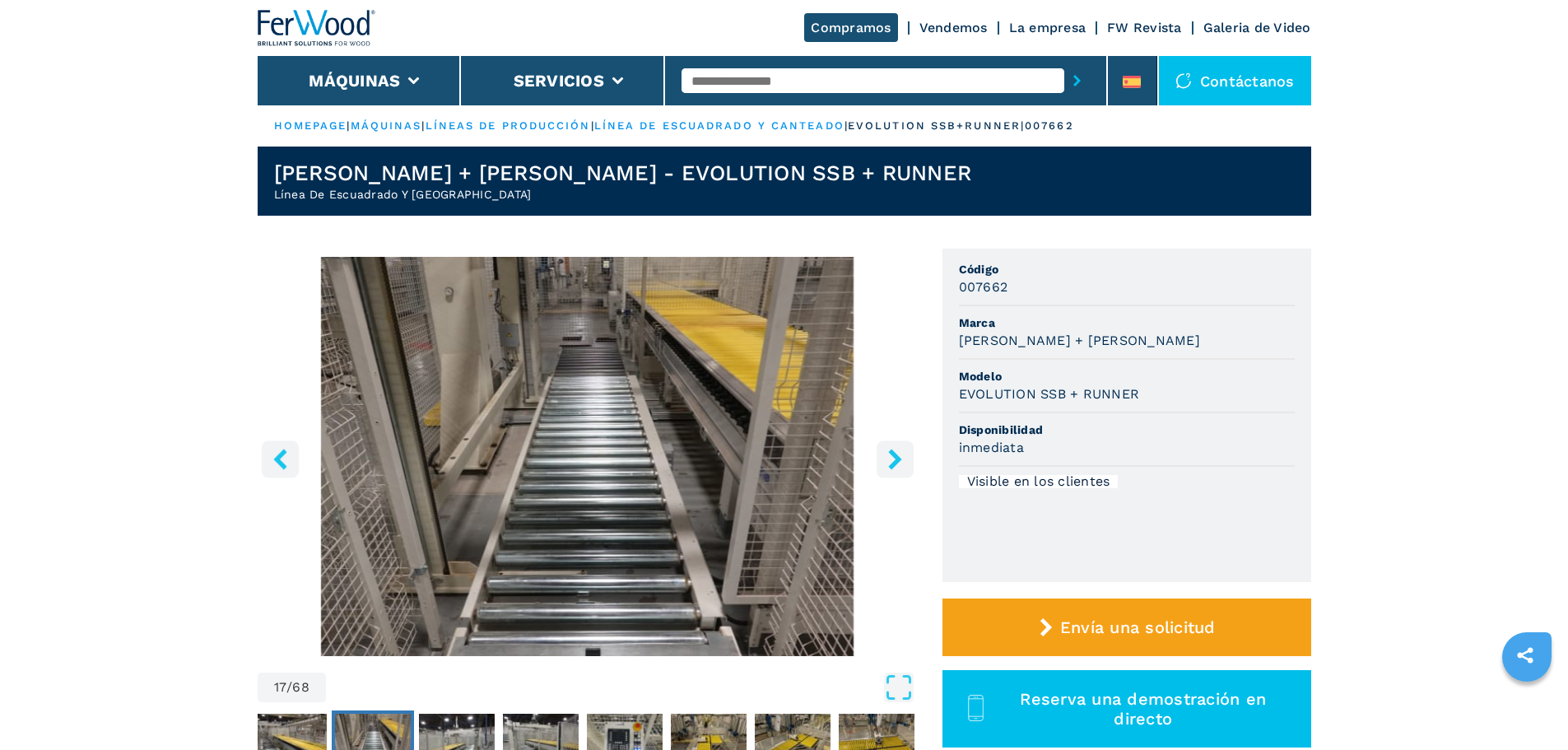
click at [887, 454] on icon "right-button" at bounding box center [895, 459] width 20 height 20
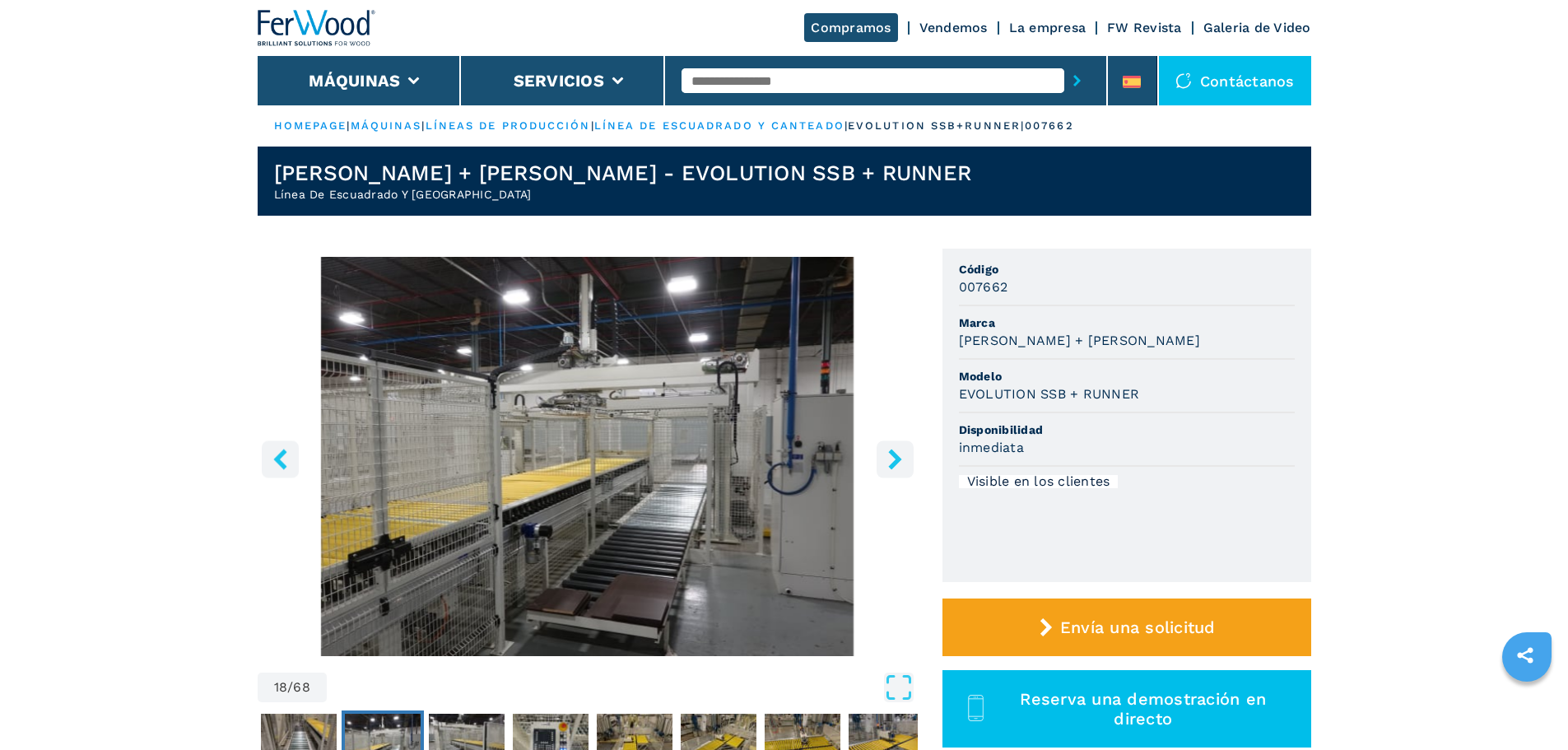
click at [887, 454] on icon "right-button" at bounding box center [895, 459] width 20 height 20
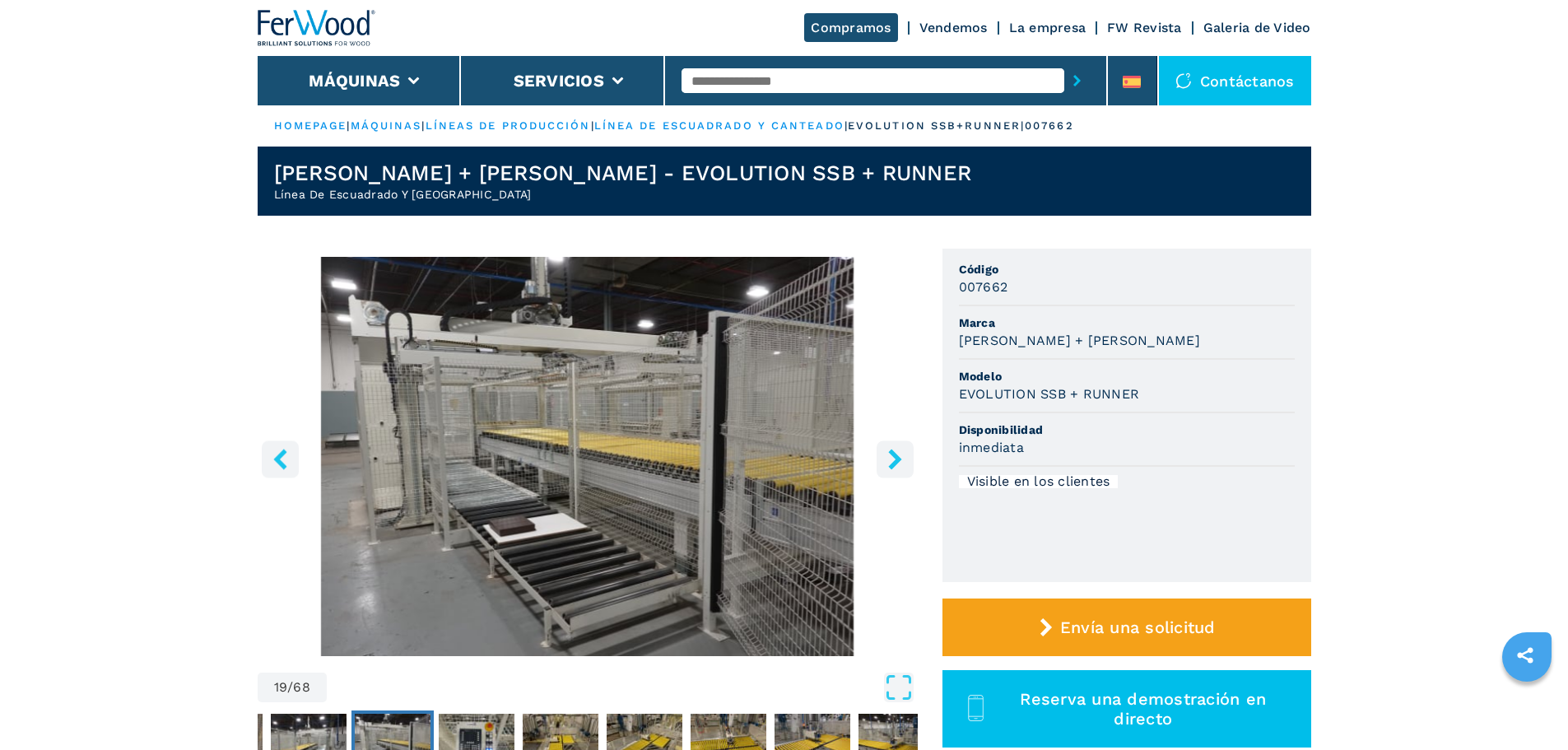
click at [887, 454] on icon "right-button" at bounding box center [895, 459] width 20 height 20
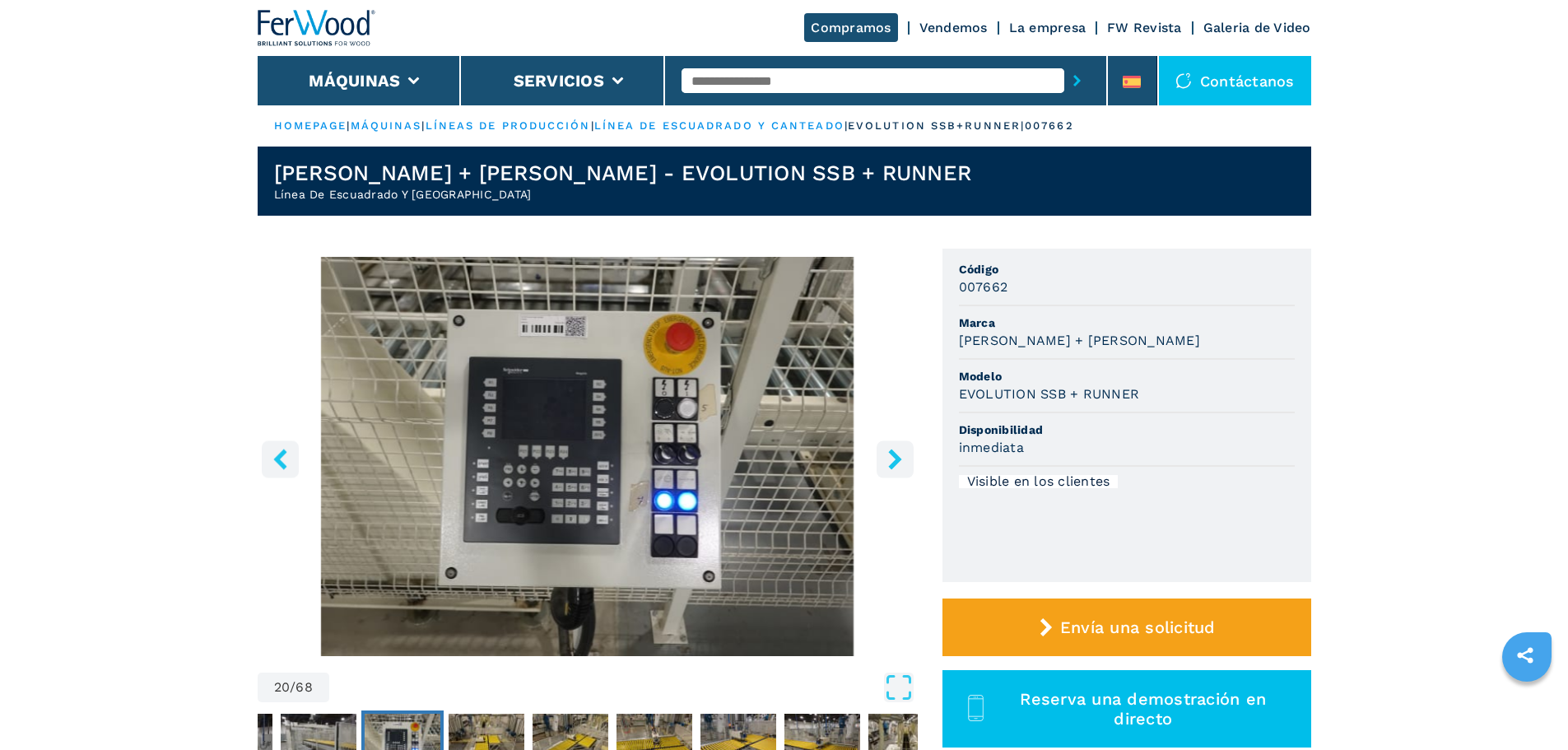
click at [887, 454] on icon "right-button" at bounding box center [895, 459] width 20 height 20
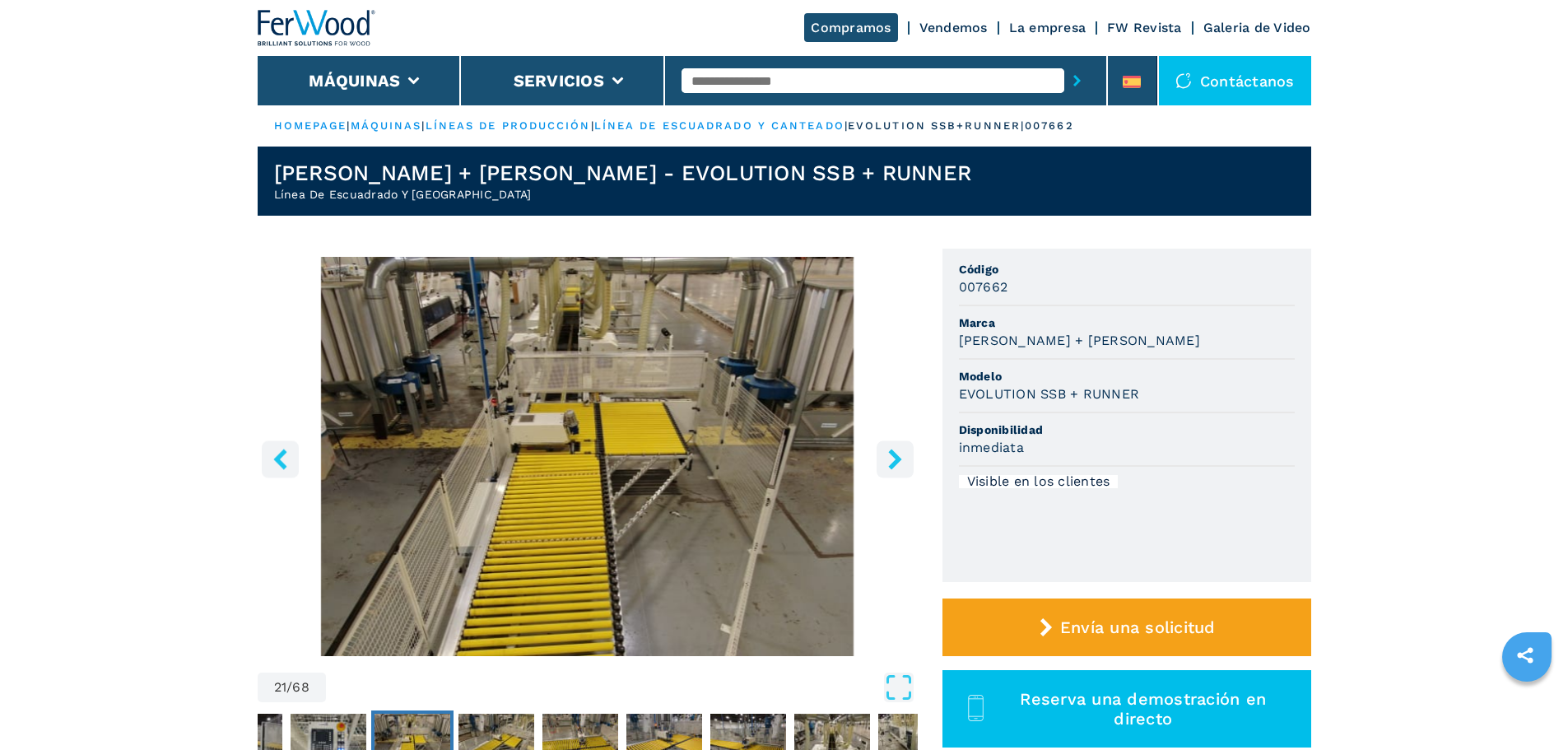
click at [887, 454] on icon "right-button" at bounding box center [895, 459] width 20 height 20
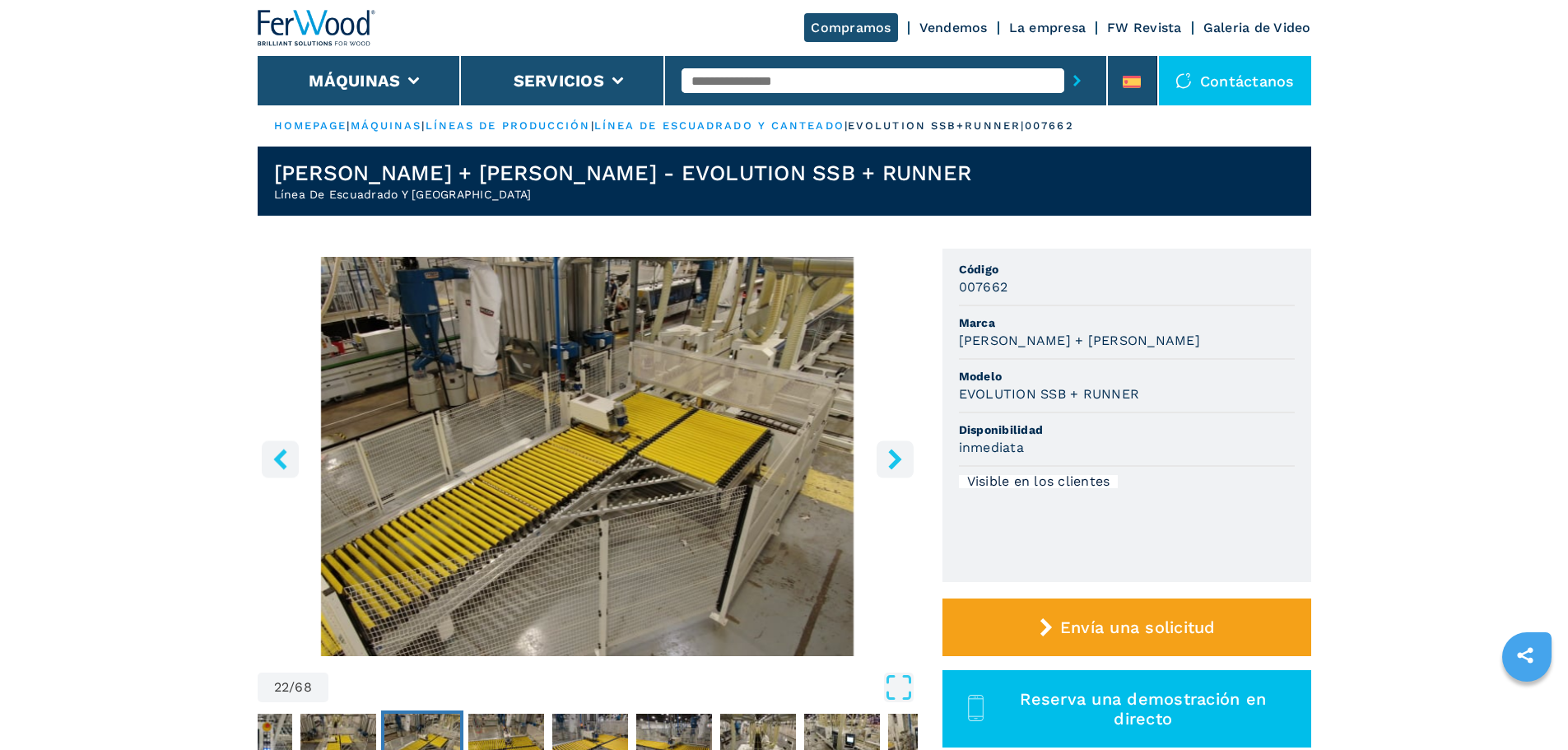
click at [887, 454] on icon "right-button" at bounding box center [895, 459] width 20 height 20
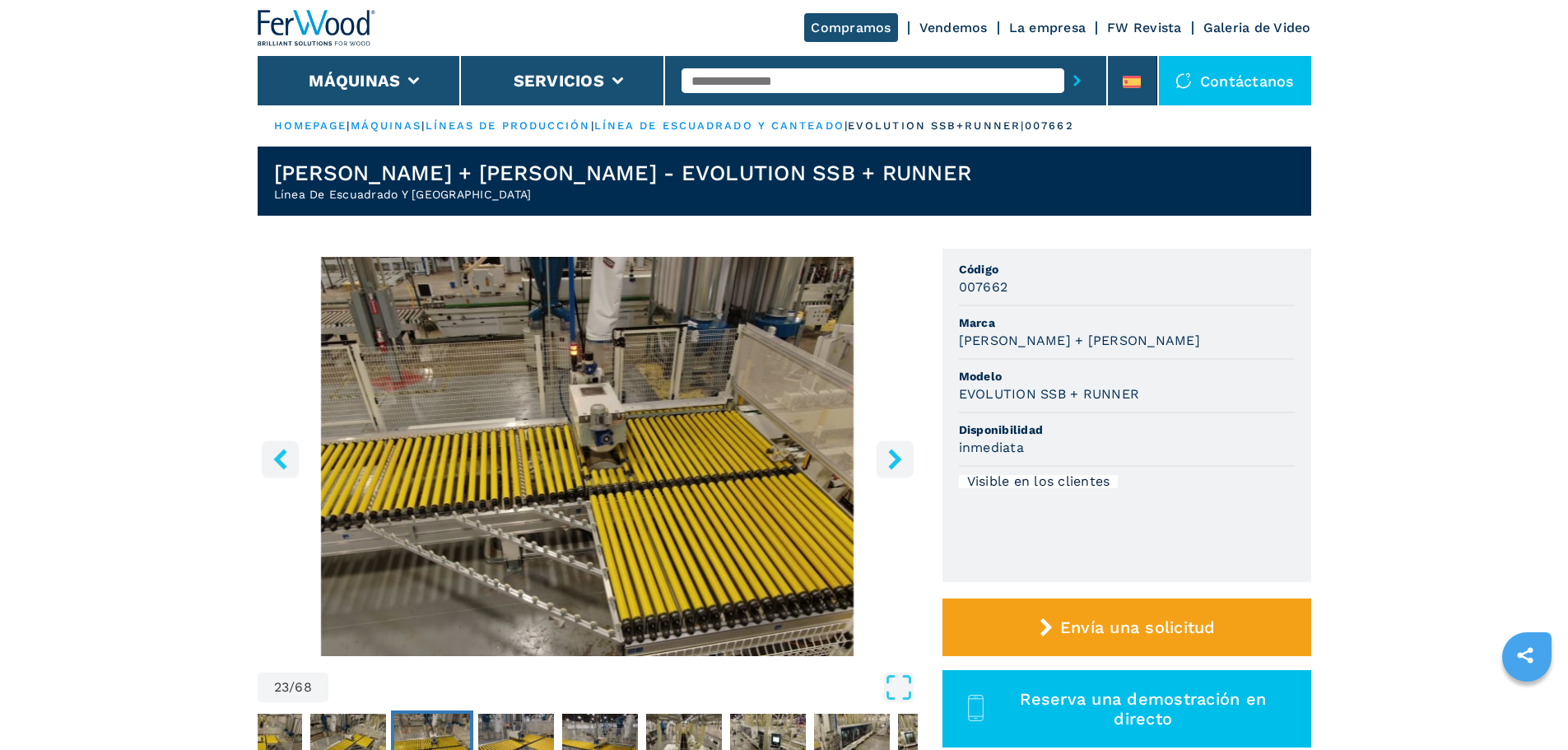
click at [887, 454] on icon "right-button" at bounding box center [895, 459] width 20 height 20
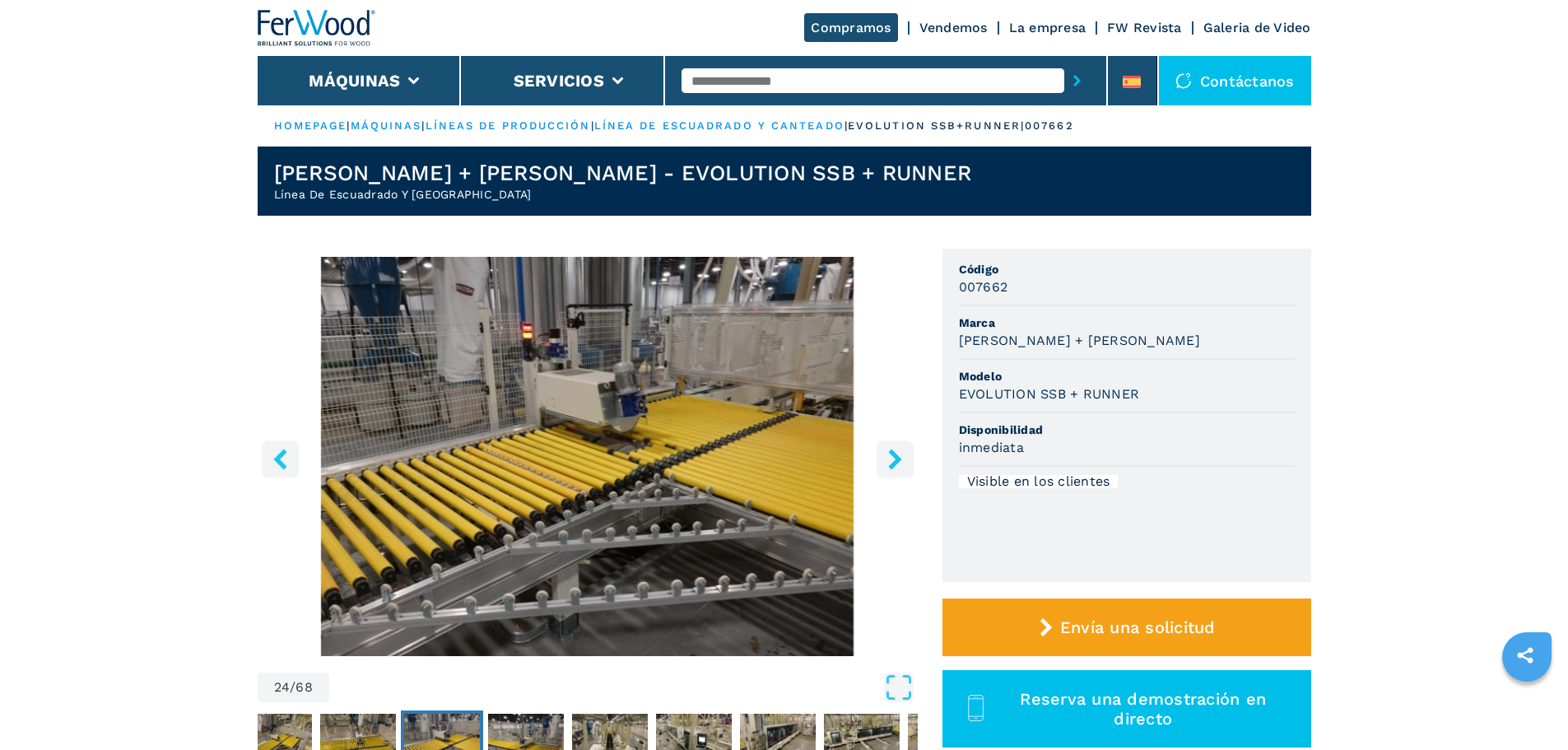
click at [887, 454] on icon "right-button" at bounding box center [895, 459] width 20 height 20
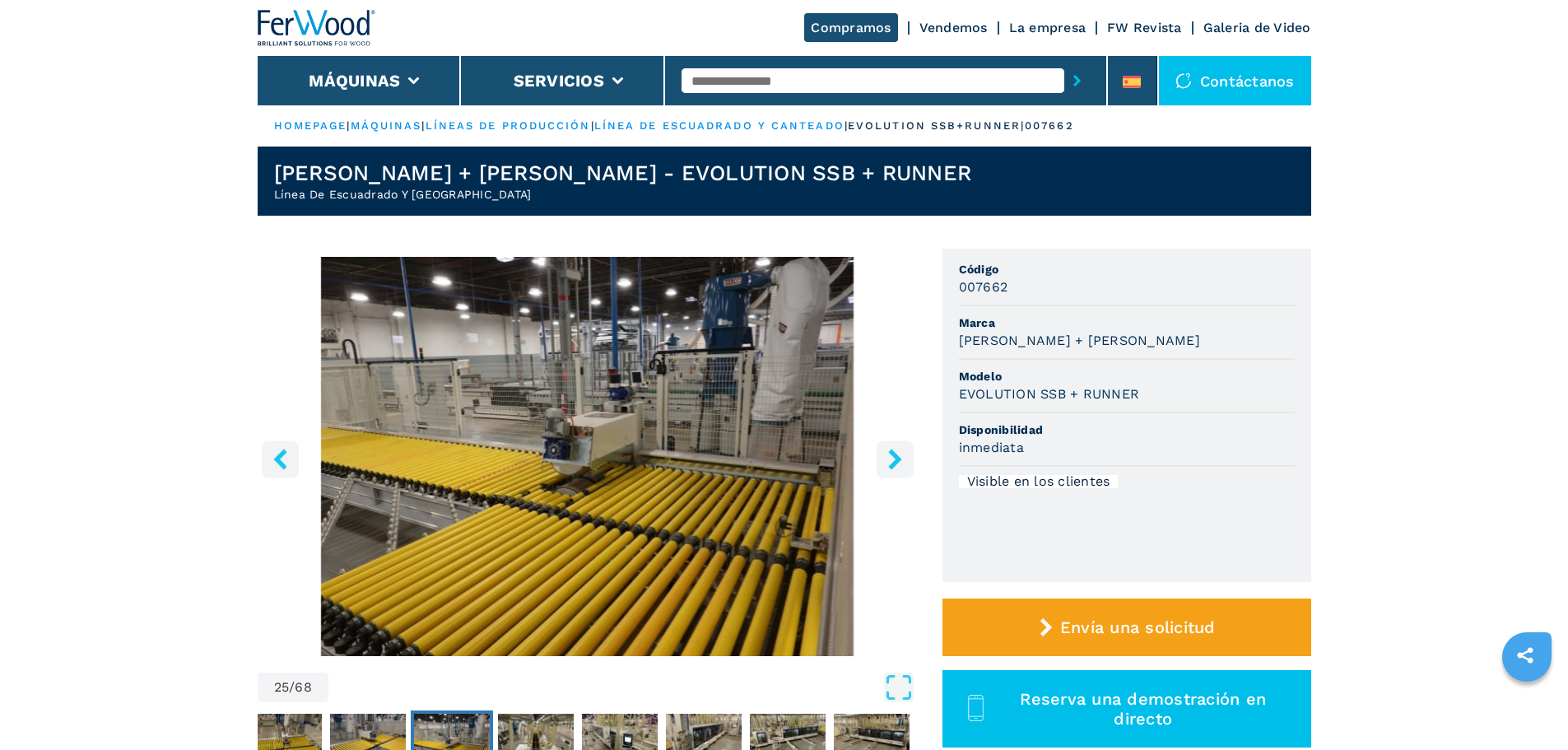
click at [887, 454] on icon "right-button" at bounding box center [895, 459] width 20 height 20
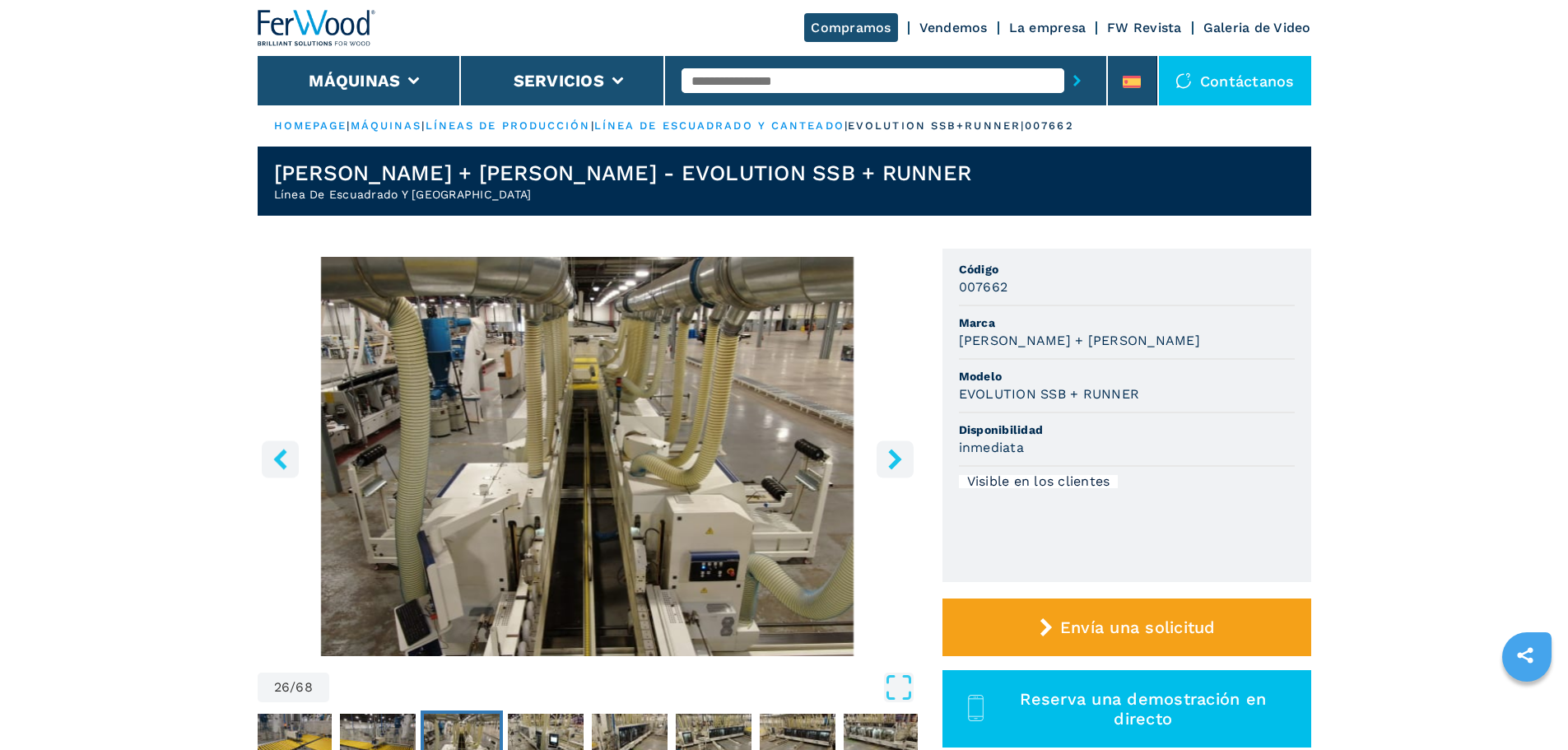
click at [887, 454] on icon "right-button" at bounding box center [895, 459] width 20 height 20
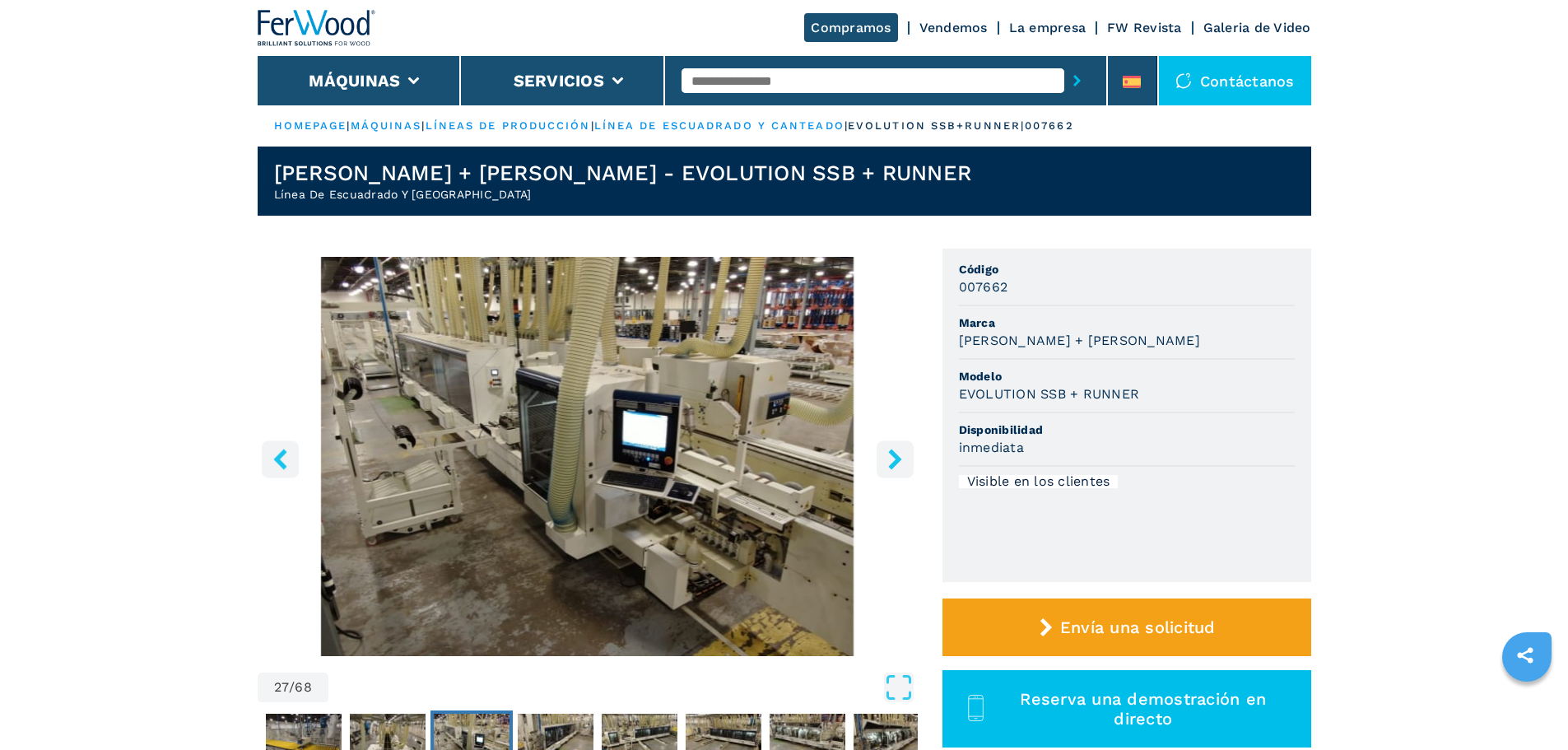
click at [887, 454] on icon "right-button" at bounding box center [895, 459] width 20 height 20
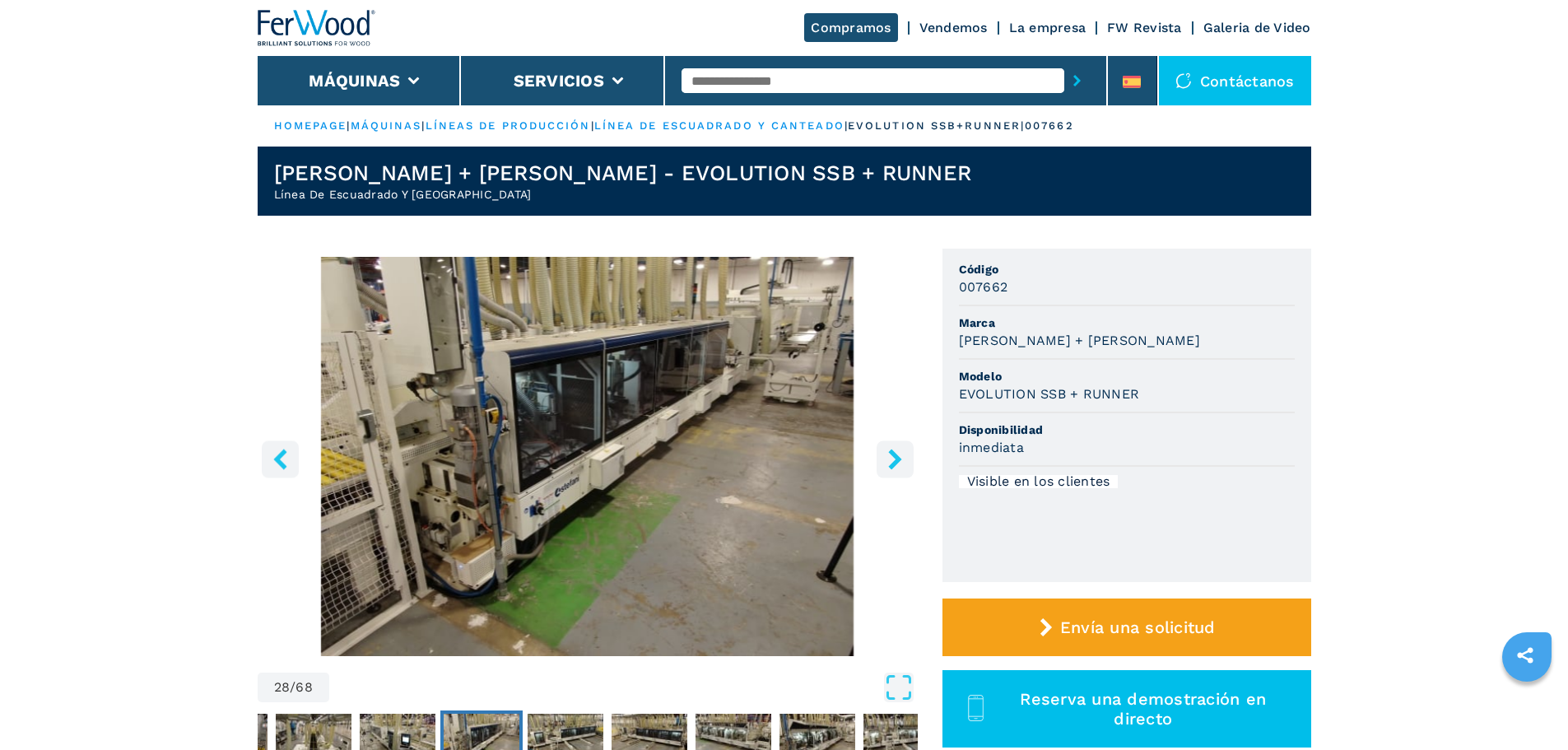
click at [887, 454] on icon "right-button" at bounding box center [895, 459] width 20 height 20
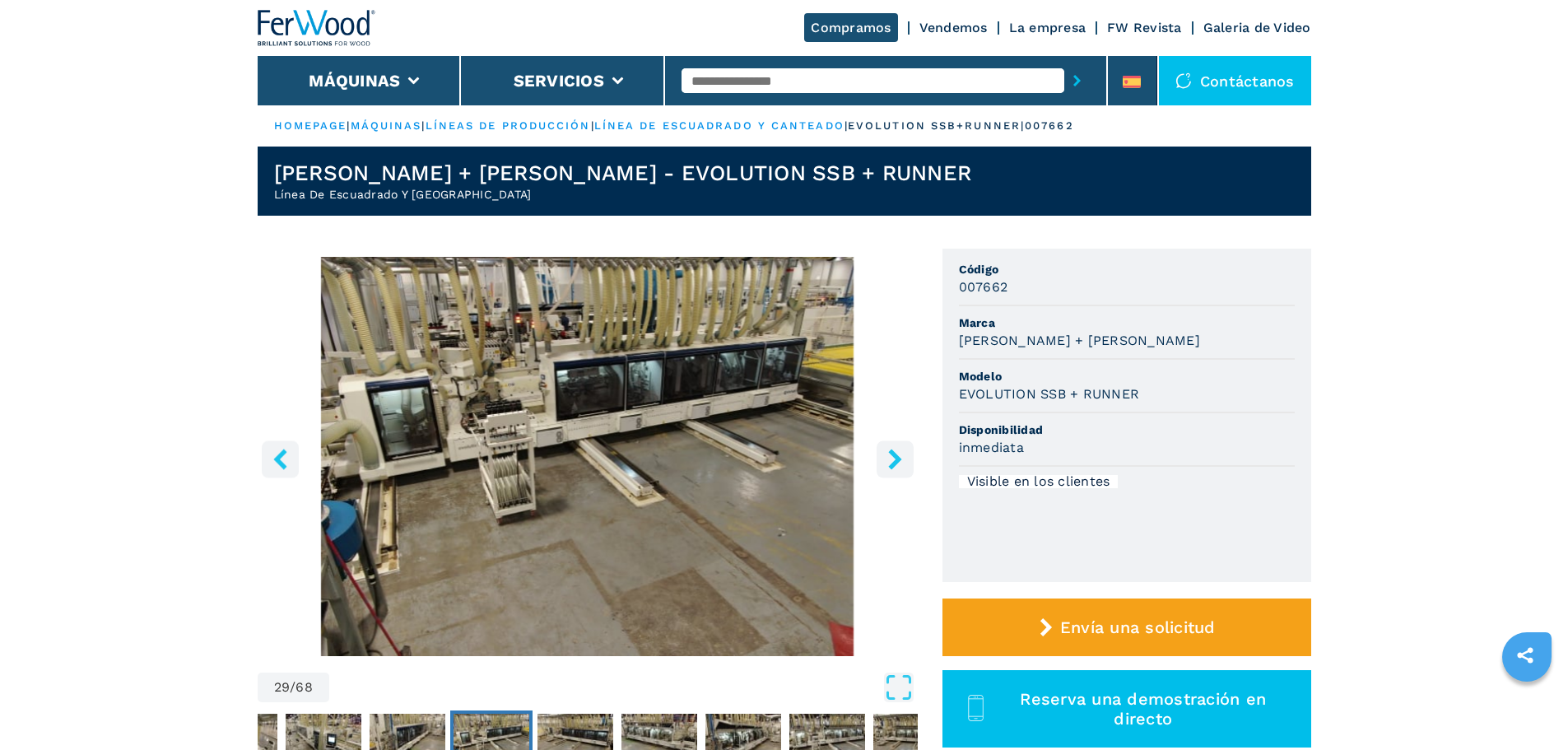
click at [887, 454] on icon "right-button" at bounding box center [895, 459] width 20 height 20
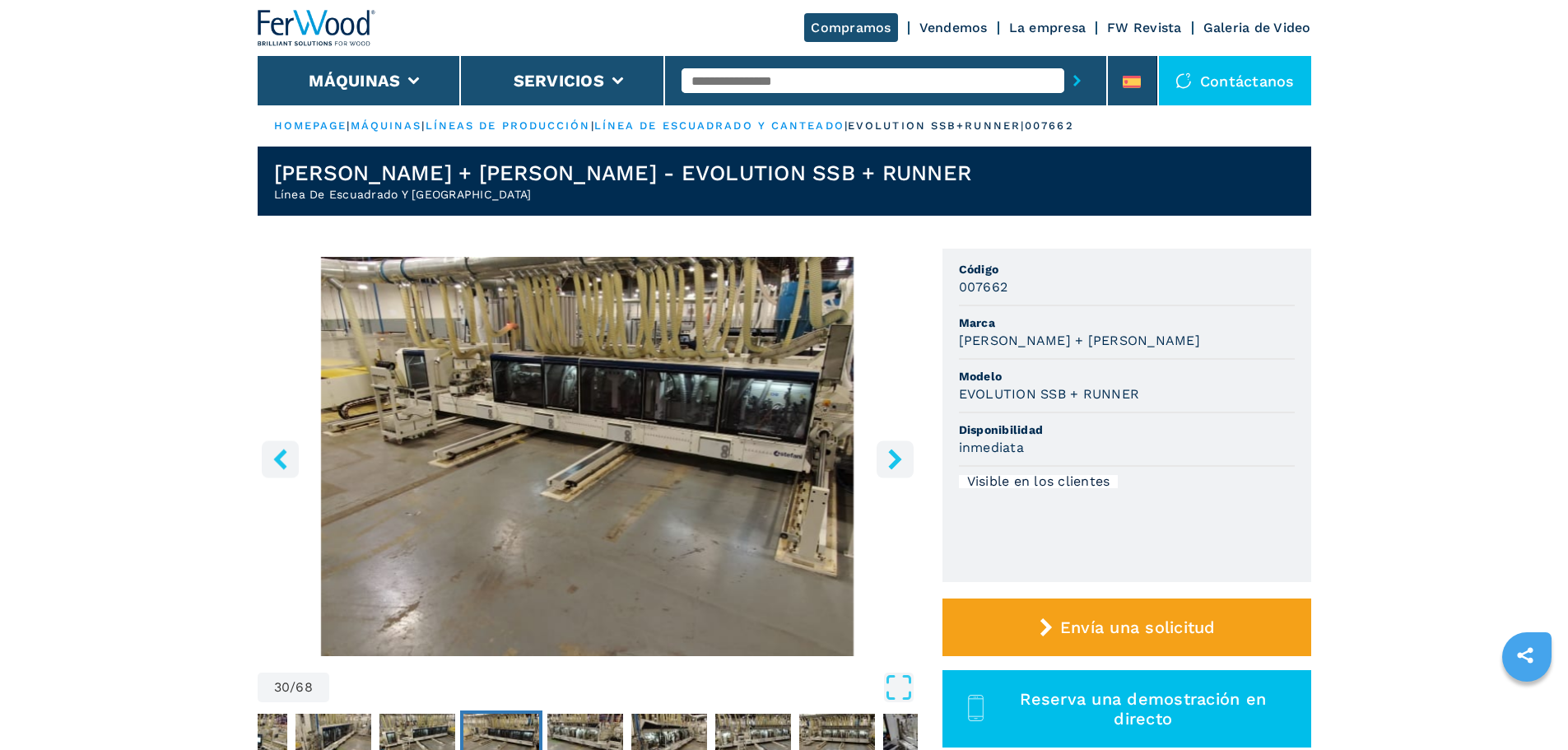
click at [887, 454] on icon "right-button" at bounding box center [895, 459] width 20 height 20
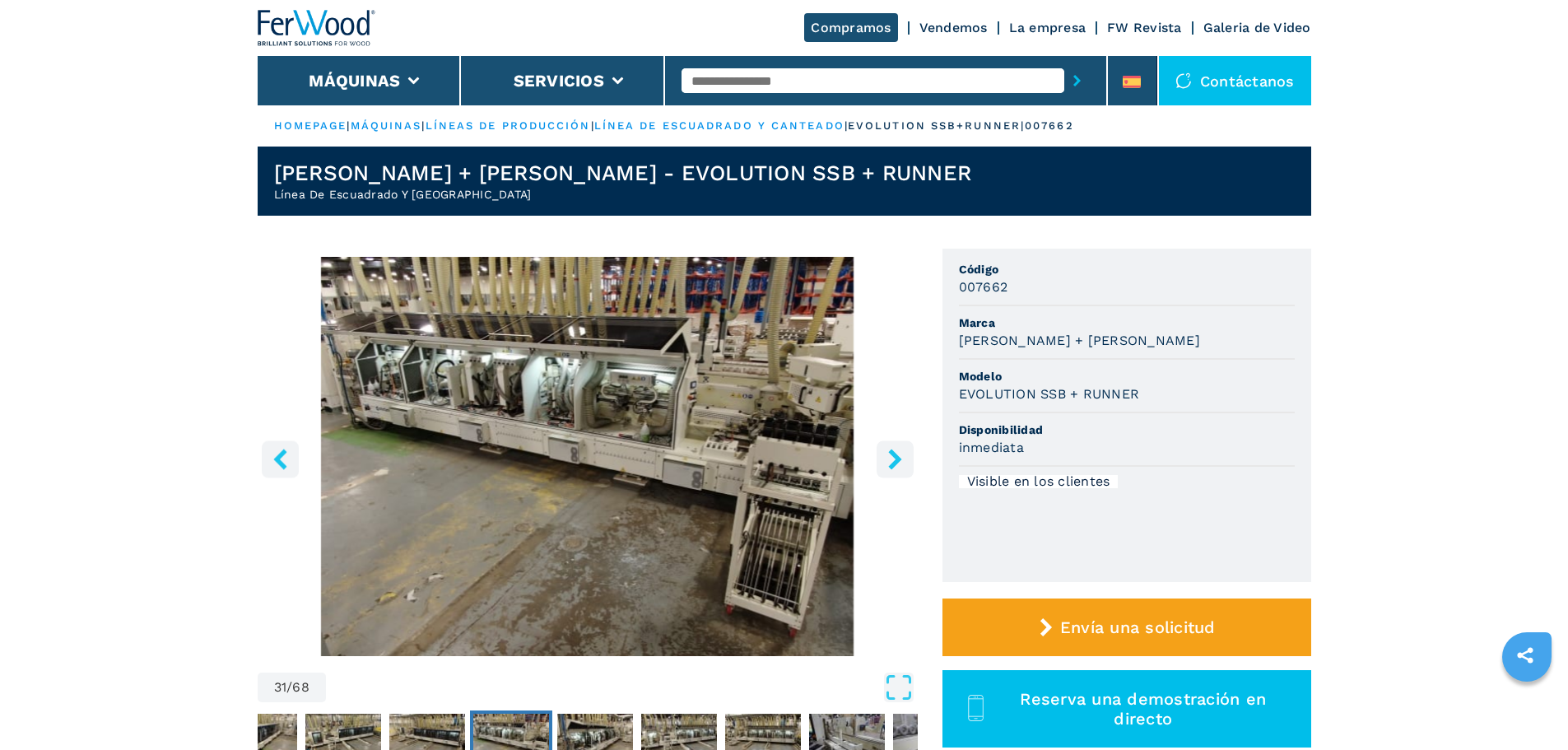
click at [887, 454] on icon "right-button" at bounding box center [895, 459] width 20 height 20
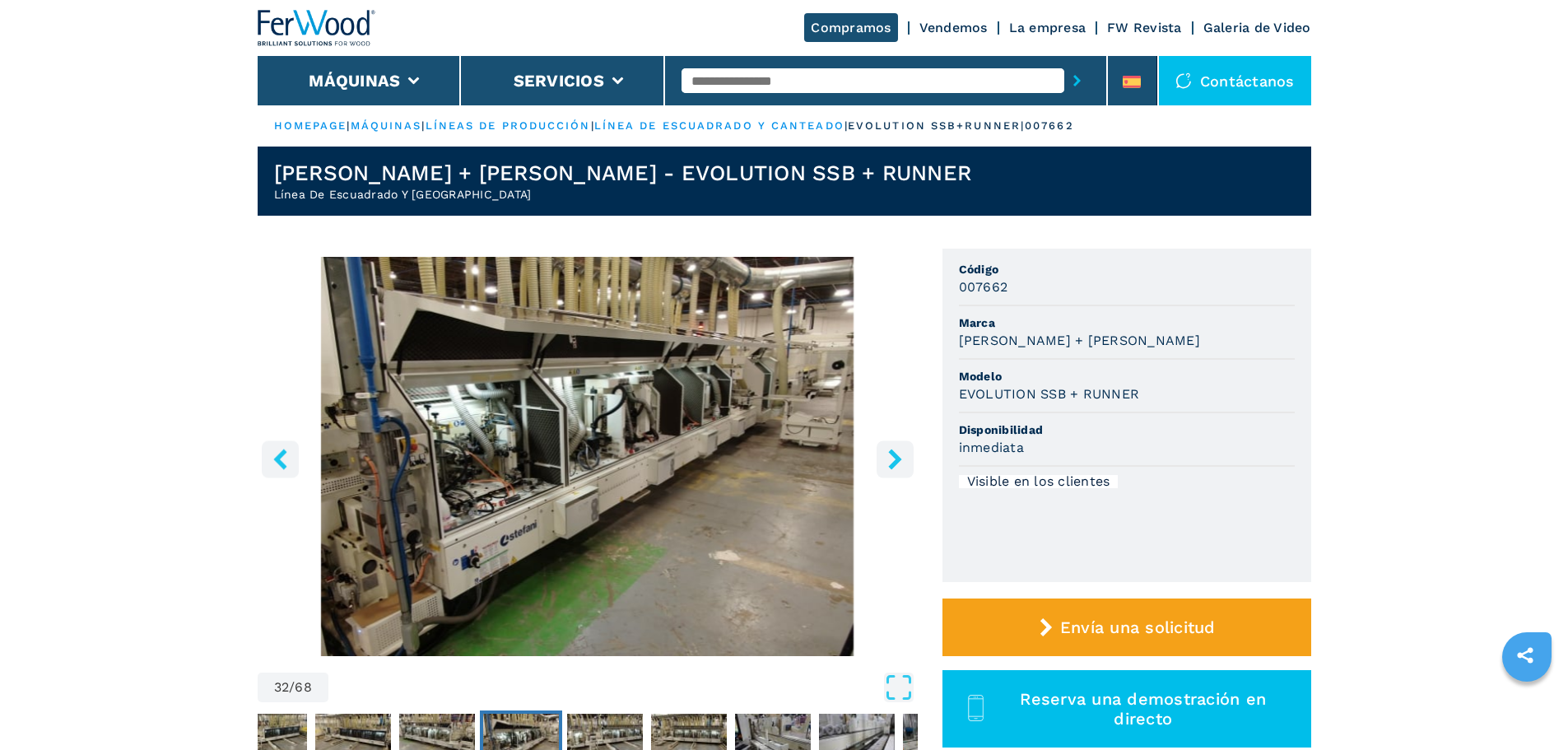
click at [887, 454] on icon "right-button" at bounding box center [895, 459] width 20 height 20
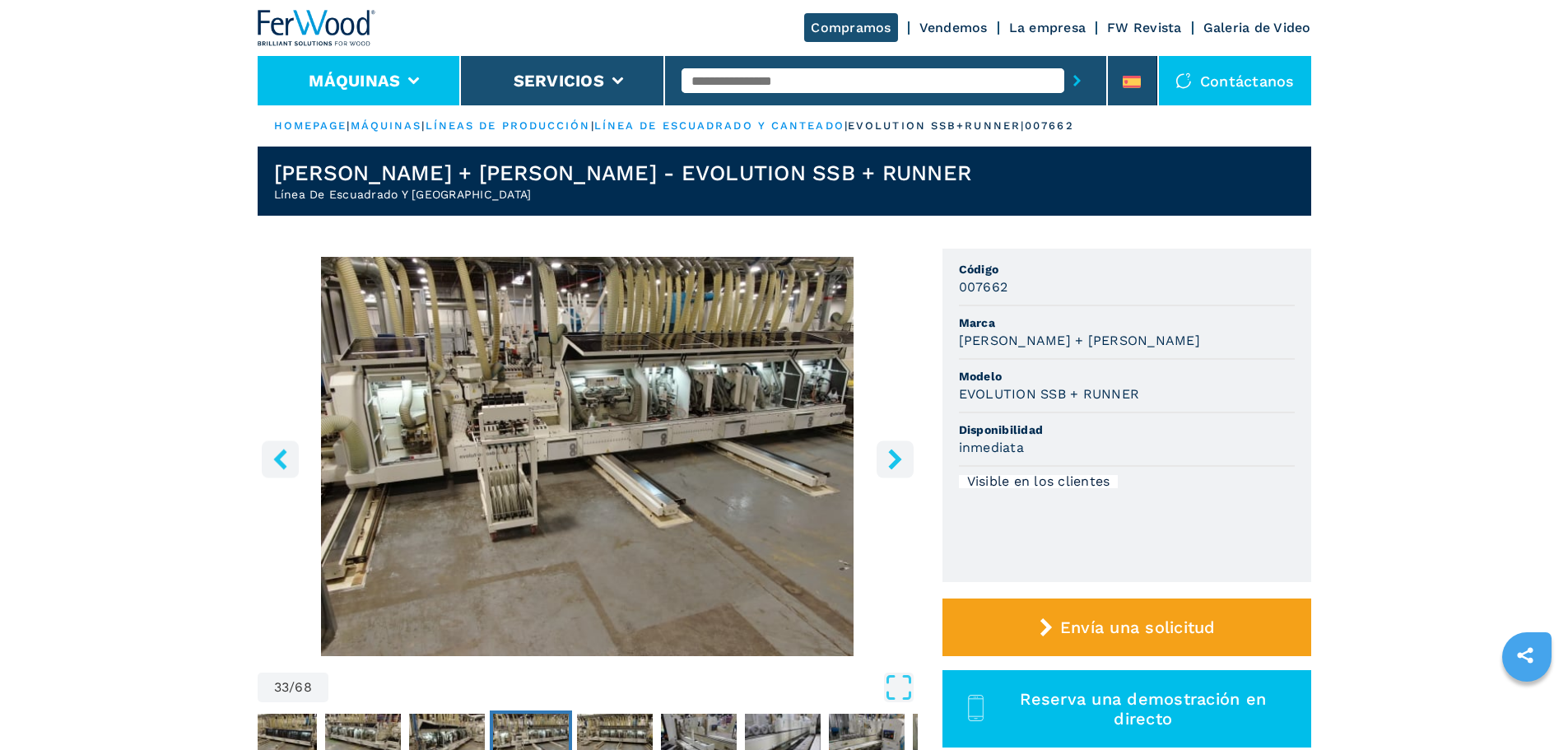
click at [410, 79] on icon at bounding box center [415, 81] width 12 height 8
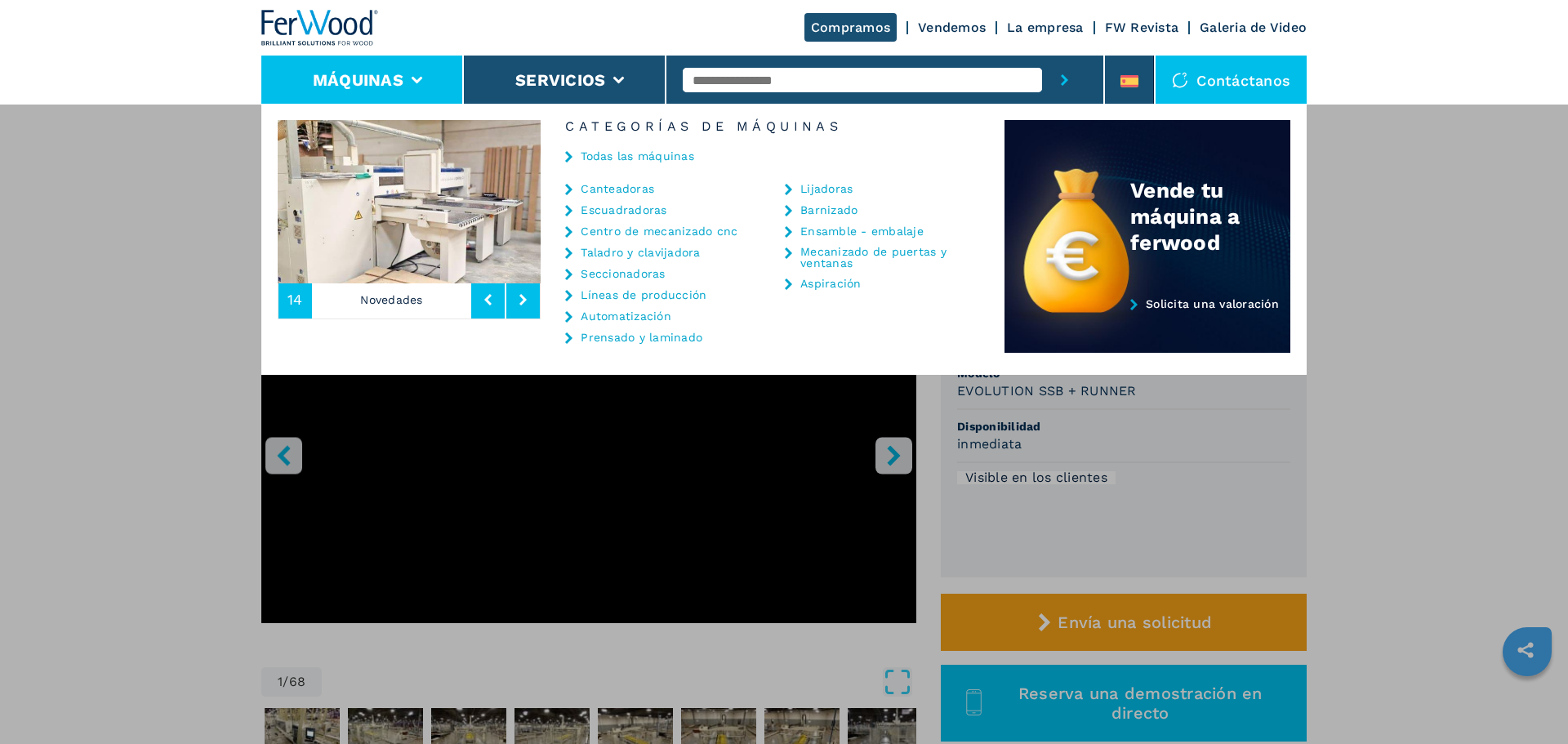
click at [652, 230] on link "Centro de mecanizado cnc" at bounding box center [658, 231] width 157 height 12
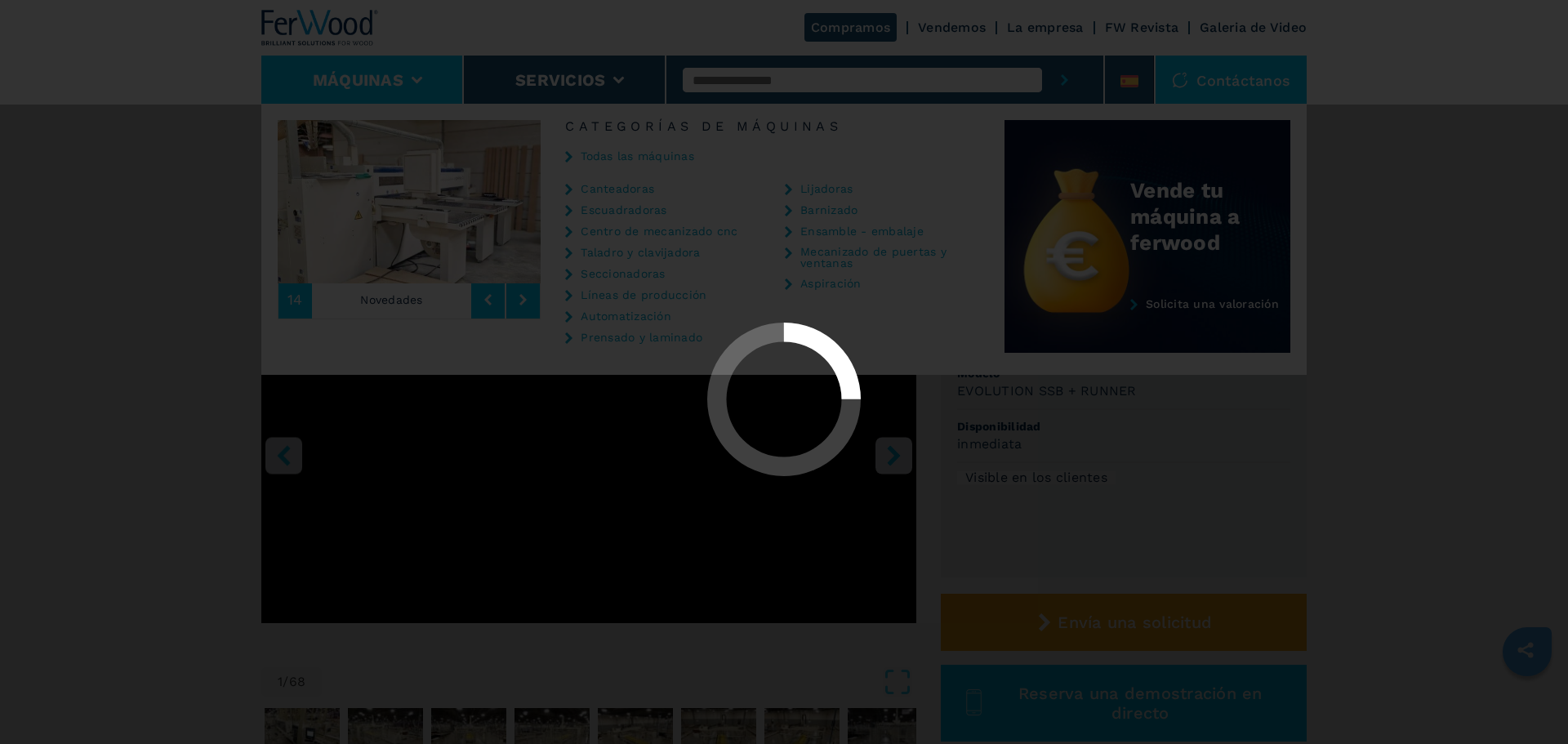
select select "**********"
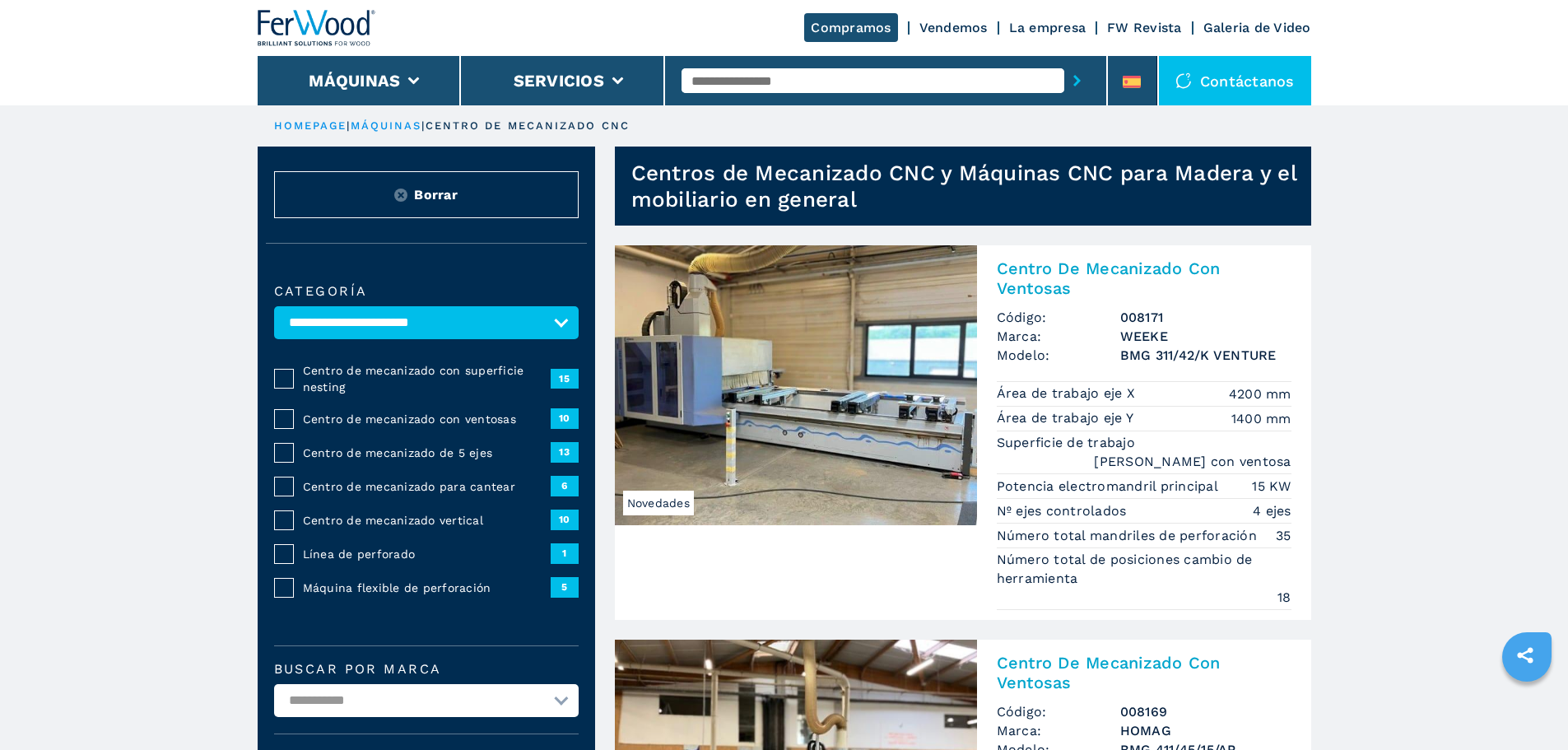
click at [376, 380] on span "Centro de mecanizado con superficie nesting" at bounding box center [426, 378] width 247 height 33
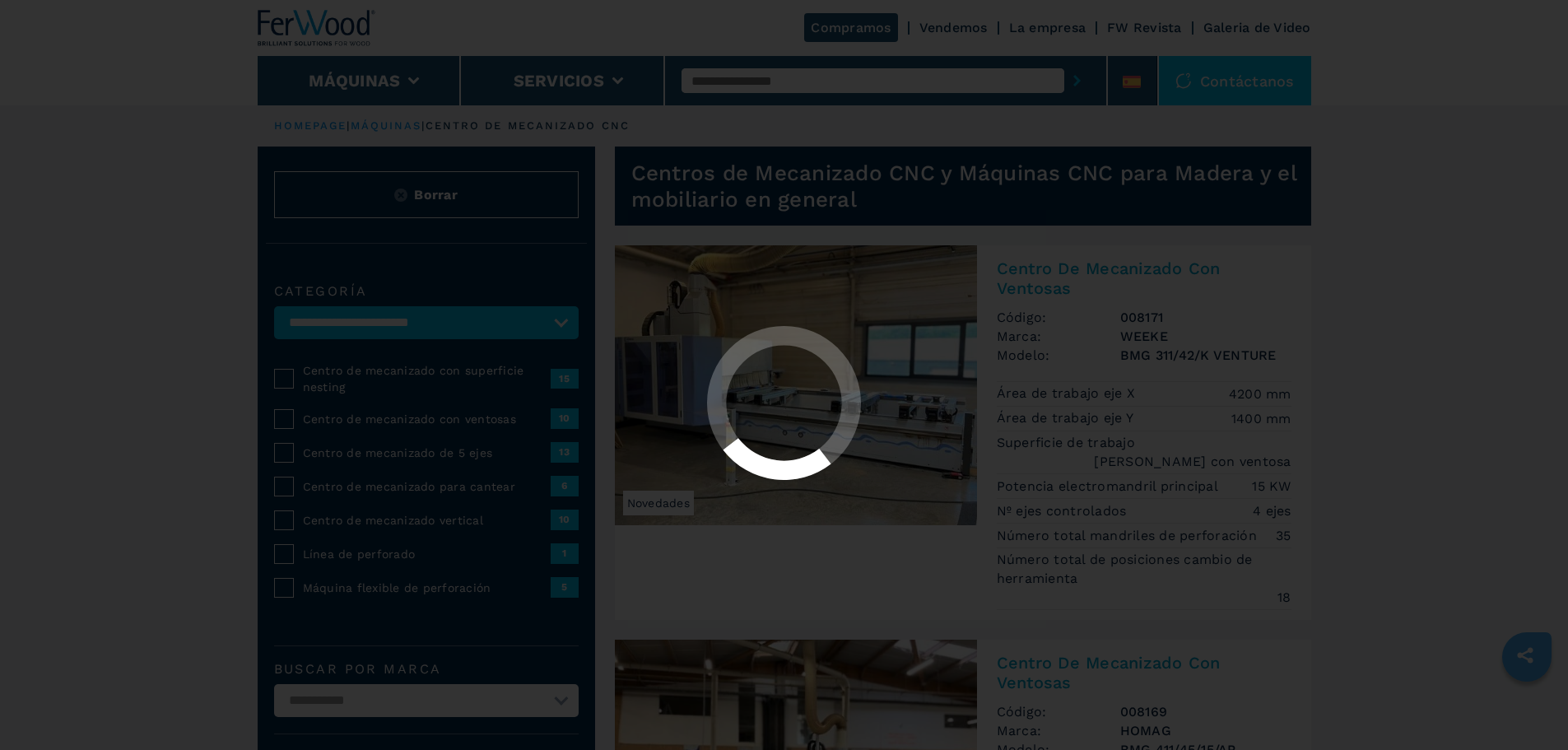
select select "**********"
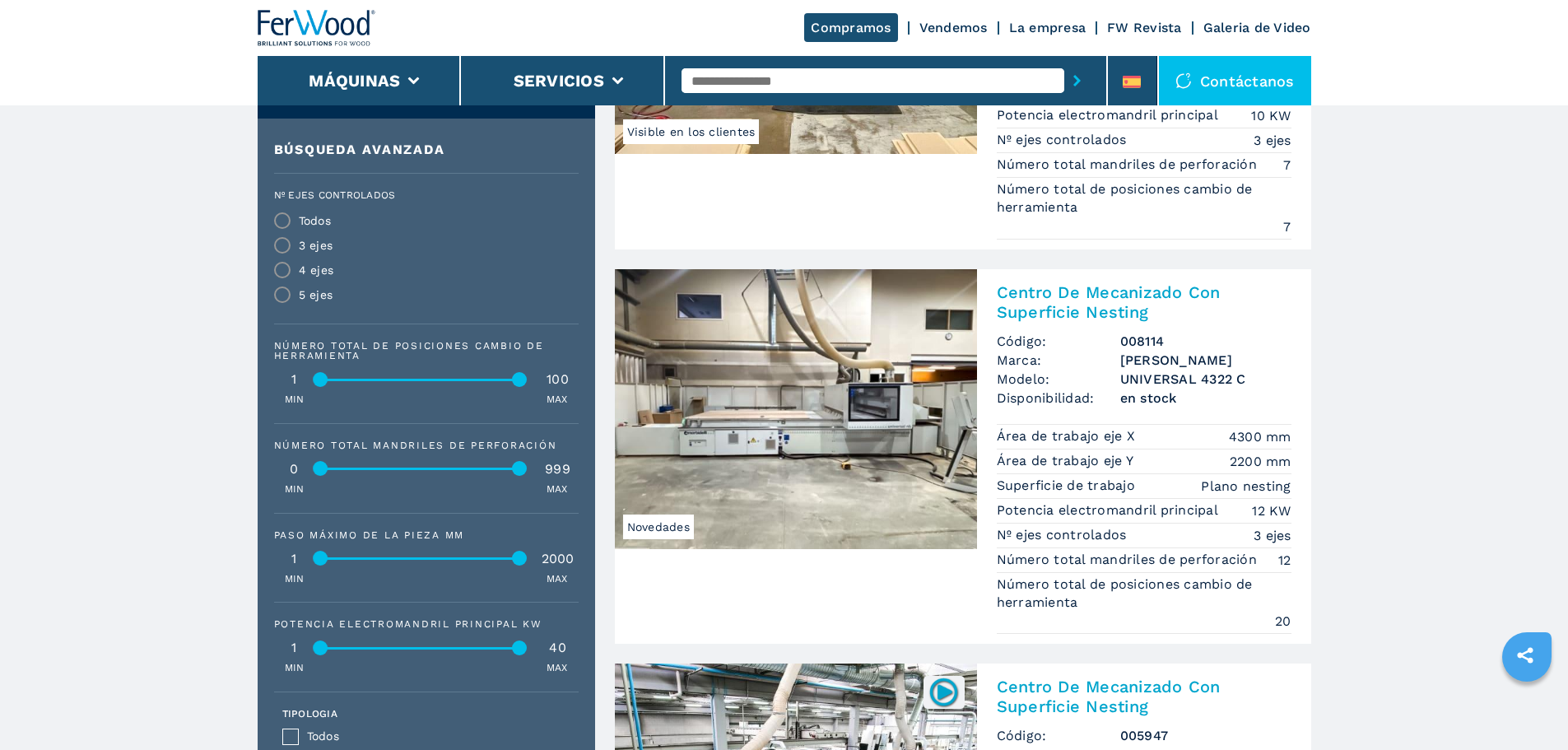
scroll to position [741, 0]
click at [735, 430] on img at bounding box center [795, 408] width 362 height 280
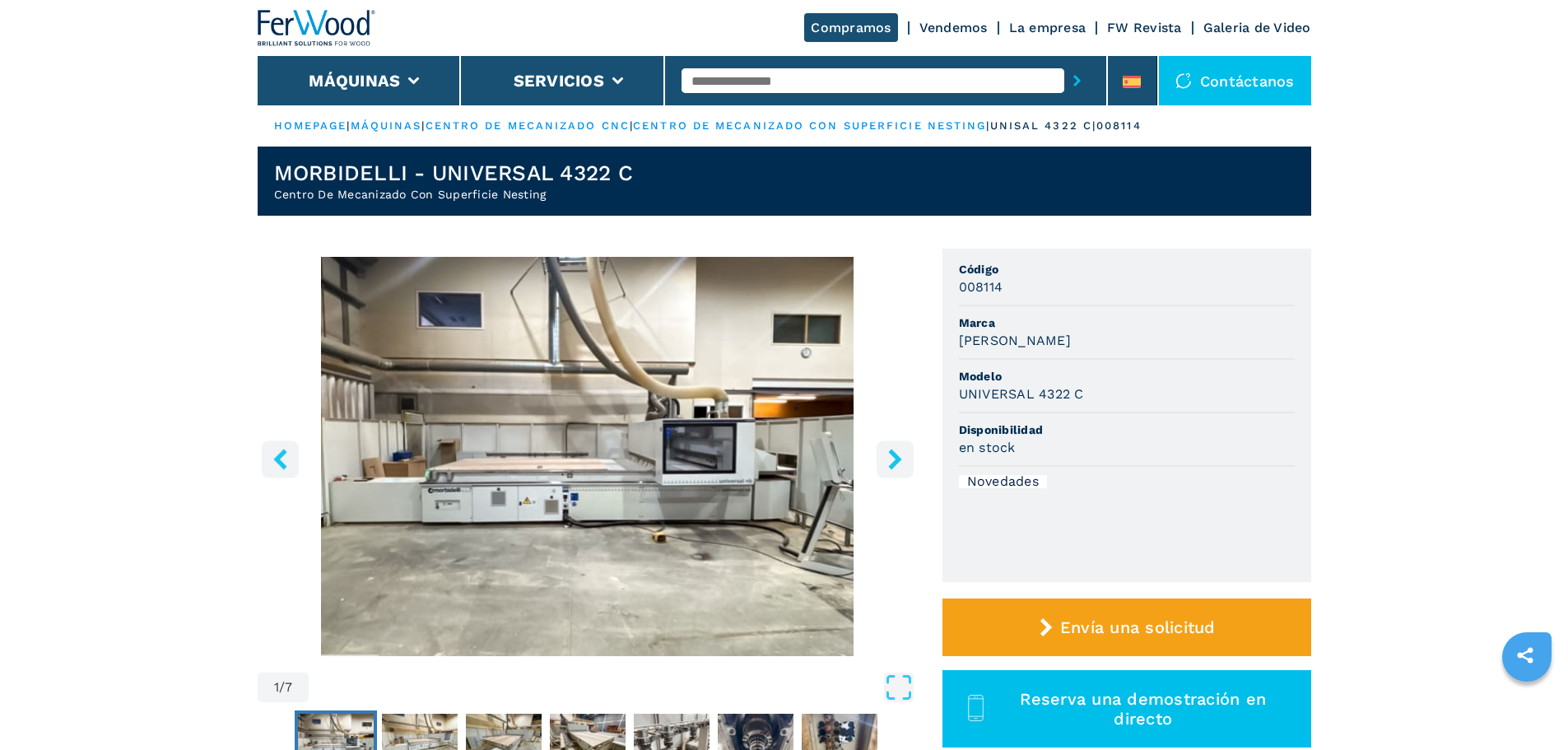
select select "**********"
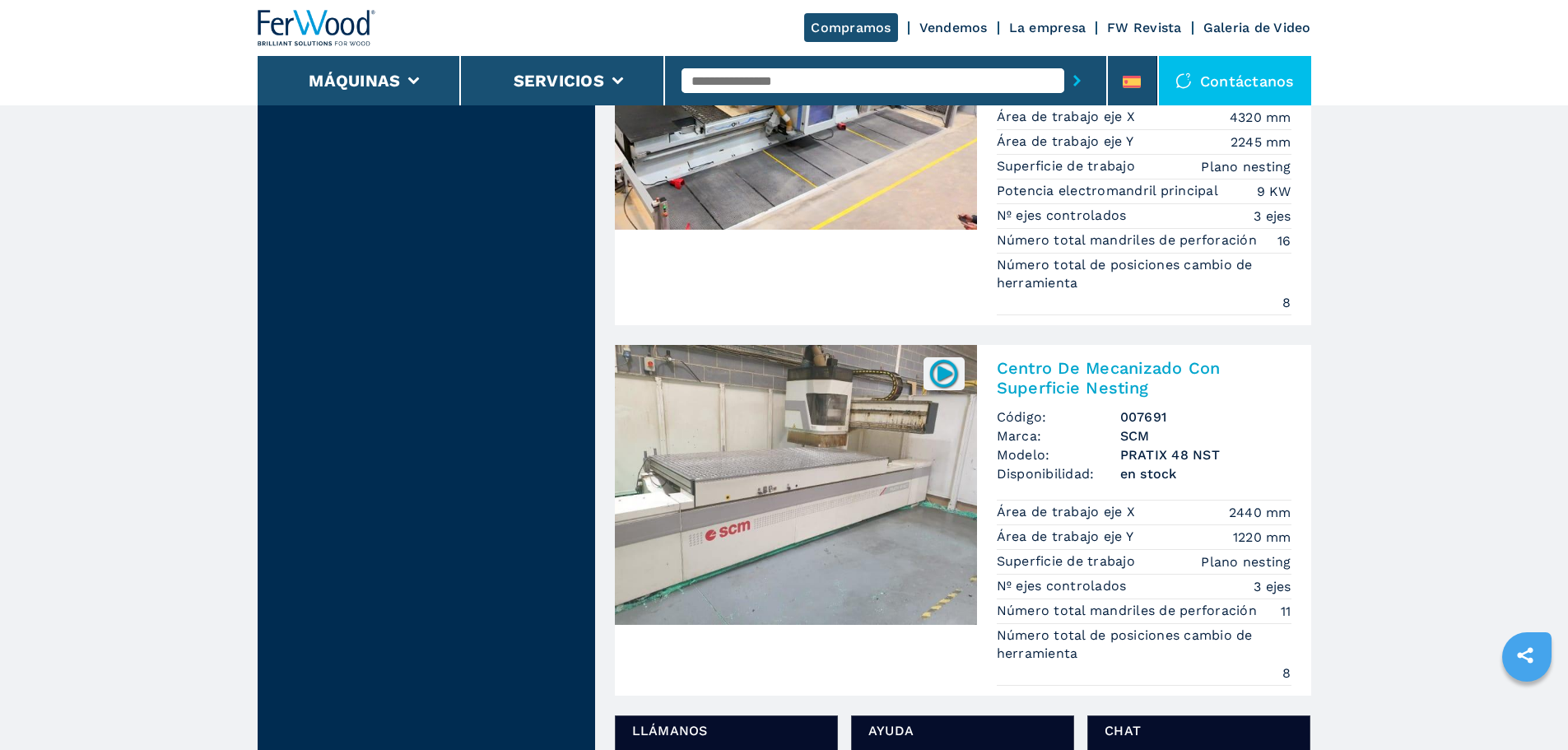
scroll to position [2800, 0]
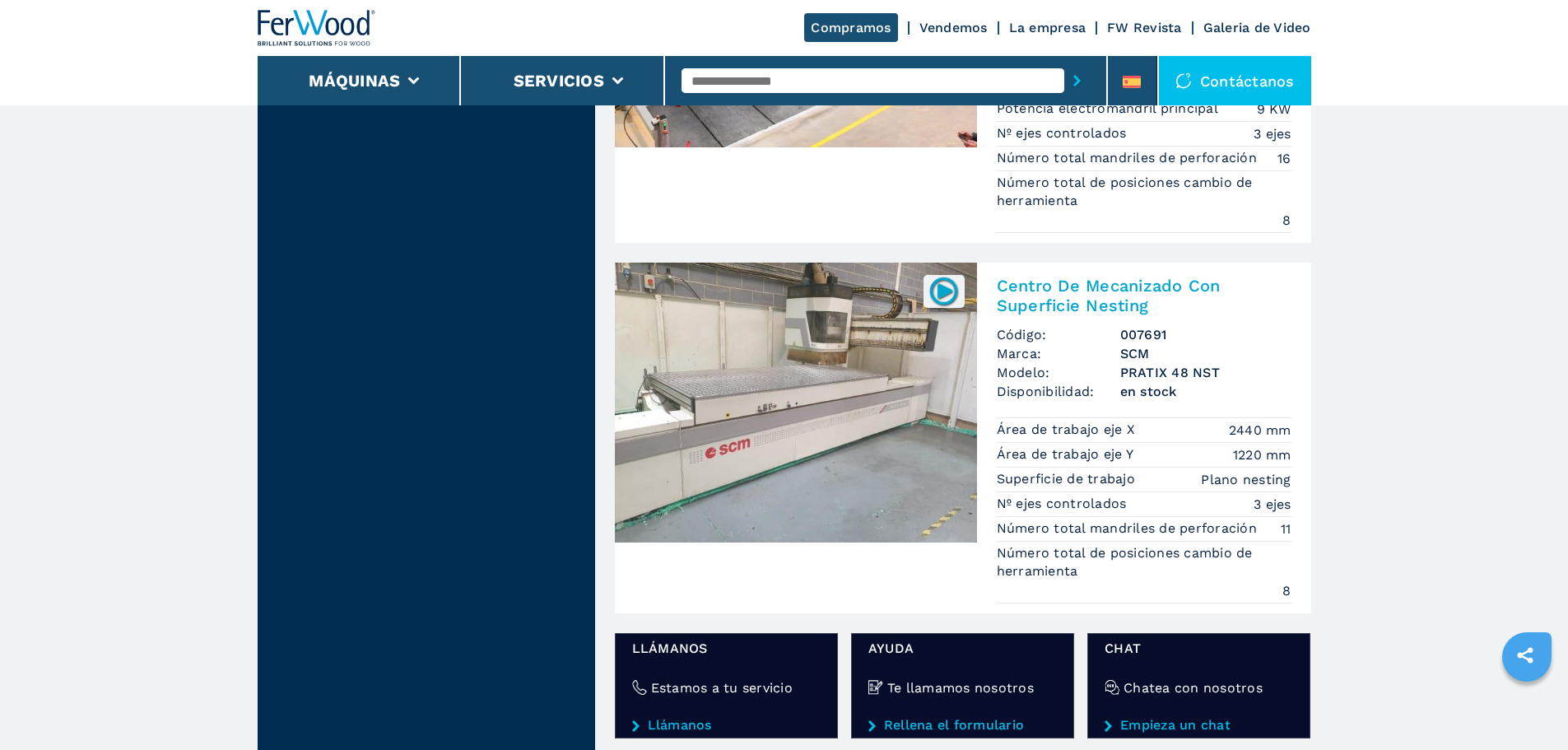
click at [825, 416] on img at bounding box center [795, 402] width 362 height 280
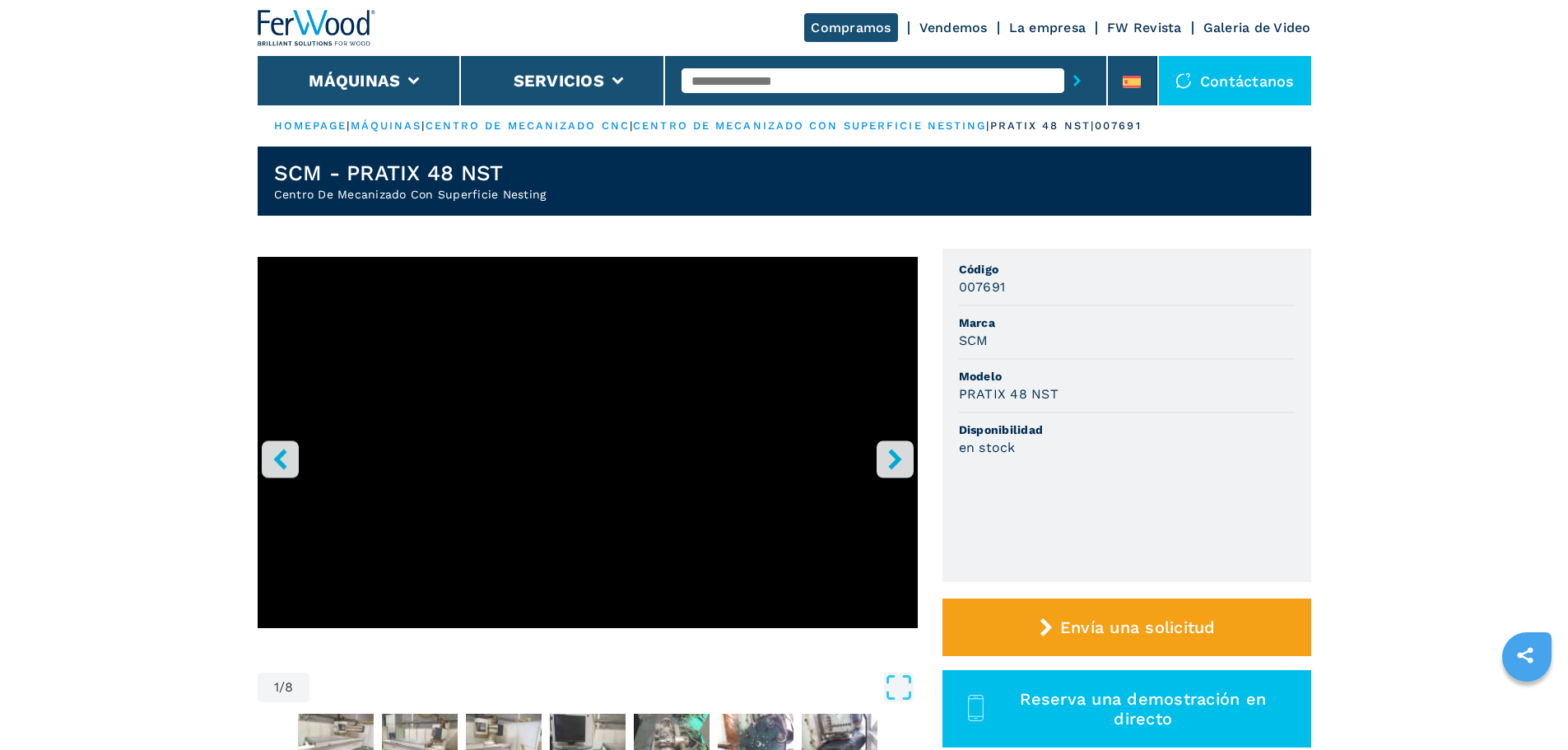
select select "**********"
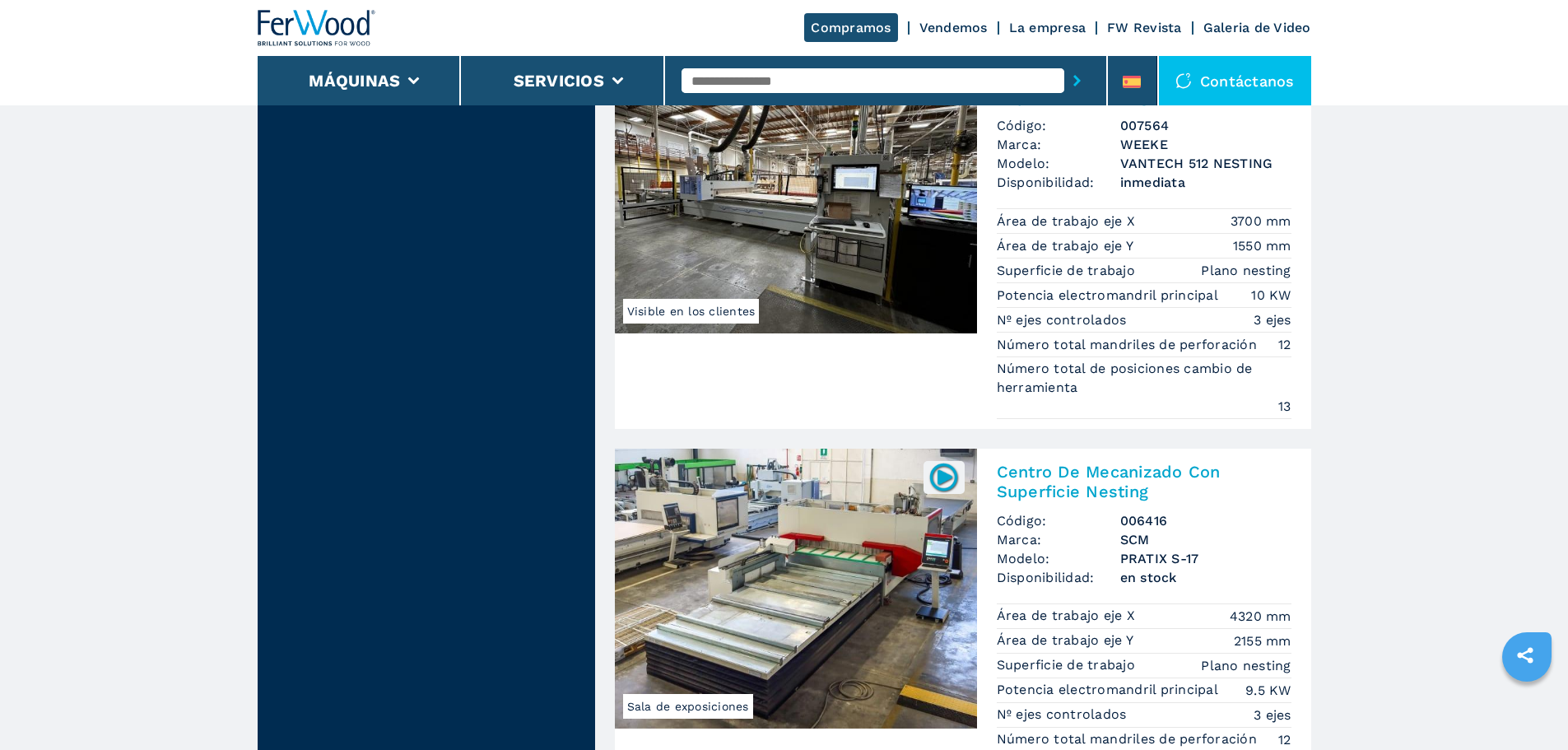
scroll to position [3965, 0]
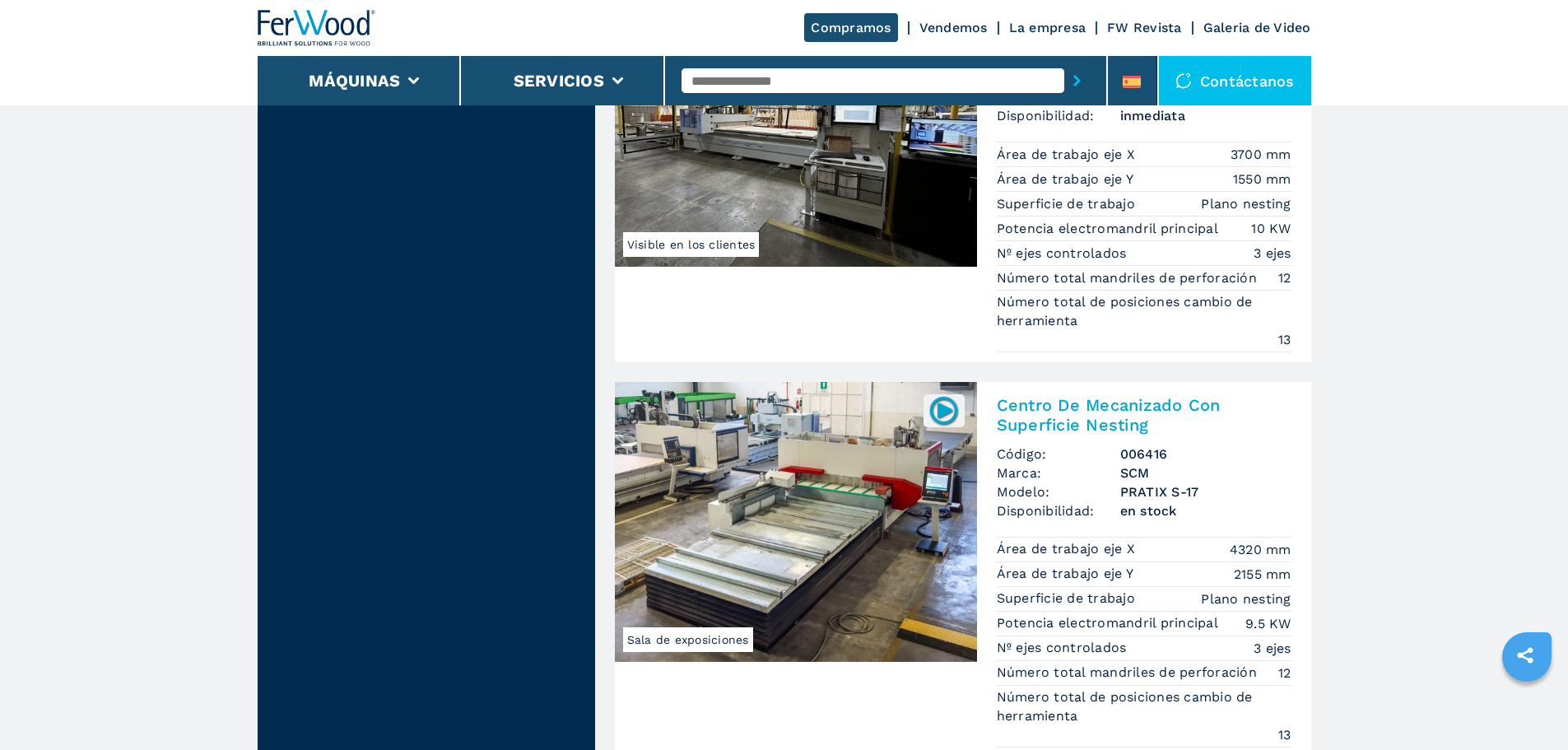
click at [808, 549] on img at bounding box center [795, 521] width 362 height 280
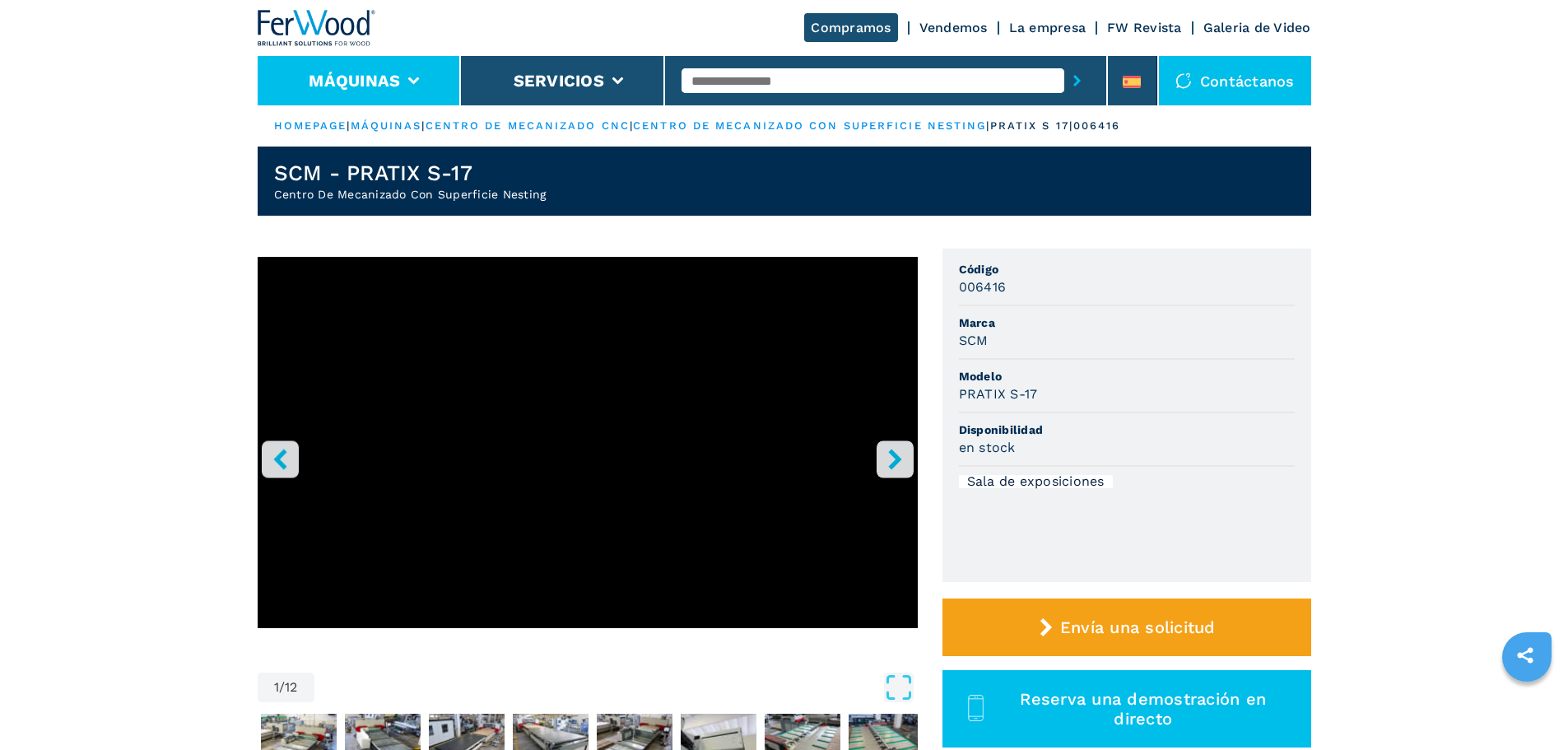
click at [412, 79] on icon at bounding box center [415, 81] width 12 height 8
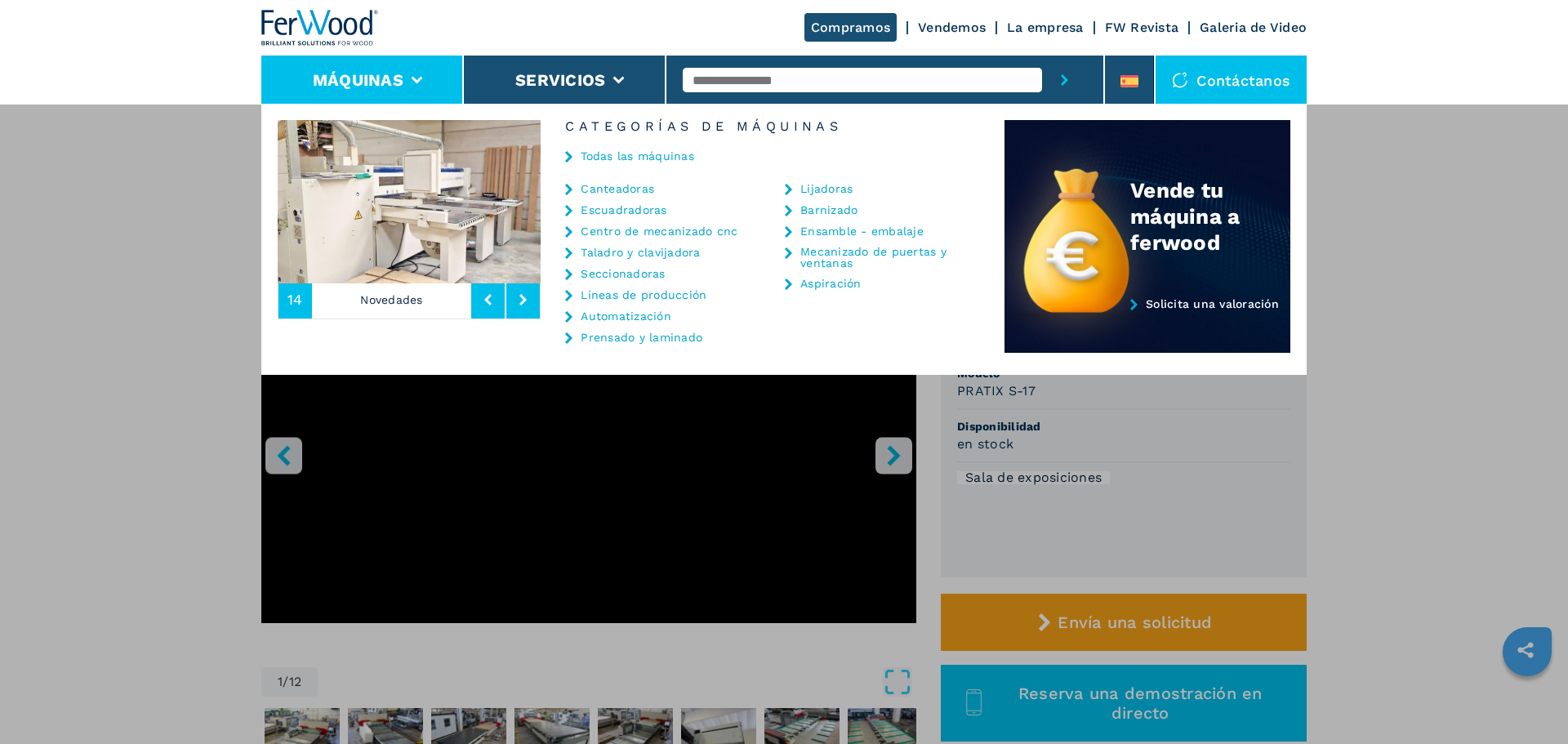
click at [623, 190] on link "Canteadoras" at bounding box center [617, 189] width 74 height 12
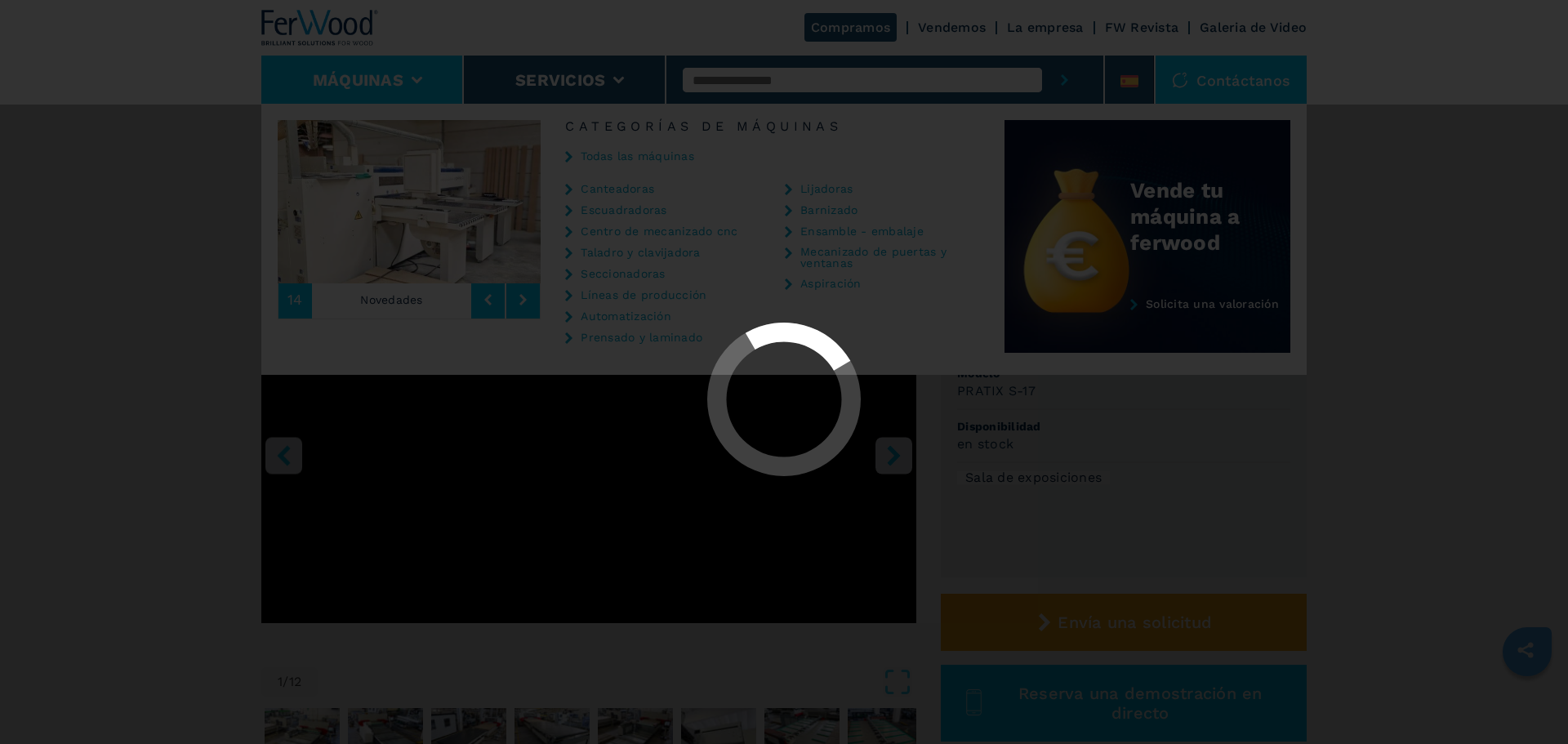
select select "**********"
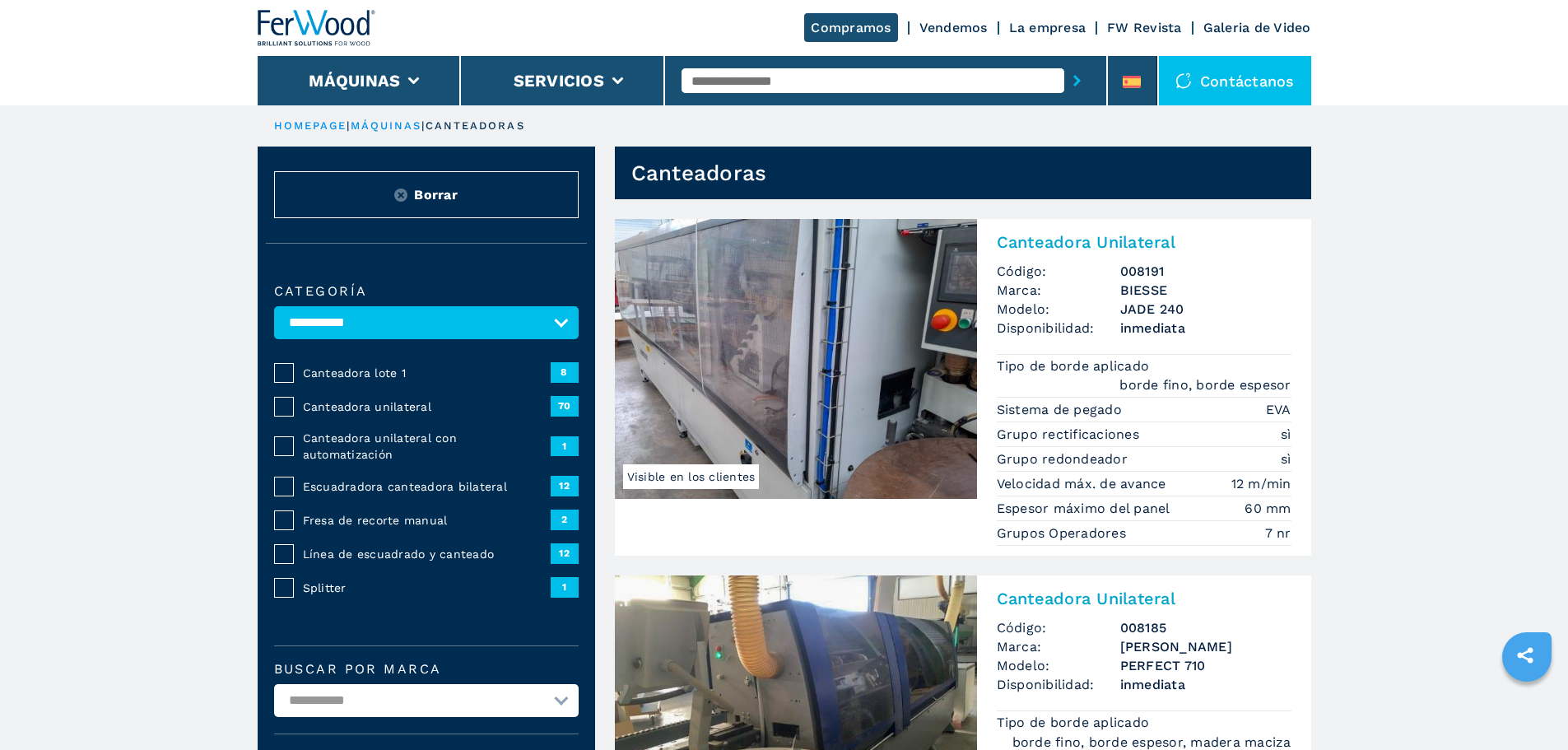
click at [418, 552] on span "Línea de escuadrado y canteado" at bounding box center [426, 553] width 247 height 16
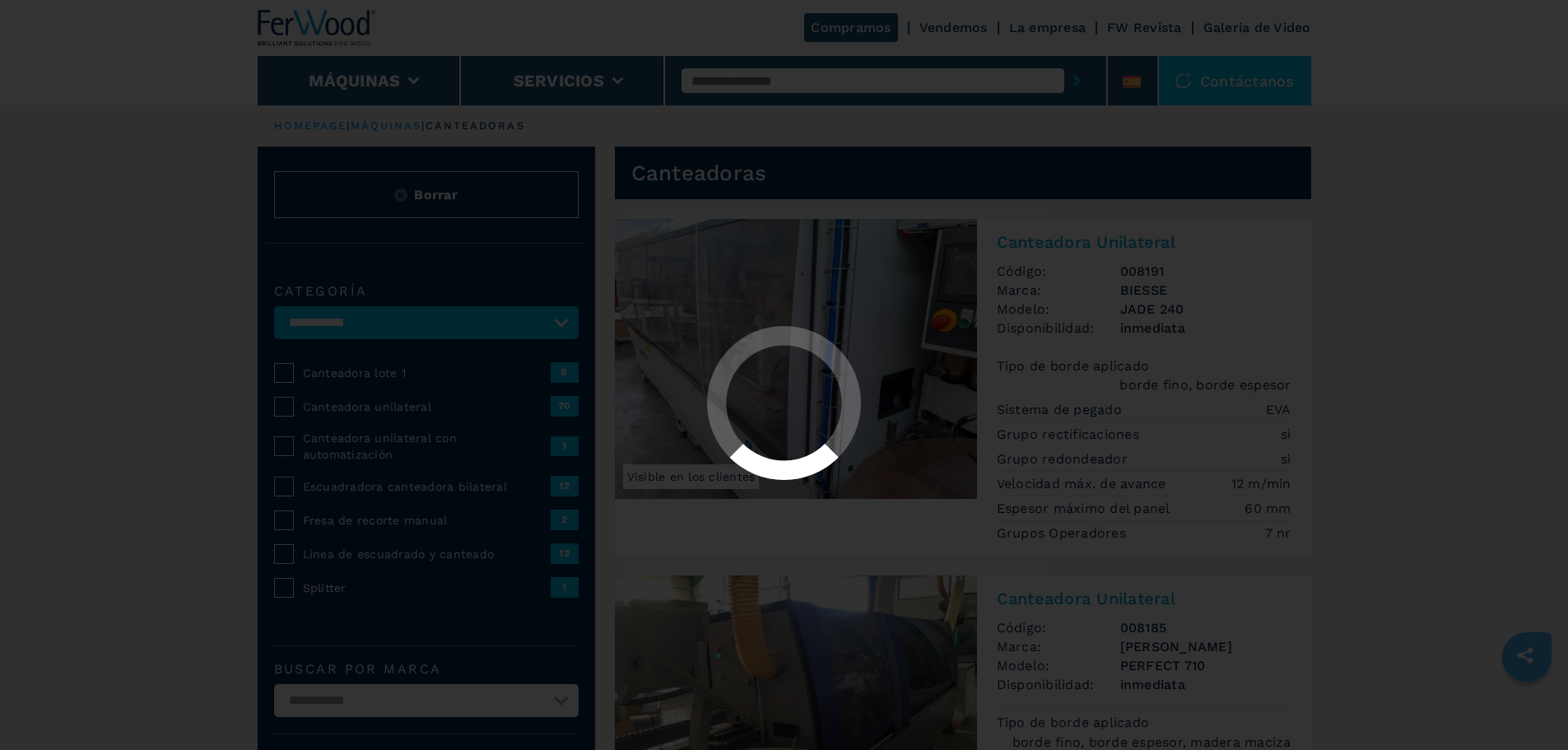
select select "**********"
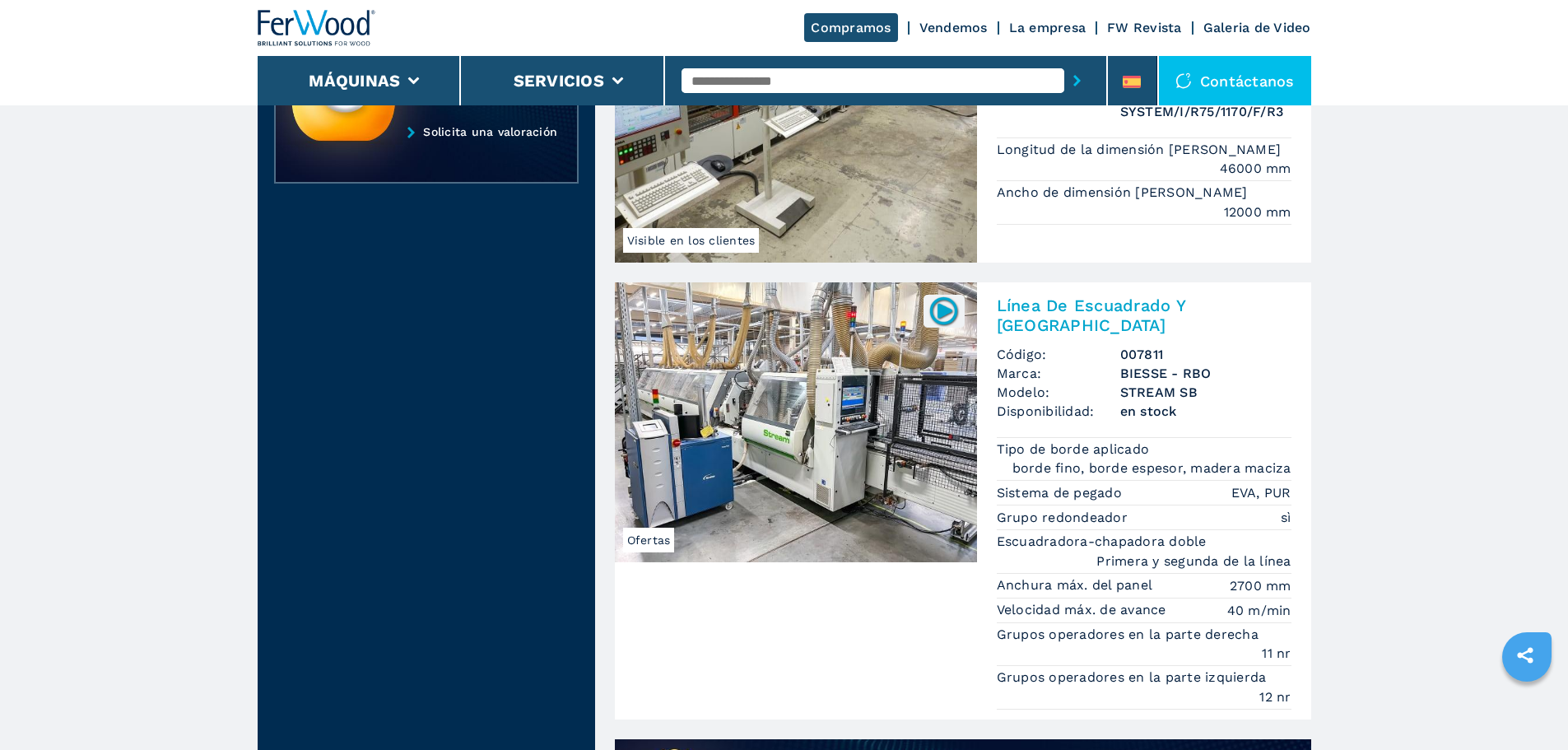
scroll to position [988, 0]
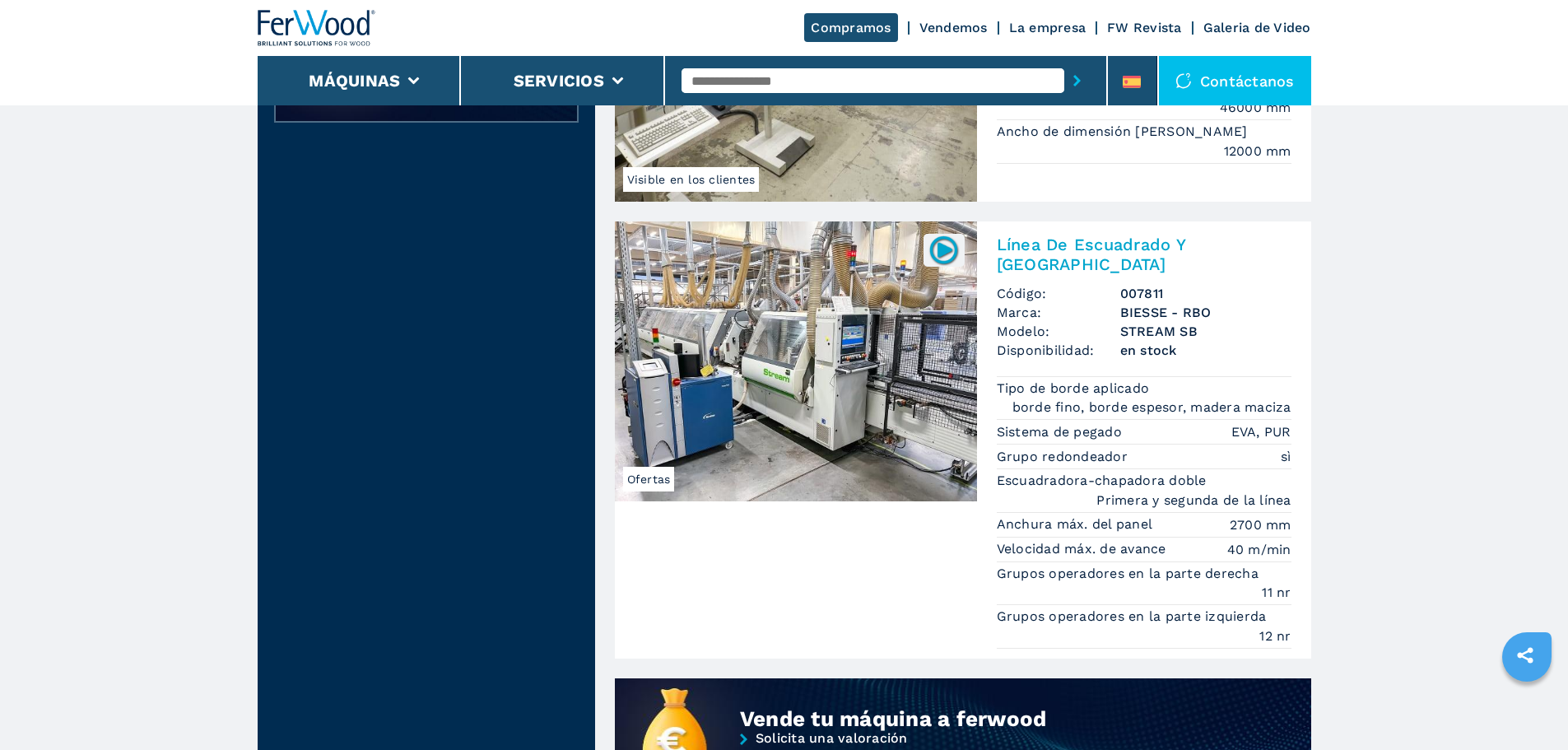
click at [814, 369] on img at bounding box center [795, 361] width 362 height 280
